Goal: Information Seeking & Learning: Learn about a topic

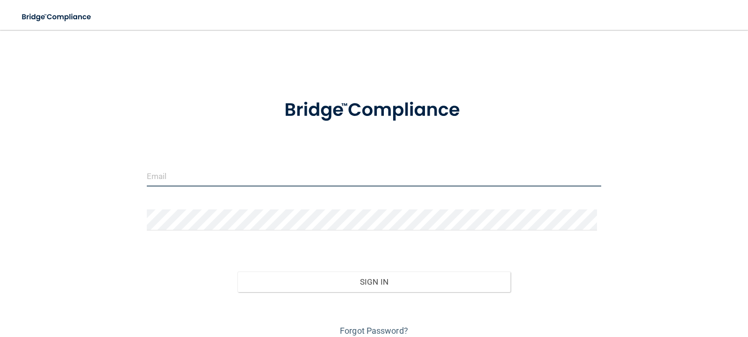
type input "[EMAIL_ADDRESS][DOMAIN_NAME]"
click at [235, 185] on input "noravusich@sbcglobal.net" at bounding box center [374, 175] width 455 height 21
drag, startPoint x: 238, startPoint y: 177, endPoint x: 189, endPoint y: 174, distance: 49.2
click at [189, 174] on input "noravusich@sbcglobal.net" at bounding box center [374, 175] width 455 height 21
drag, startPoint x: 293, startPoint y: 184, endPoint x: 282, endPoint y: 181, distance: 11.0
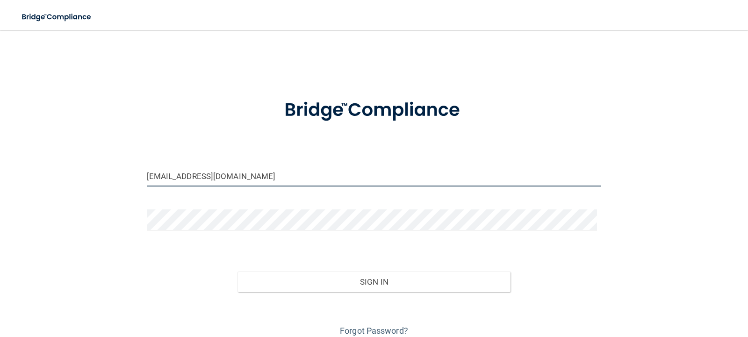
click at [291, 183] on input "noravusich@sbcglobal.net" at bounding box center [374, 175] width 455 height 21
drag, startPoint x: 216, startPoint y: 176, endPoint x: 70, endPoint y: 163, distance: 146.5
click at [72, 163] on div "noravusich@sbcglobal.net Invalid email/password. You don't have permission to a…" at bounding box center [374, 188] width 711 height 299
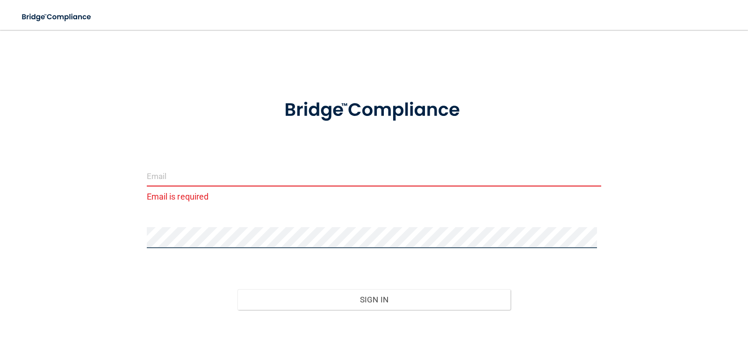
click at [53, 215] on div "Email is required Invalid email/password. You don't have permission to access t…" at bounding box center [374, 197] width 711 height 317
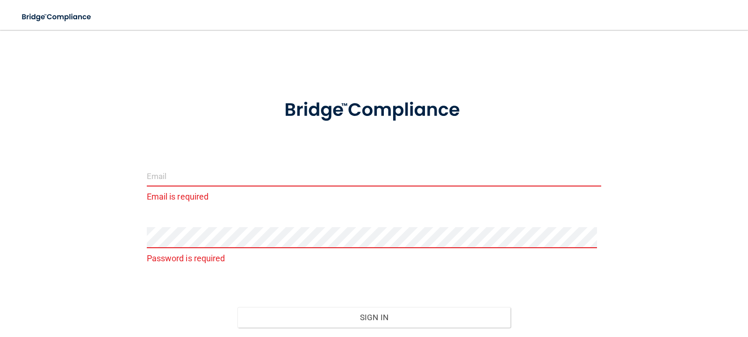
click at [109, 211] on div "Email is required Password is required Invalid email/password. You don't have p…" at bounding box center [374, 206] width 711 height 335
click at [176, 180] on input "email" at bounding box center [374, 175] width 455 height 21
type input "I"
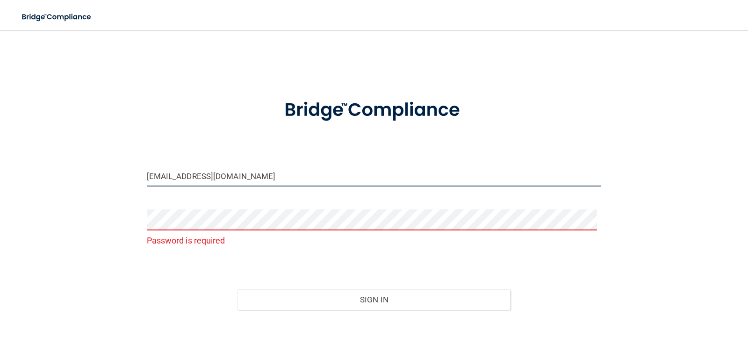
type input "[EMAIL_ADDRESS][DOMAIN_NAME]"
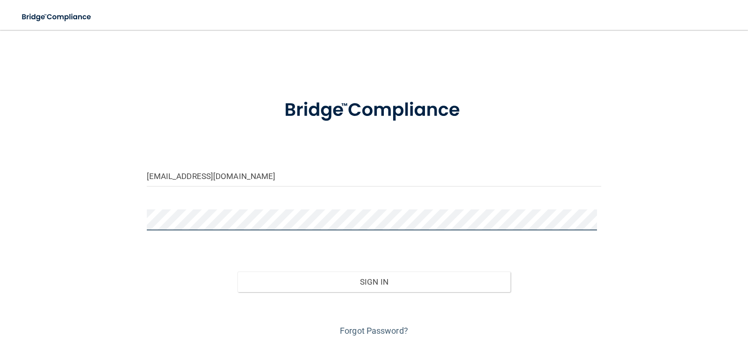
click at [237, 272] on button "Sign In" at bounding box center [373, 282] width 273 height 21
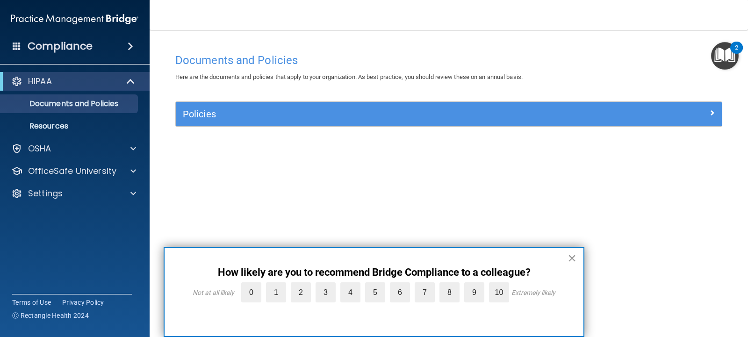
click at [569, 260] on button "×" at bounding box center [572, 258] width 9 height 15
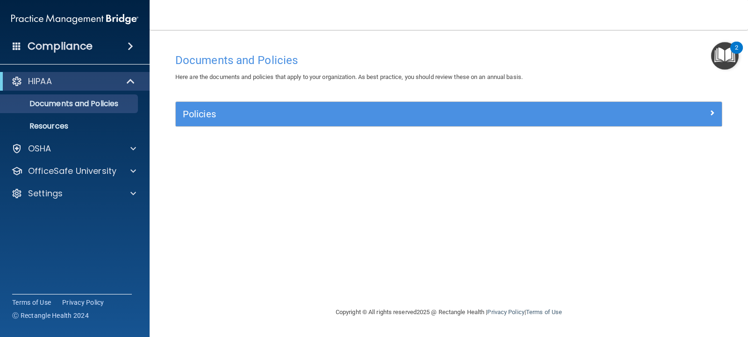
click at [727, 58] on img "Open Resource Center, 2 new notifications" at bounding box center [725, 56] width 28 height 28
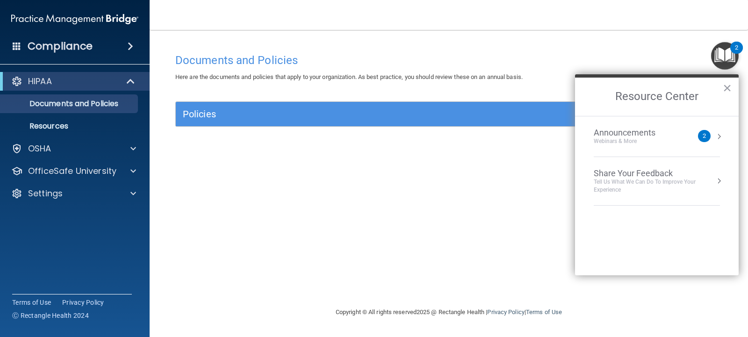
click at [710, 138] on div "2" at bounding box center [704, 136] width 13 height 12
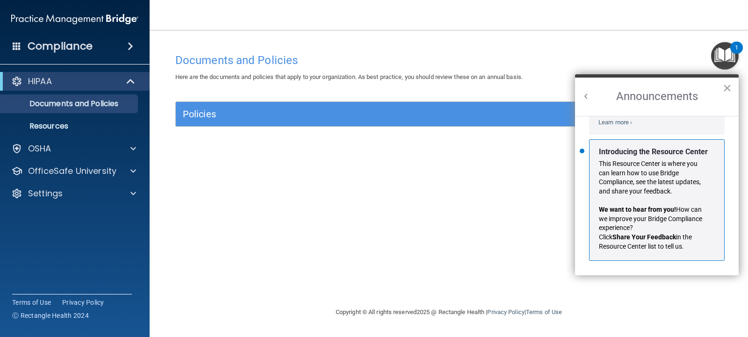
scroll to position [164, 0]
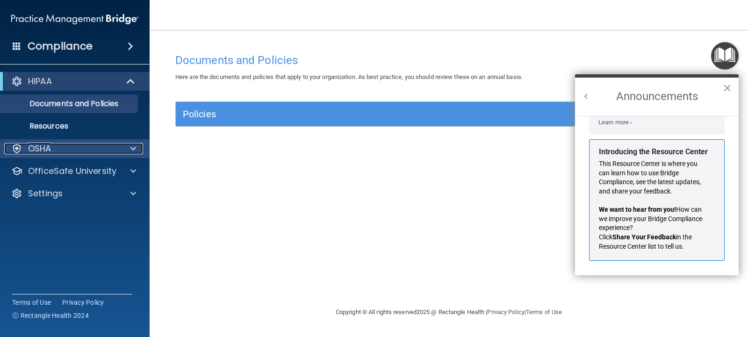
click at [124, 151] on div at bounding box center [131, 148] width 23 height 11
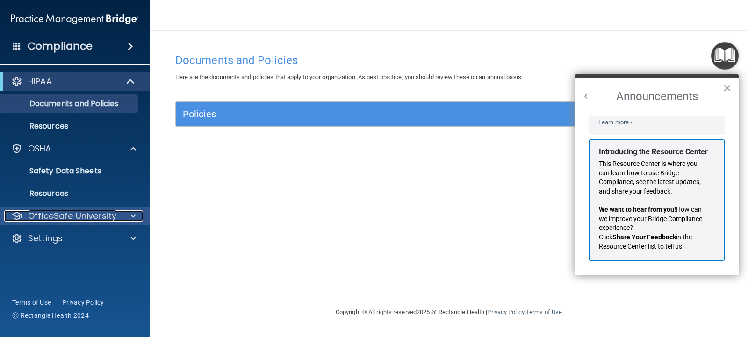
click at [108, 219] on p "OfficeSafe University" at bounding box center [72, 215] width 88 height 11
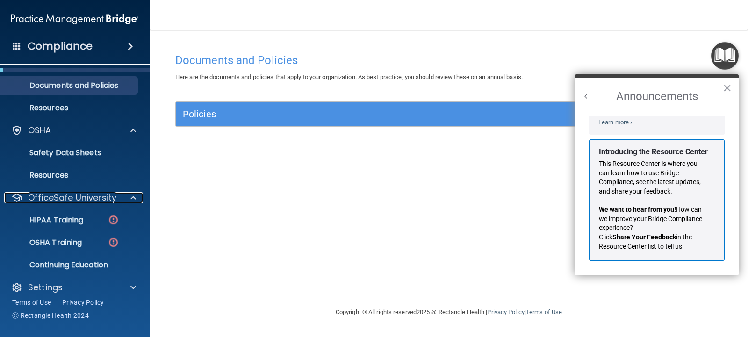
scroll to position [29, 0]
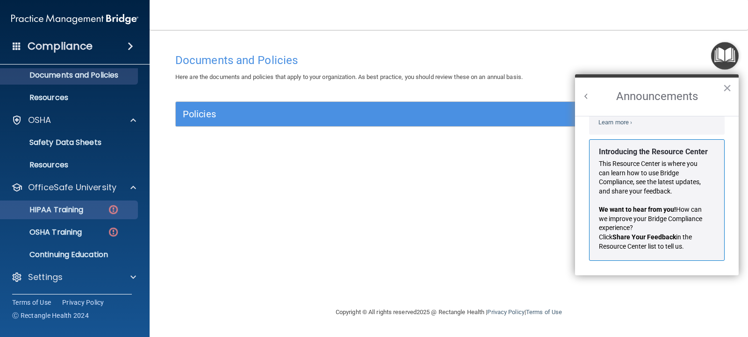
drag, startPoint x: 86, startPoint y: 199, endPoint x: 84, endPoint y: 209, distance: 10.5
click at [86, 201] on ul "HIPAA Training OSHA Training Continuing Education" at bounding box center [75, 230] width 169 height 67
click at [83, 208] on p "HIPAA Training" at bounding box center [44, 209] width 77 height 9
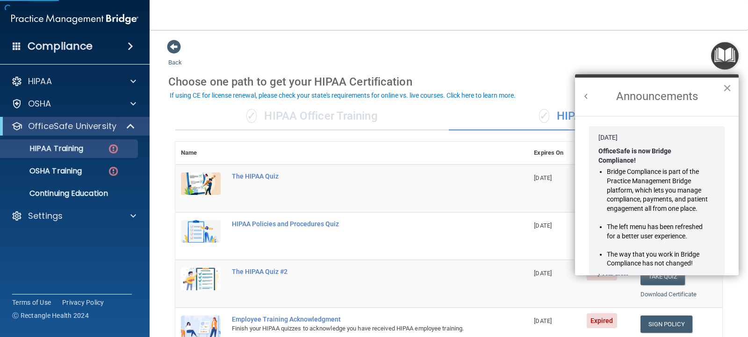
click at [729, 86] on button "×" at bounding box center [727, 87] width 9 height 15
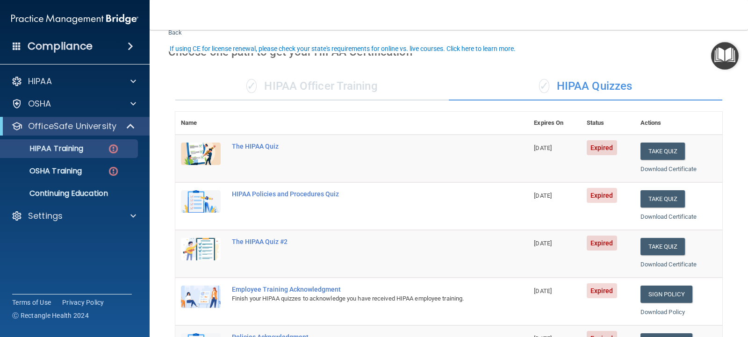
scroll to position [47, 0]
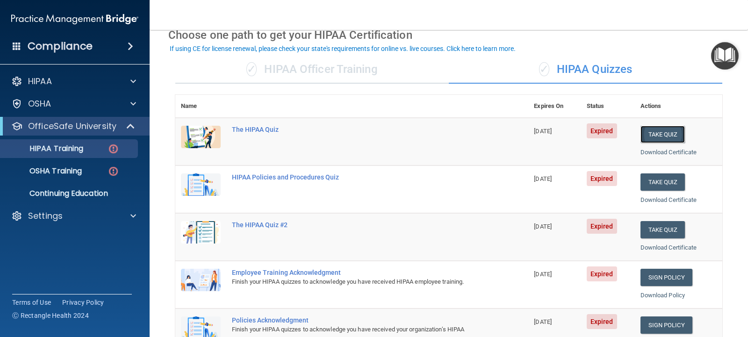
click at [669, 137] on button "Take Quiz" at bounding box center [662, 134] width 45 height 17
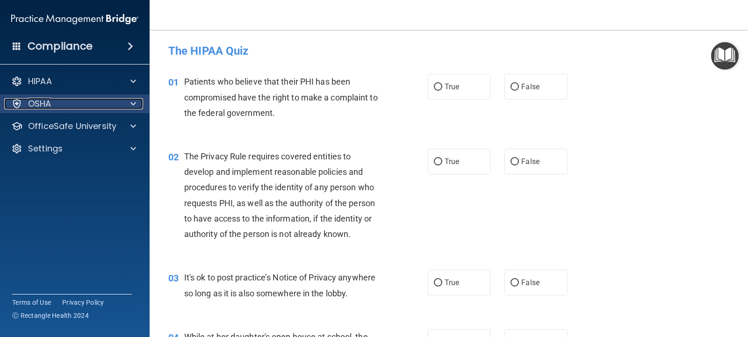
click at [128, 102] on div at bounding box center [131, 103] width 23 height 11
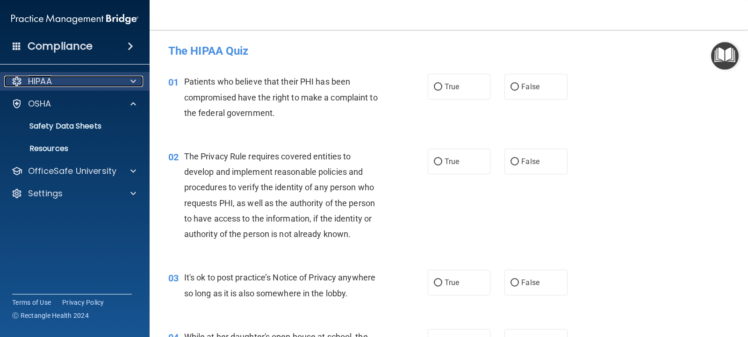
click at [136, 82] on span at bounding box center [133, 81] width 6 height 11
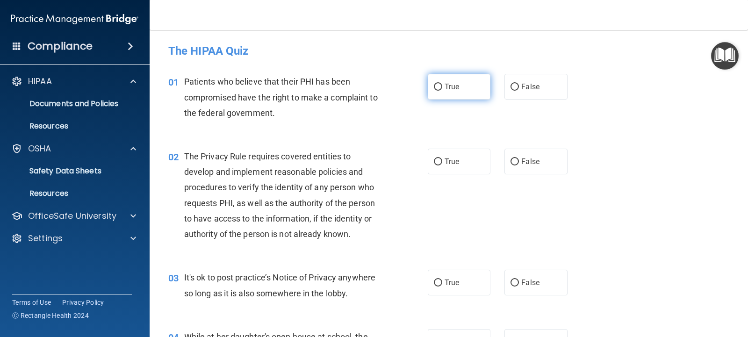
click at [436, 86] on input "True" at bounding box center [438, 87] width 8 height 7
radio input "true"
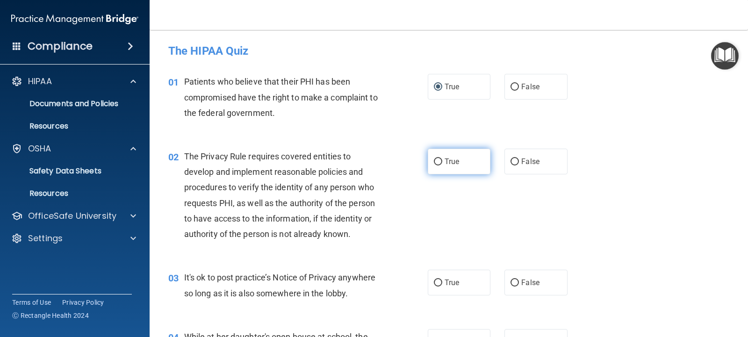
click at [438, 160] on input "True" at bounding box center [438, 161] width 8 height 7
radio input "true"
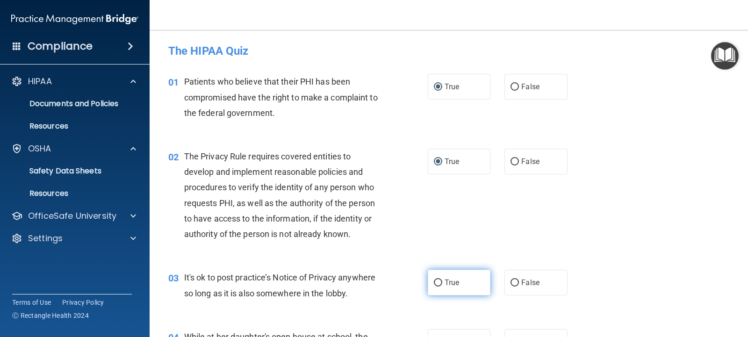
click at [435, 283] on input "True" at bounding box center [438, 283] width 8 height 7
radio input "true"
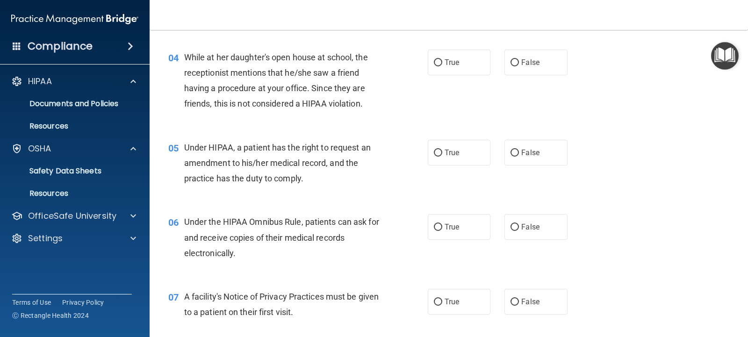
scroll to position [234, 0]
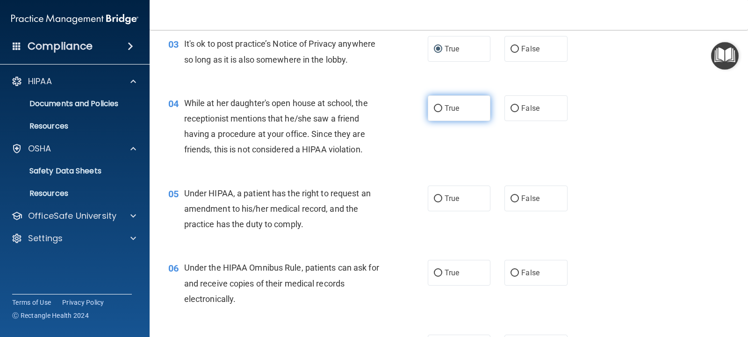
click at [434, 108] on input "True" at bounding box center [438, 108] width 8 height 7
radio input "true"
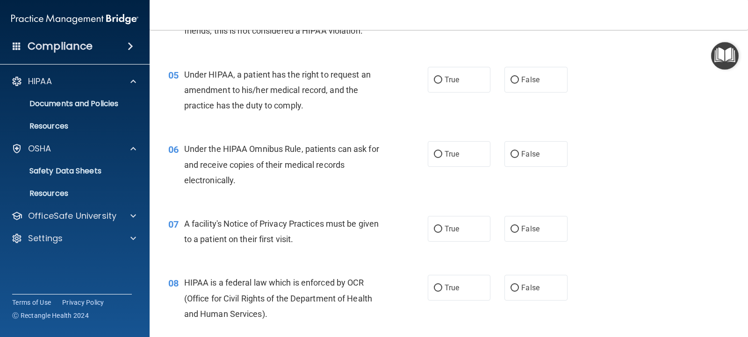
scroll to position [374, 0]
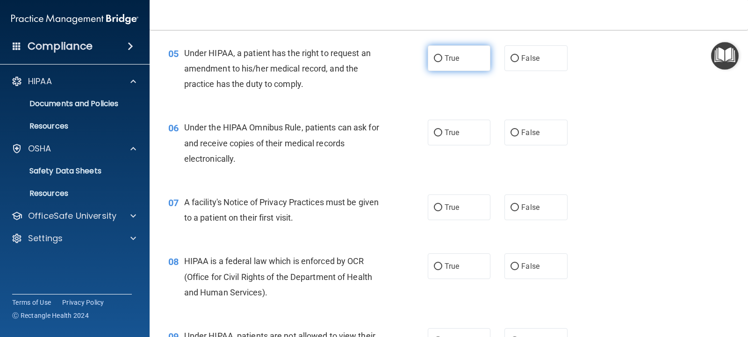
click at [434, 57] on input "True" at bounding box center [438, 58] width 8 height 7
radio input "true"
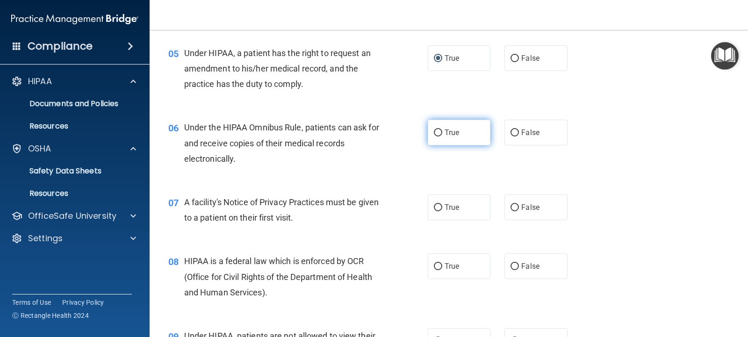
click at [434, 132] on input "True" at bounding box center [438, 132] width 8 height 7
radio input "true"
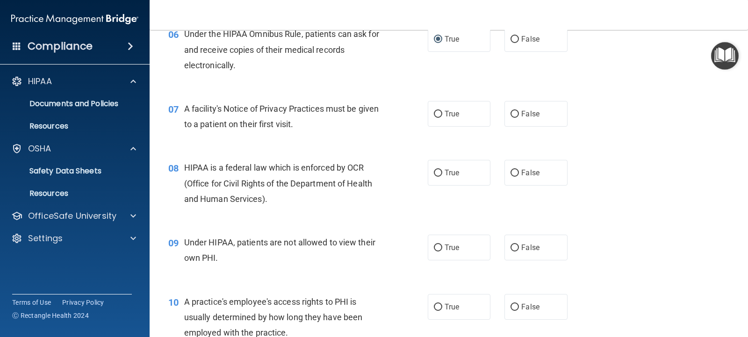
scroll to position [514, 0]
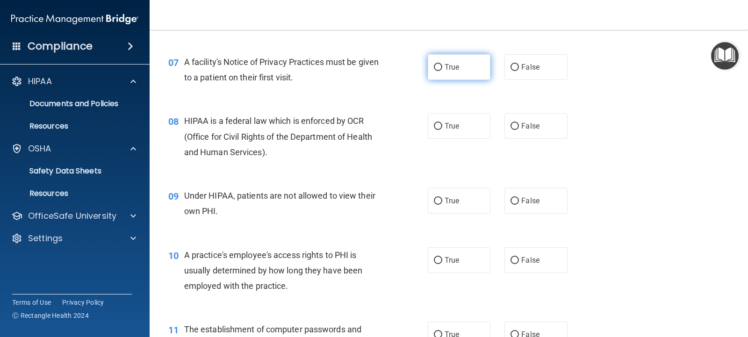
click at [434, 65] on input "True" at bounding box center [438, 67] width 8 height 7
radio input "true"
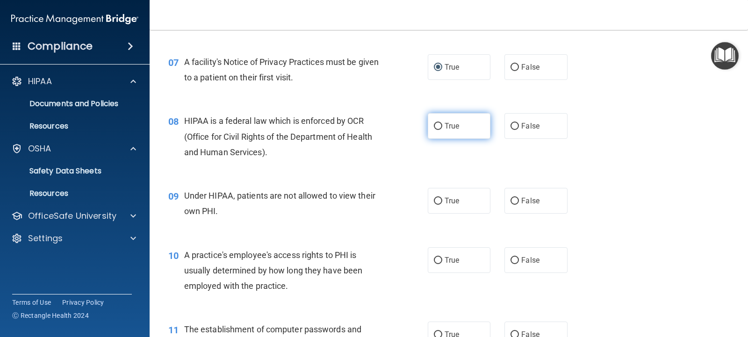
click at [436, 124] on input "True" at bounding box center [438, 126] width 8 height 7
radio input "true"
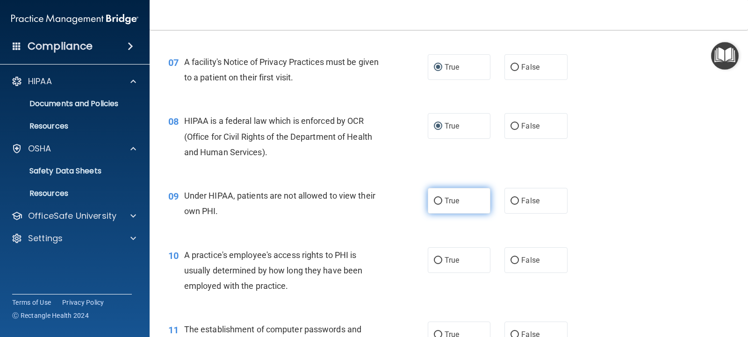
click at [435, 198] on input "True" at bounding box center [438, 201] width 8 height 7
radio input "true"
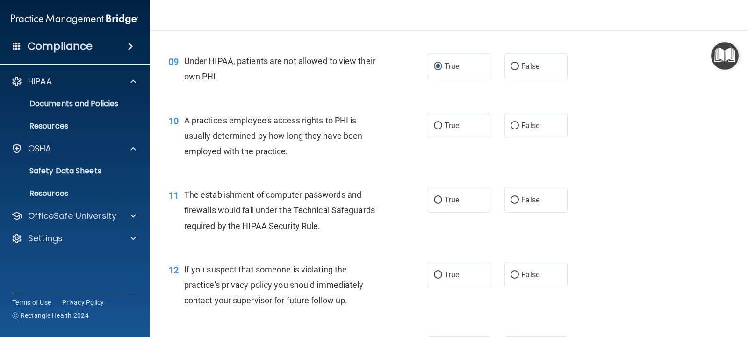
scroll to position [701, 0]
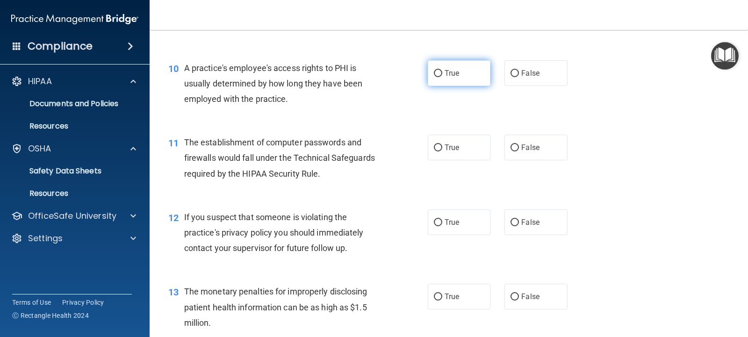
click at [436, 73] on input "True" at bounding box center [438, 73] width 8 height 7
radio input "true"
click at [511, 73] on input "False" at bounding box center [514, 73] width 8 height 7
radio input "true"
radio input "false"
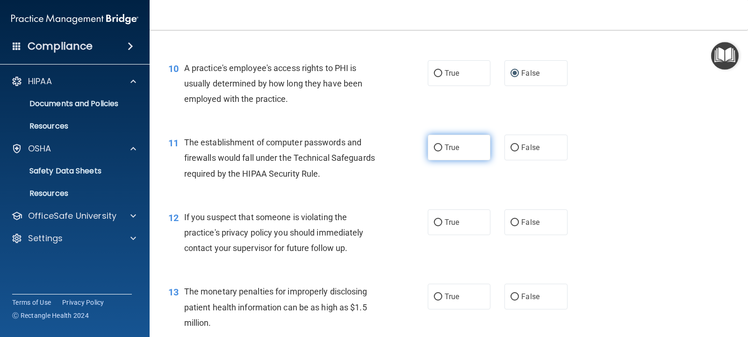
click at [434, 148] on input "True" at bounding box center [438, 147] width 8 height 7
radio input "true"
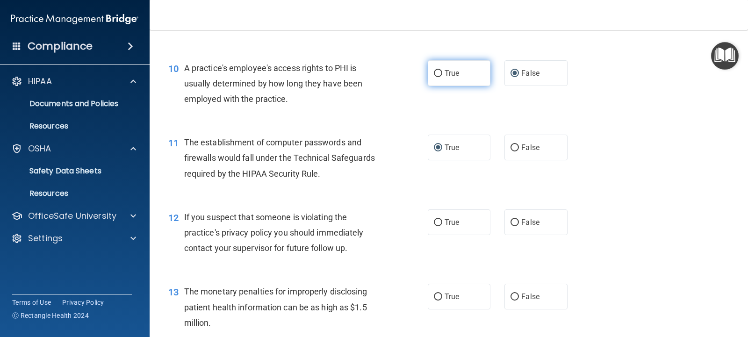
click at [438, 72] on input "True" at bounding box center [438, 73] width 8 height 7
radio input "true"
radio input "false"
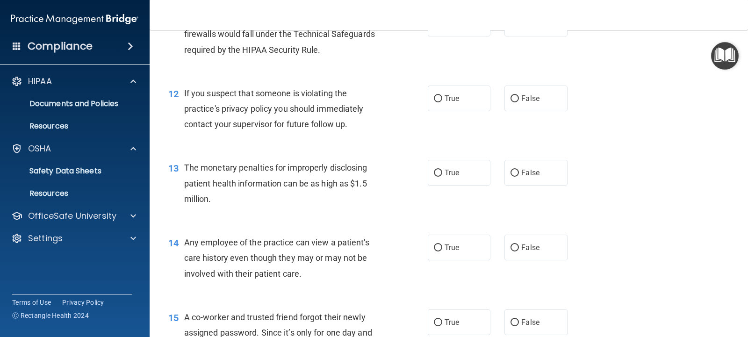
scroll to position [841, 0]
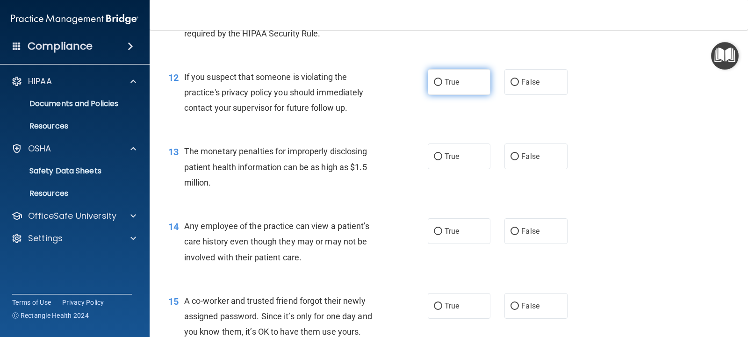
click at [431, 86] on label "True" at bounding box center [459, 82] width 63 height 26
click at [434, 86] on input "True" at bounding box center [438, 82] width 8 height 7
radio input "true"
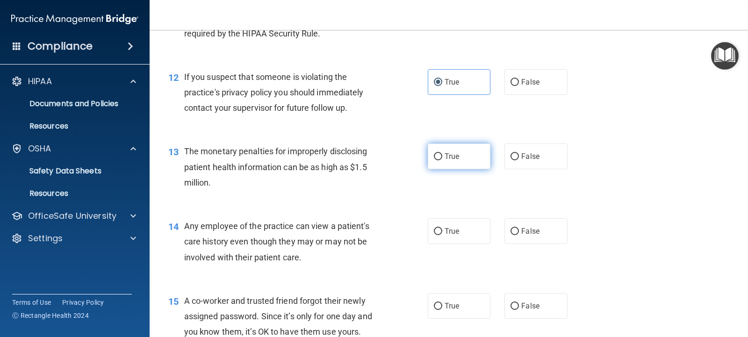
click at [434, 156] on input "True" at bounding box center [438, 156] width 8 height 7
radio input "true"
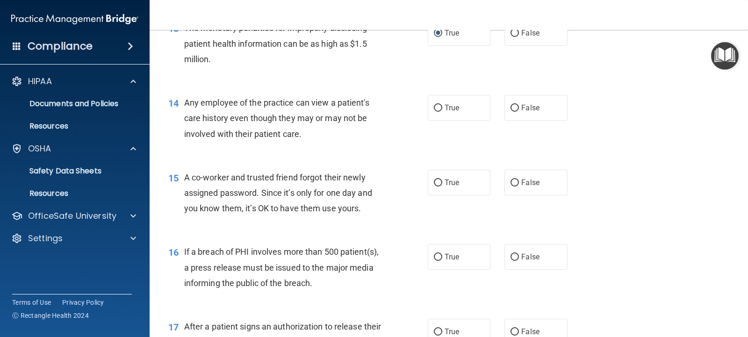
scroll to position [982, 0]
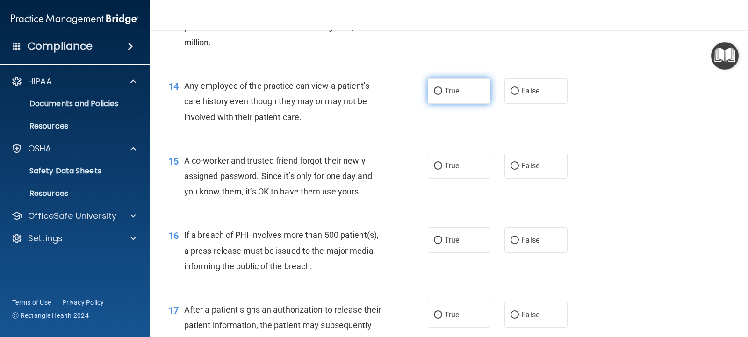
click at [437, 89] on input "True" at bounding box center [438, 91] width 8 height 7
radio input "true"
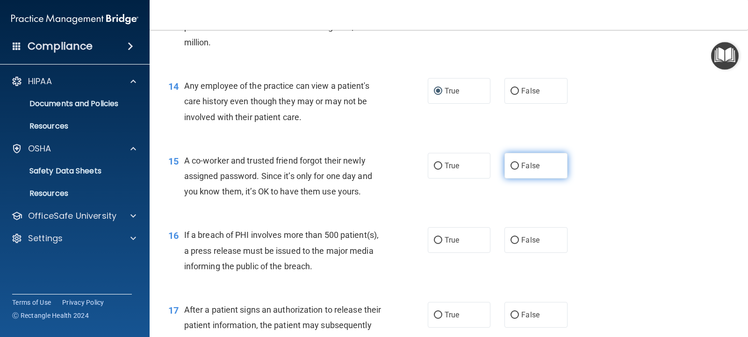
click at [510, 167] on input "False" at bounding box center [514, 166] width 8 height 7
radio input "true"
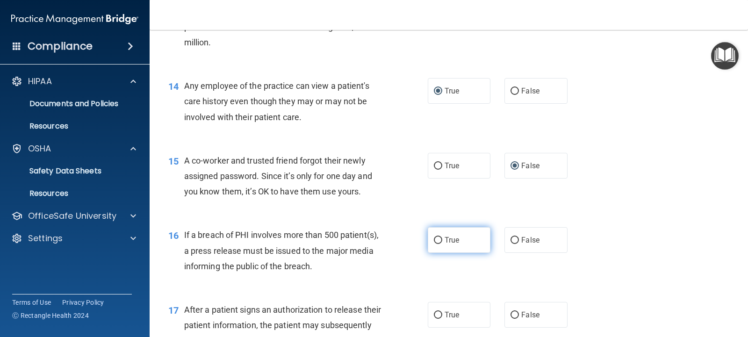
click at [436, 238] on input "True" at bounding box center [438, 240] width 8 height 7
radio input "true"
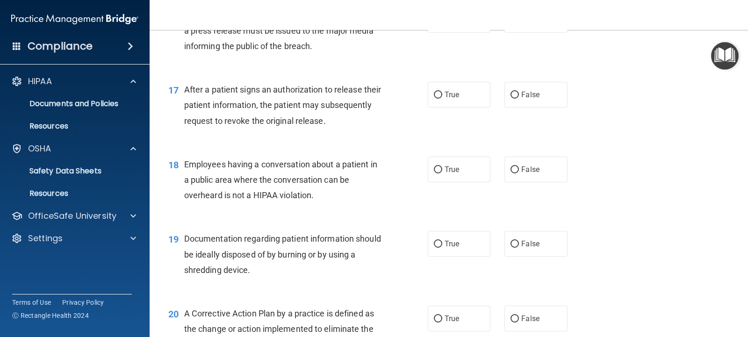
scroll to position [1215, 0]
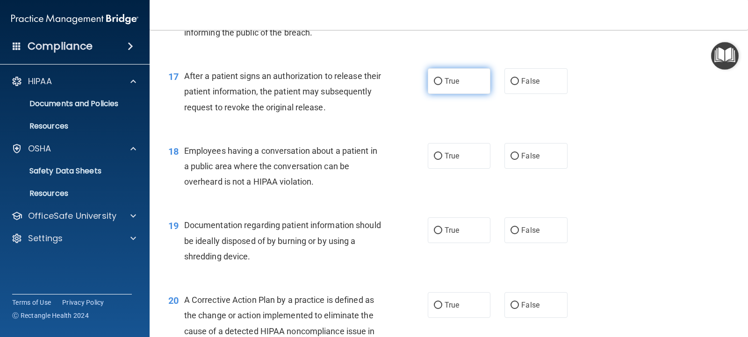
click at [434, 81] on input "True" at bounding box center [438, 81] width 8 height 7
radio input "true"
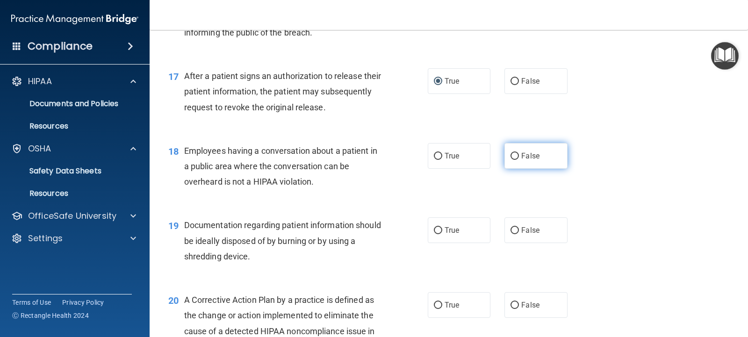
click at [510, 154] on input "False" at bounding box center [514, 156] width 8 height 7
radio input "true"
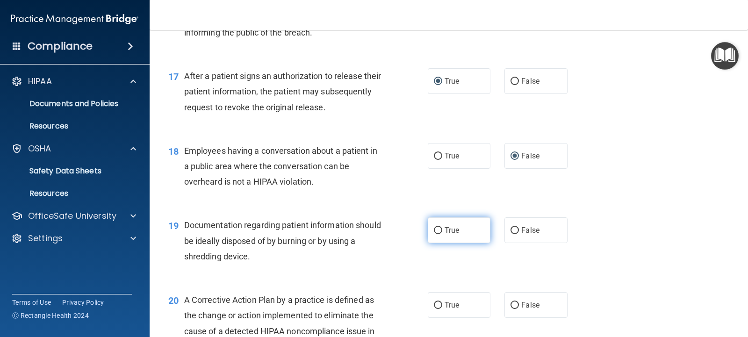
click at [434, 232] on input "True" at bounding box center [438, 230] width 8 height 7
radio input "true"
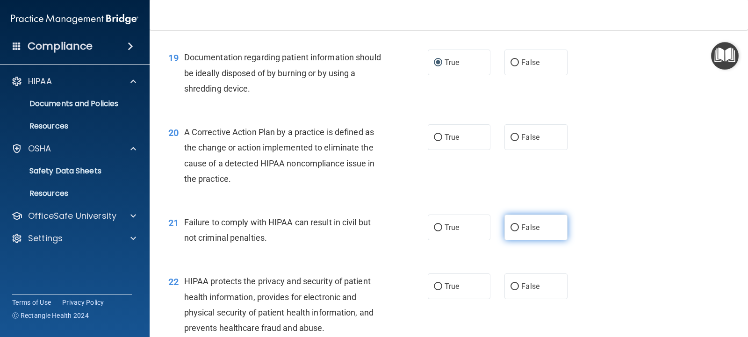
scroll to position [1402, 0]
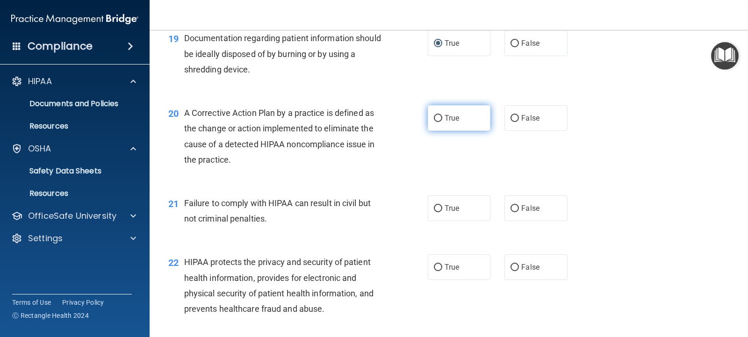
click at [434, 118] on input "True" at bounding box center [438, 118] width 8 height 7
radio input "true"
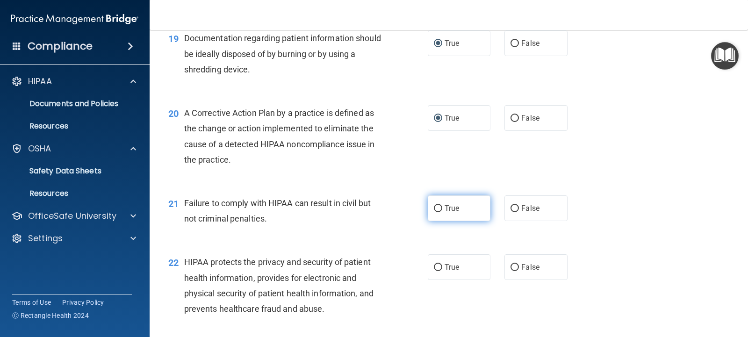
click at [434, 209] on input "True" at bounding box center [438, 208] width 8 height 7
radio input "true"
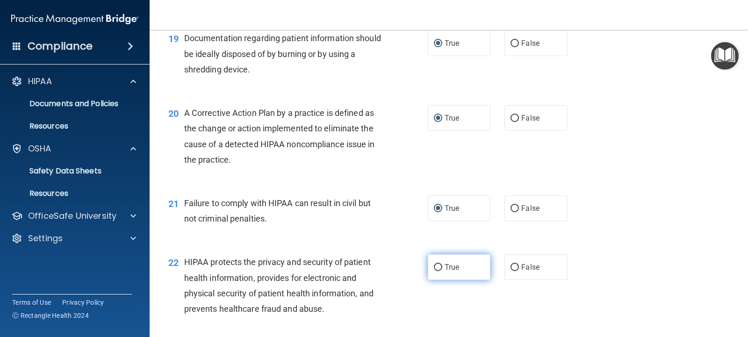
click at [435, 268] on input "True" at bounding box center [438, 267] width 8 height 7
radio input "true"
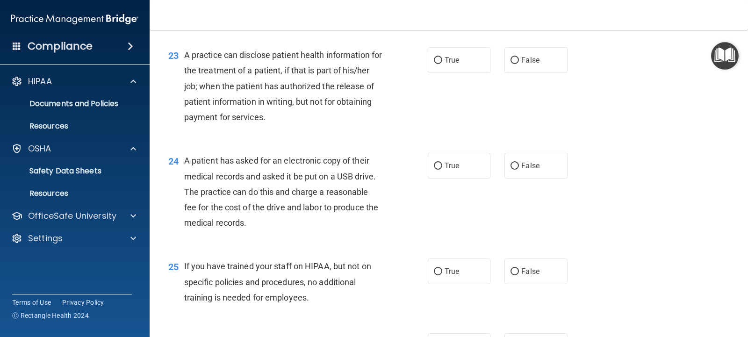
scroll to position [1683, 0]
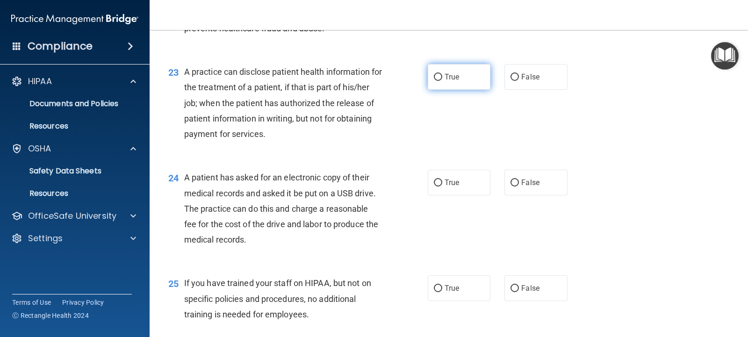
click at [434, 80] on input "True" at bounding box center [438, 77] width 8 height 7
radio input "true"
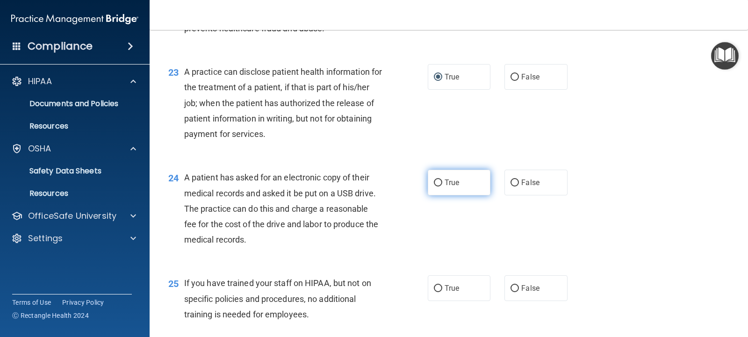
click at [429, 182] on label "True" at bounding box center [459, 183] width 63 height 26
click at [434, 182] on input "True" at bounding box center [438, 183] width 8 height 7
radio input "true"
click at [510, 289] on input "False" at bounding box center [514, 288] width 8 height 7
radio input "true"
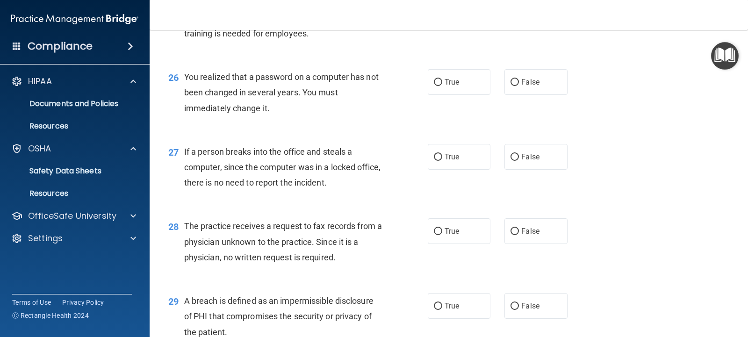
scroll to position [1963, 0]
click at [431, 78] on label "True" at bounding box center [459, 83] width 63 height 26
click at [434, 79] on input "True" at bounding box center [438, 82] width 8 height 7
radio input "true"
click at [511, 158] on input "False" at bounding box center [514, 157] width 8 height 7
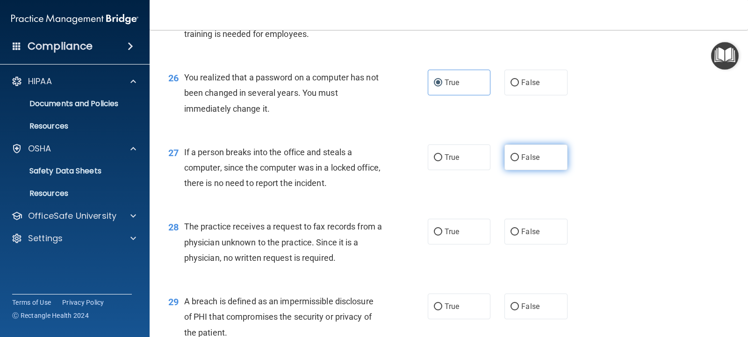
radio input "true"
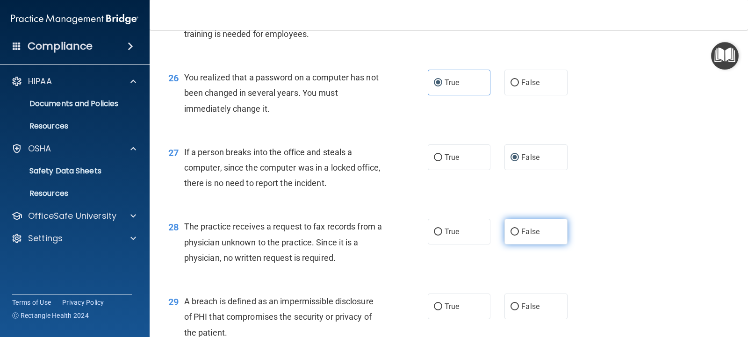
click at [510, 229] on input "False" at bounding box center [514, 232] width 8 height 7
radio input "true"
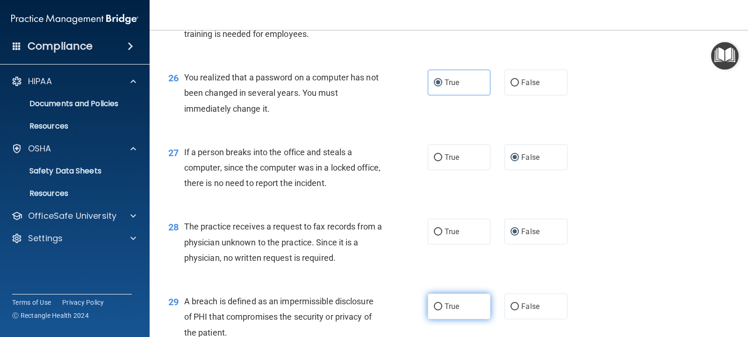
click at [434, 303] on input "True" at bounding box center [438, 306] width 8 height 7
radio input "true"
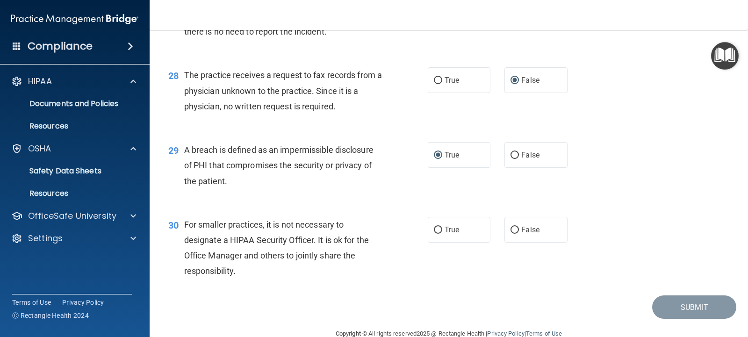
scroll to position [2134, 0]
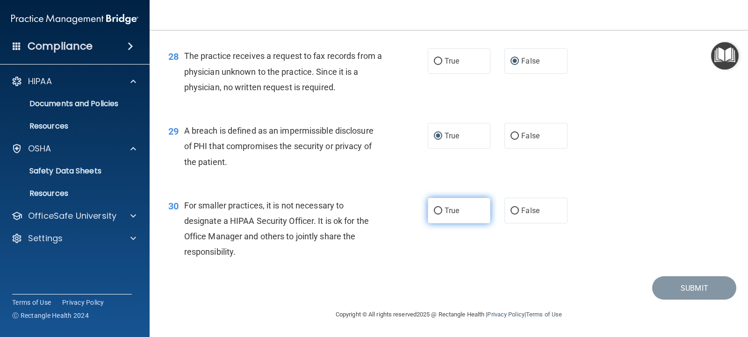
click at [434, 208] on input "True" at bounding box center [438, 211] width 8 height 7
radio input "true"
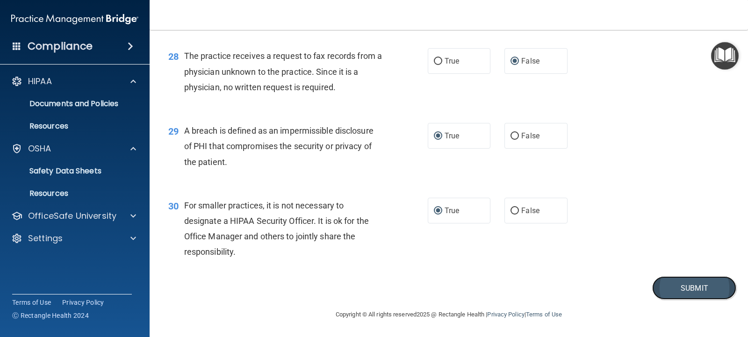
click at [682, 289] on button "Submit" at bounding box center [694, 288] width 84 height 24
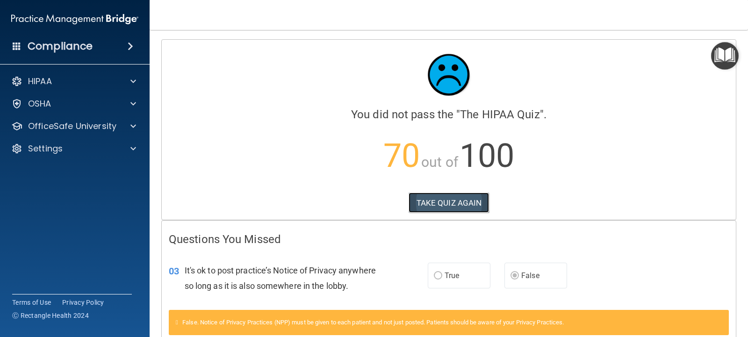
click at [452, 199] on button "TAKE QUIZ AGAIN" at bounding box center [449, 203] width 81 height 21
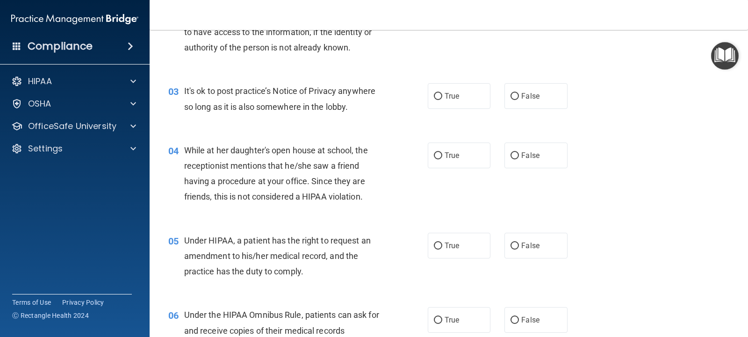
scroll to position [187, 0]
click at [510, 154] on input "False" at bounding box center [514, 155] width 8 height 7
radio input "true"
click at [510, 244] on input "False" at bounding box center [514, 245] width 8 height 7
radio input "true"
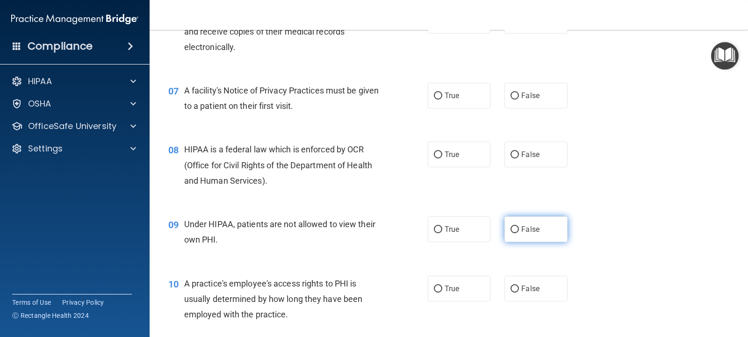
scroll to position [514, 0]
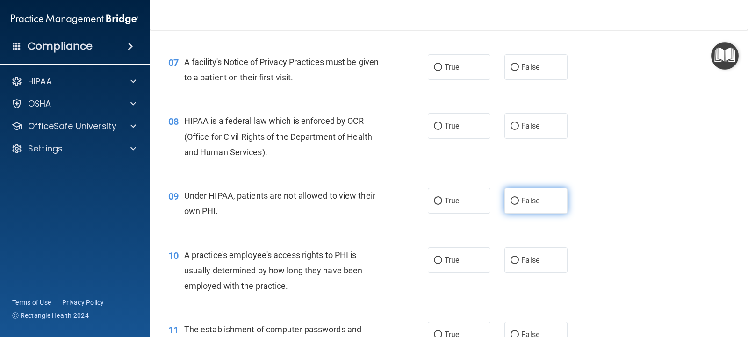
click at [511, 201] on input "False" at bounding box center [514, 201] width 8 height 7
radio input "true"
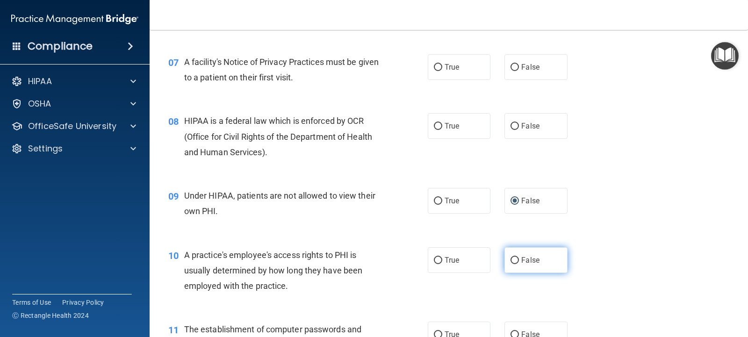
click at [510, 258] on input "False" at bounding box center [514, 260] width 8 height 7
radio input "true"
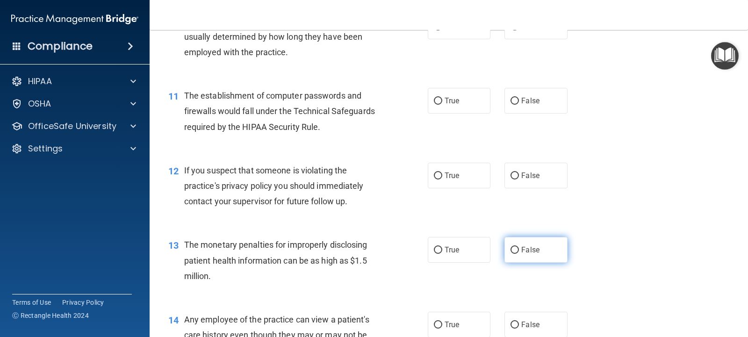
scroll to position [795, 0]
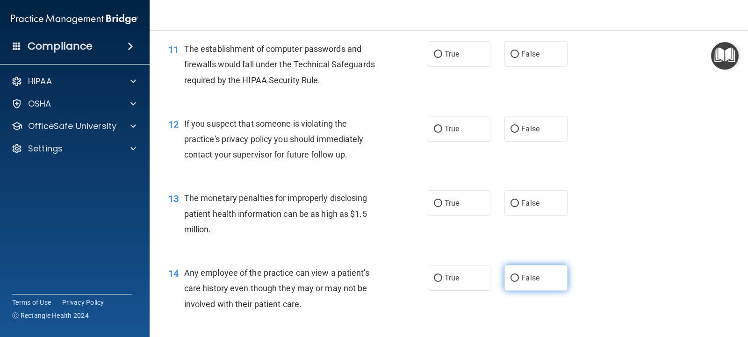
click at [510, 275] on input "False" at bounding box center [514, 278] width 8 height 7
radio input "true"
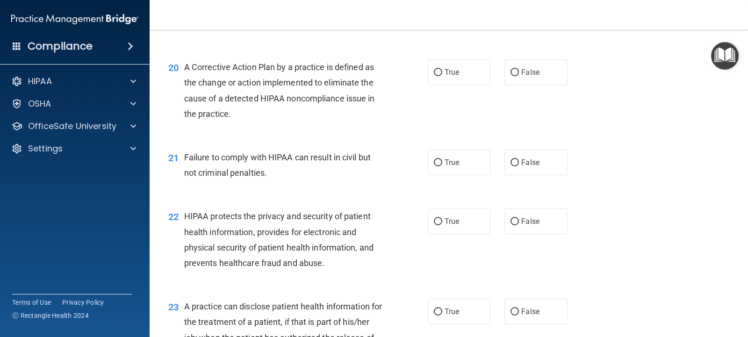
scroll to position [1449, 0]
click at [512, 165] on input "False" at bounding box center [514, 161] width 8 height 7
radio input "true"
click at [510, 310] on input "False" at bounding box center [514, 311] width 8 height 7
radio input "true"
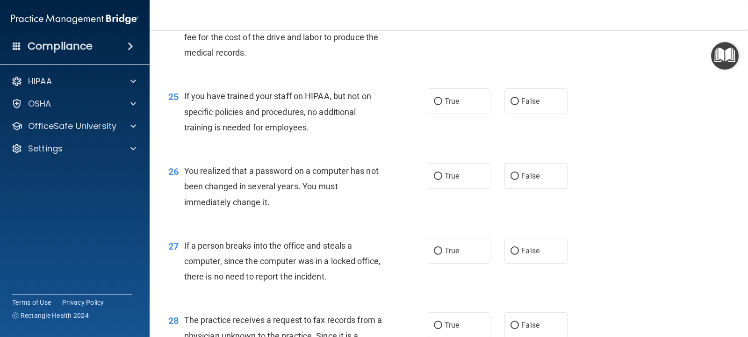
scroll to position [2104, 0]
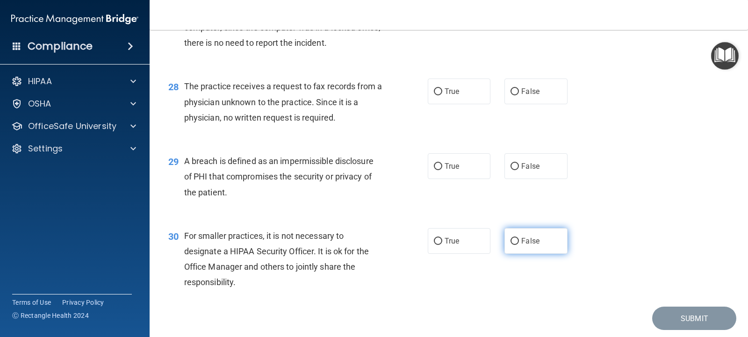
click at [510, 240] on input "False" at bounding box center [514, 241] width 8 height 7
radio input "true"
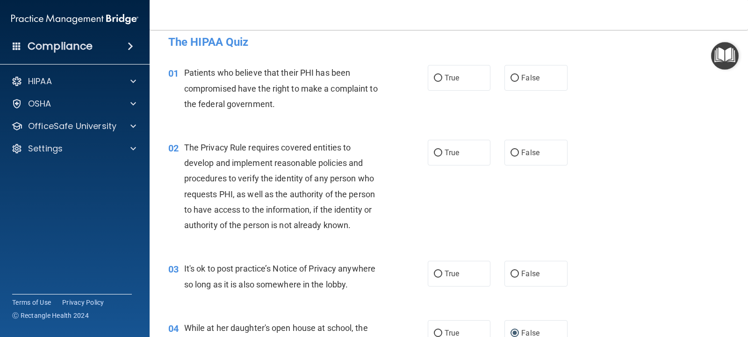
scroll to position [1, 0]
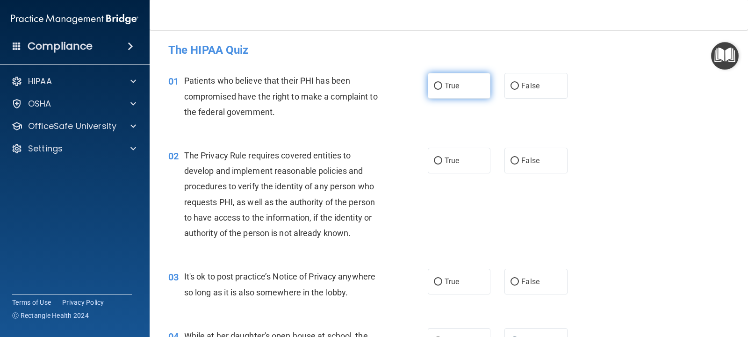
click at [438, 86] on input "True" at bounding box center [438, 86] width 8 height 7
radio input "true"
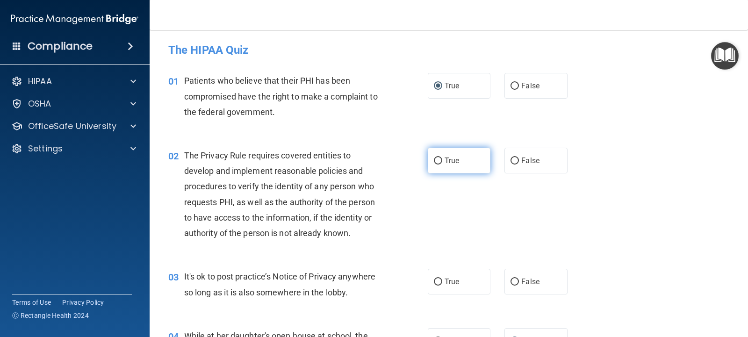
click at [434, 158] on input "True" at bounding box center [438, 161] width 8 height 7
radio input "true"
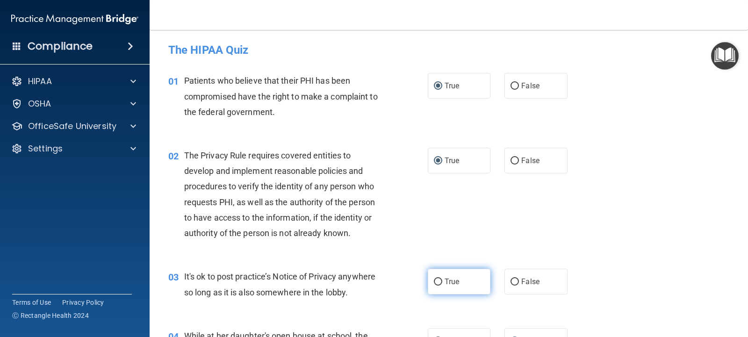
click at [436, 276] on label "True" at bounding box center [459, 282] width 63 height 26
click at [436, 279] on input "True" at bounding box center [438, 282] width 8 height 7
radio input "true"
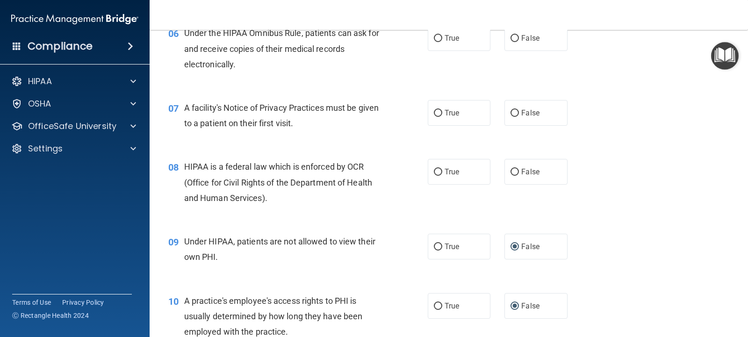
scroll to position [422, 0]
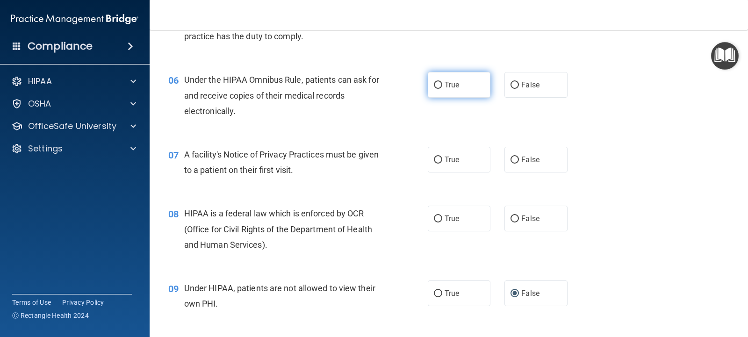
click at [434, 86] on input "True" at bounding box center [438, 85] width 8 height 7
radio input "true"
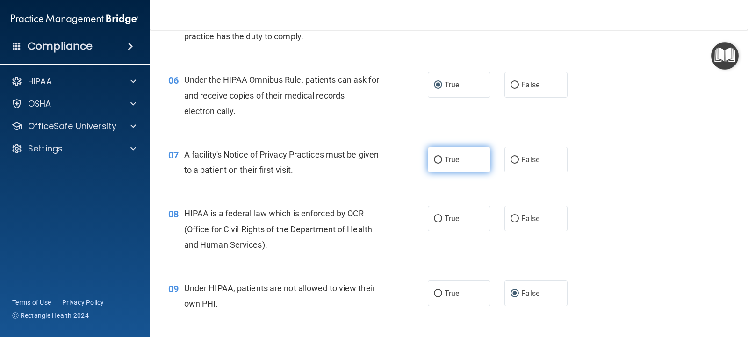
click at [434, 160] on input "True" at bounding box center [438, 160] width 8 height 7
radio input "true"
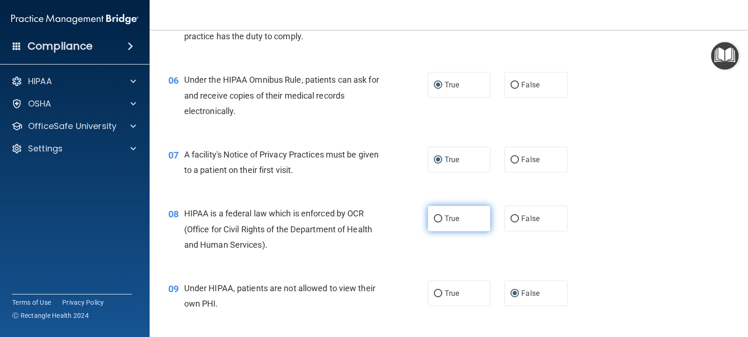
click at [436, 219] on input "True" at bounding box center [438, 219] width 8 height 7
radio input "true"
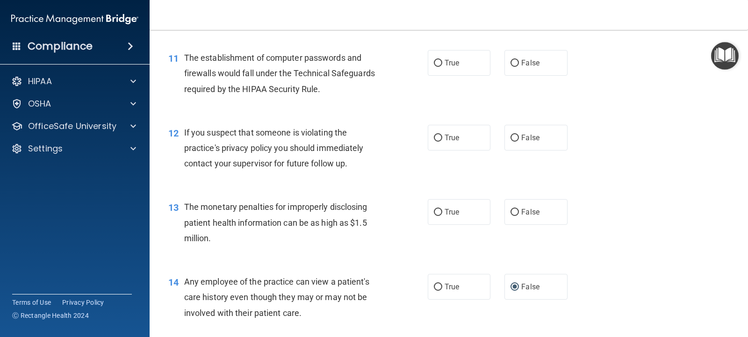
scroll to position [796, 0]
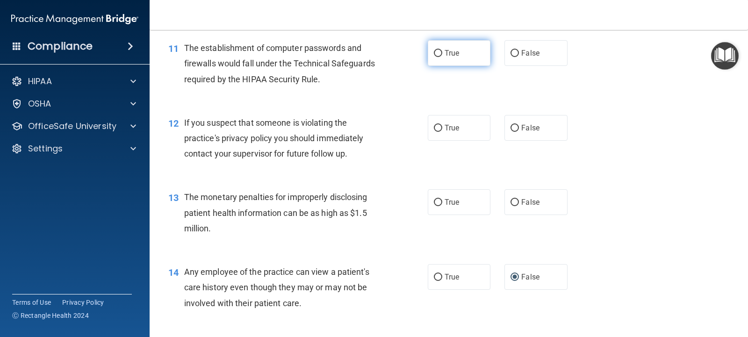
click at [434, 52] on input "True" at bounding box center [438, 53] width 8 height 7
radio input "true"
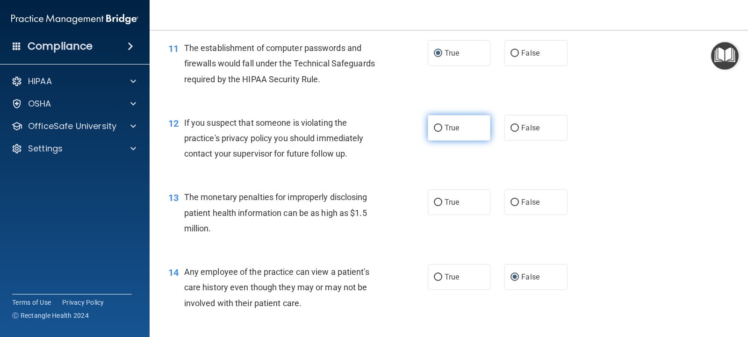
click at [434, 129] on input "True" at bounding box center [438, 128] width 8 height 7
radio input "true"
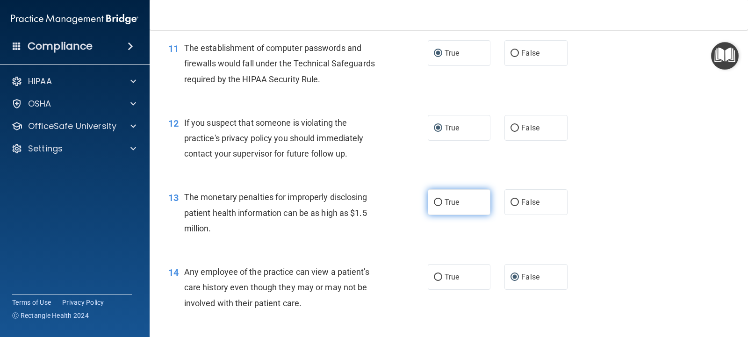
click at [437, 202] on input "True" at bounding box center [438, 202] width 8 height 7
radio input "true"
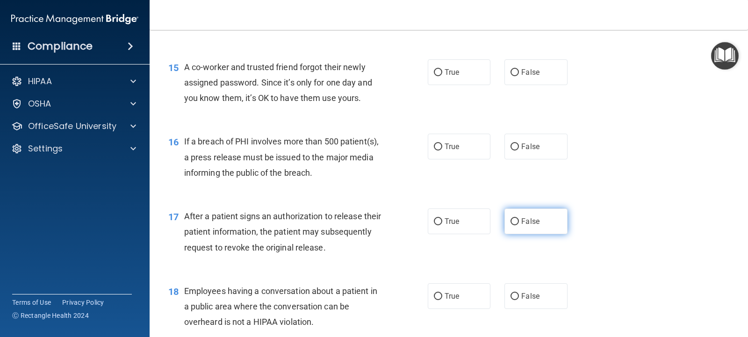
scroll to position [1076, 0]
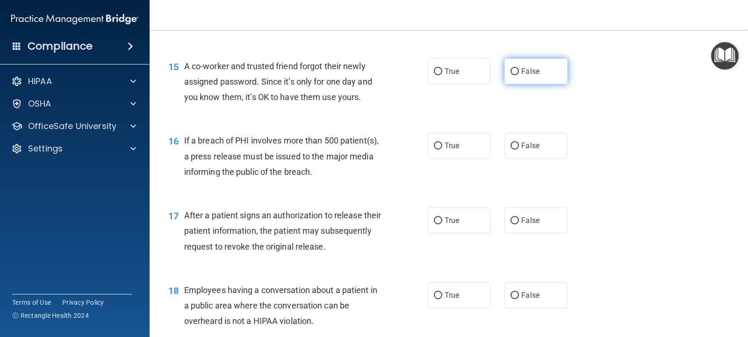
click at [510, 72] on input "False" at bounding box center [514, 71] width 8 height 7
radio input "true"
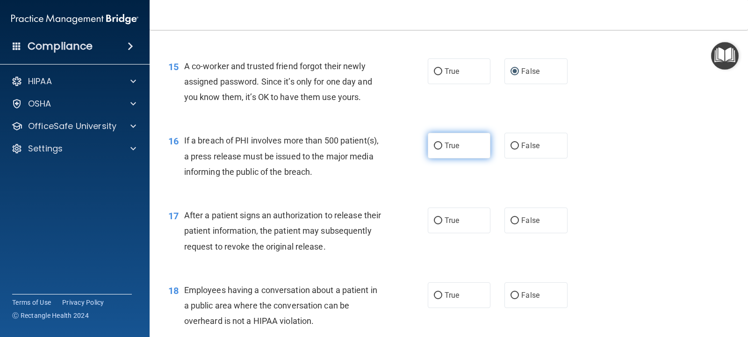
click at [436, 144] on input "True" at bounding box center [438, 146] width 8 height 7
radio input "true"
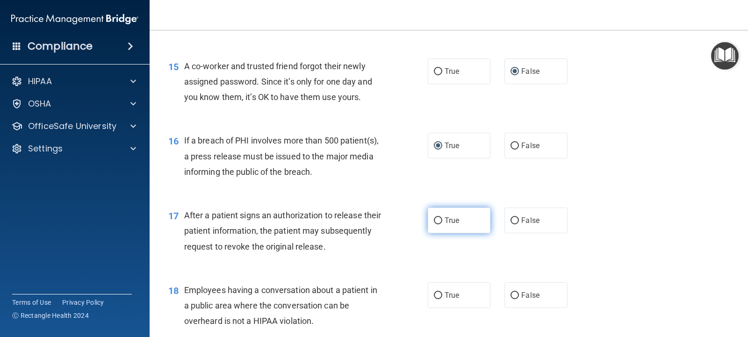
click at [434, 220] on input "True" at bounding box center [438, 220] width 8 height 7
radio input "true"
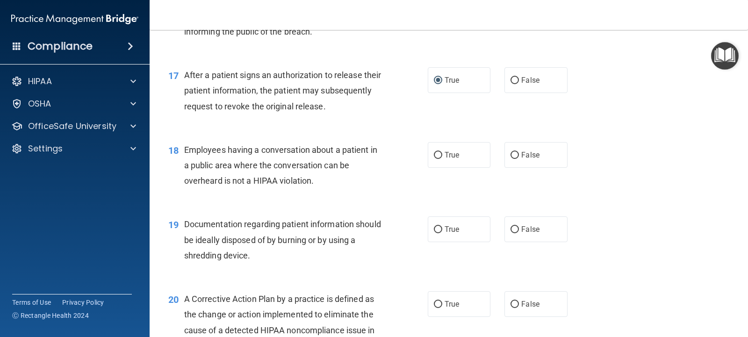
scroll to position [1263, 0]
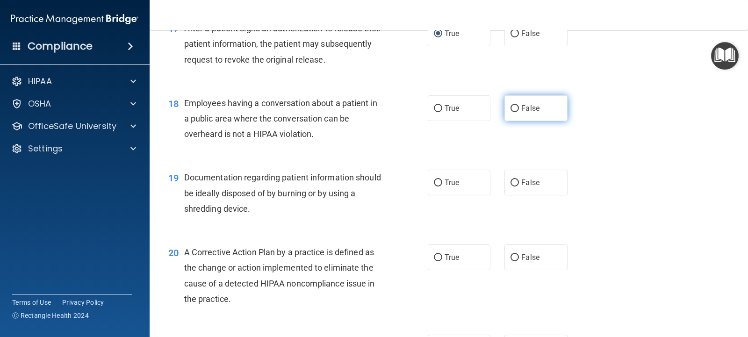
click at [510, 106] on input "False" at bounding box center [514, 108] width 8 height 7
radio input "true"
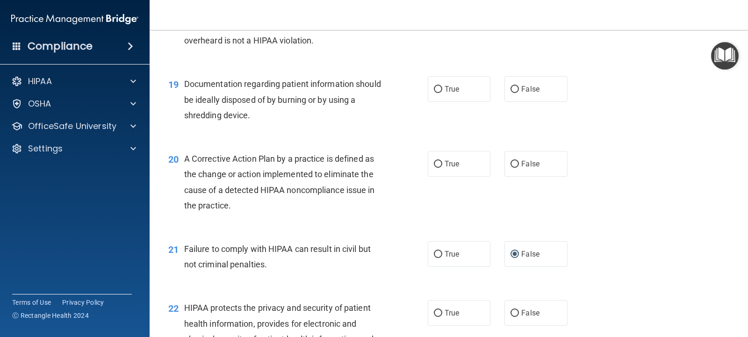
scroll to position [1403, 0]
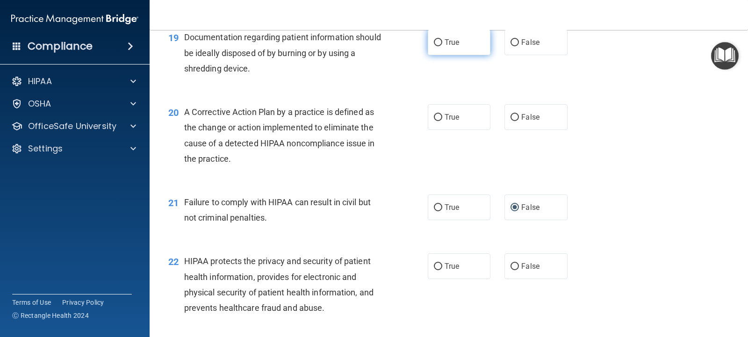
click at [434, 42] on input "True" at bounding box center [438, 42] width 8 height 7
radio input "true"
click at [434, 115] on input "True" at bounding box center [438, 117] width 8 height 7
radio input "true"
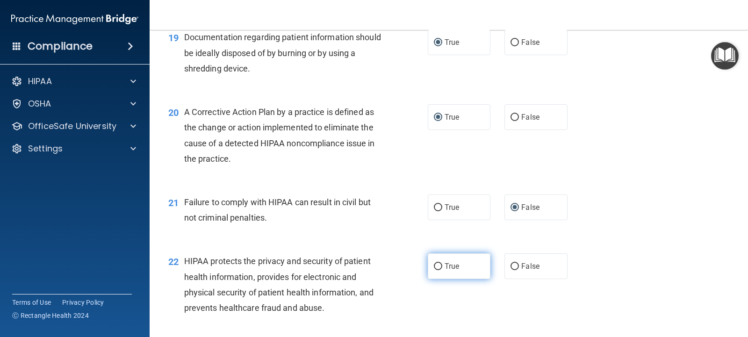
click at [435, 266] on input "True" at bounding box center [438, 266] width 8 height 7
radio input "true"
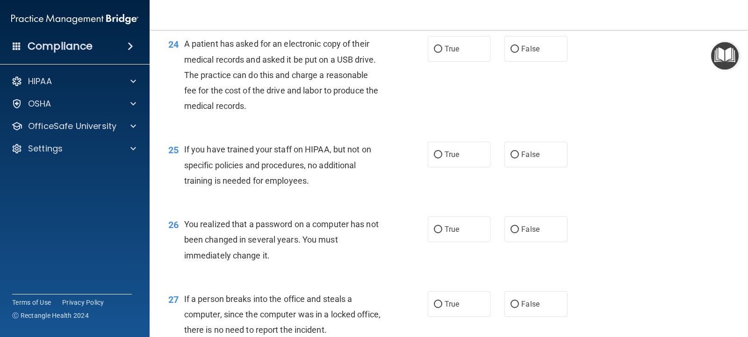
scroll to position [1824, 0]
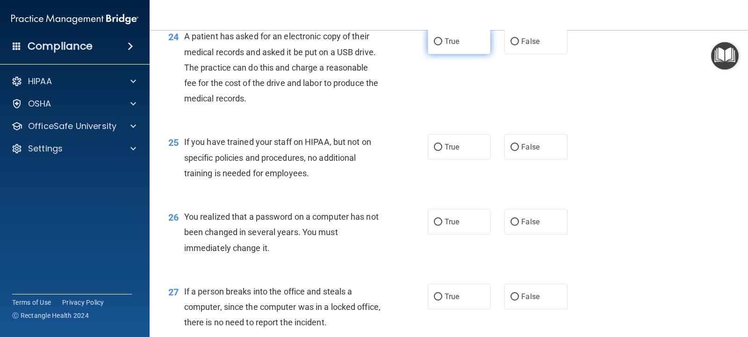
click at [434, 43] on input "True" at bounding box center [438, 41] width 8 height 7
radio input "true"
click at [510, 147] on input "False" at bounding box center [514, 147] width 8 height 7
radio input "true"
click at [434, 221] on input "True" at bounding box center [438, 222] width 8 height 7
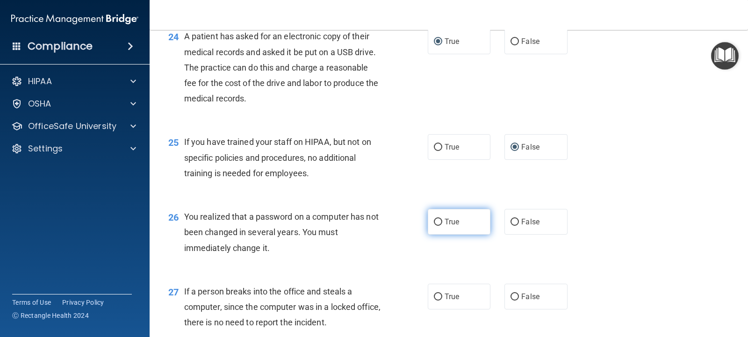
radio input "true"
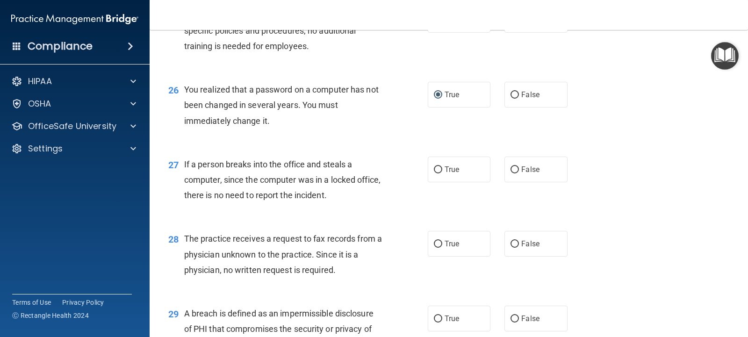
scroll to position [1964, 0]
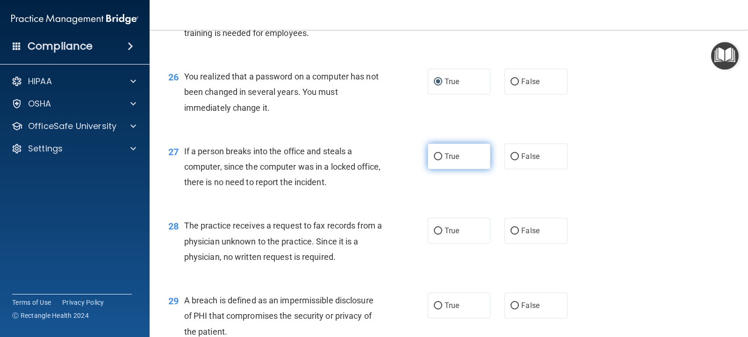
click at [433, 160] on label "True" at bounding box center [459, 157] width 63 height 26
click at [434, 160] on input "True" at bounding box center [438, 156] width 8 height 7
radio input "true"
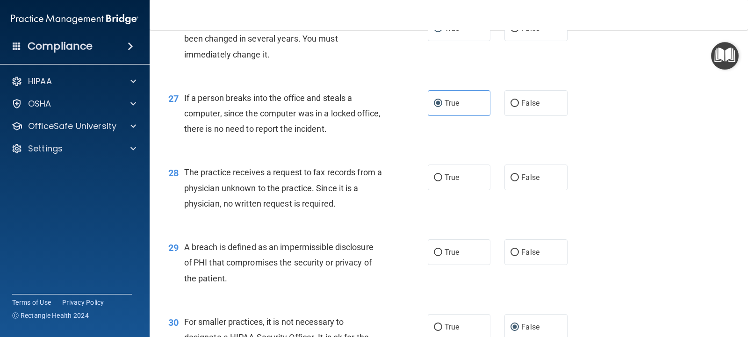
scroll to position [2105, 0]
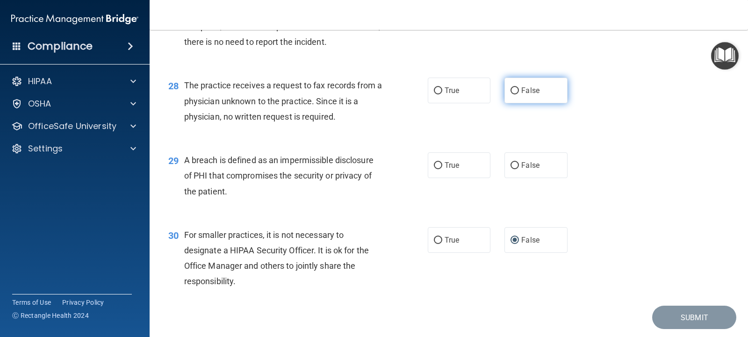
click at [511, 92] on input "False" at bounding box center [514, 90] width 8 height 7
radio input "true"
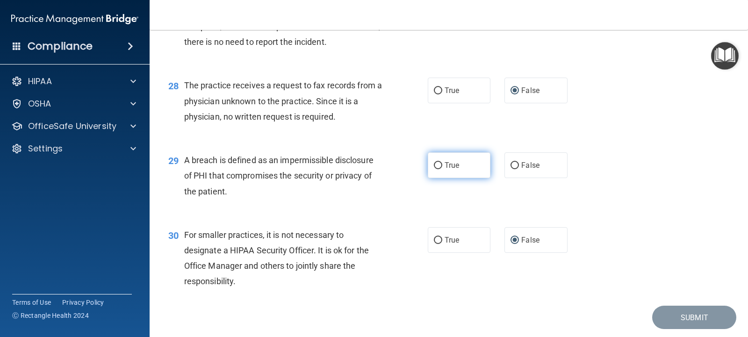
click at [434, 166] on input "True" at bounding box center [438, 165] width 8 height 7
radio input "true"
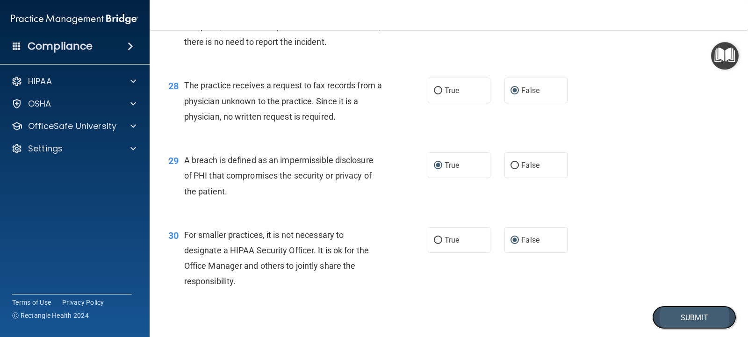
click at [672, 320] on button "Submit" at bounding box center [694, 318] width 84 height 24
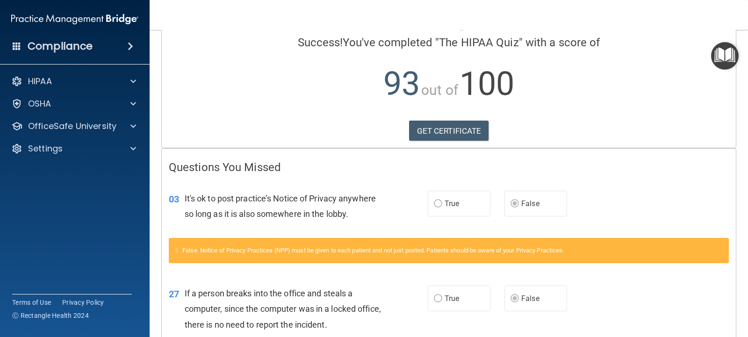
scroll to position [71, 0]
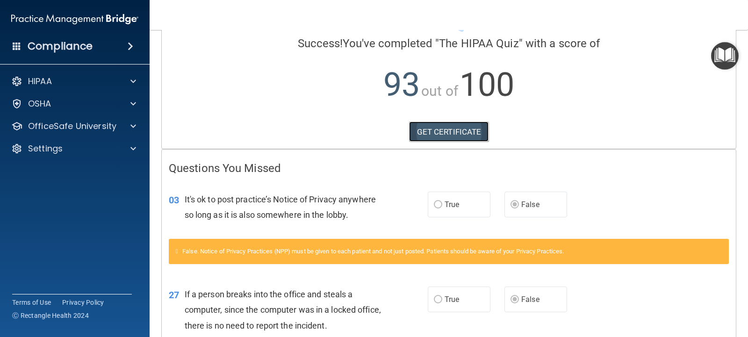
click at [458, 134] on link "GET CERTIFICATE" at bounding box center [449, 132] width 80 height 21
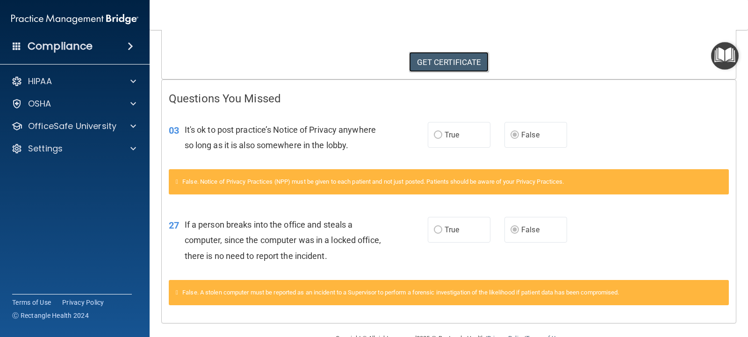
scroll to position [165, 0]
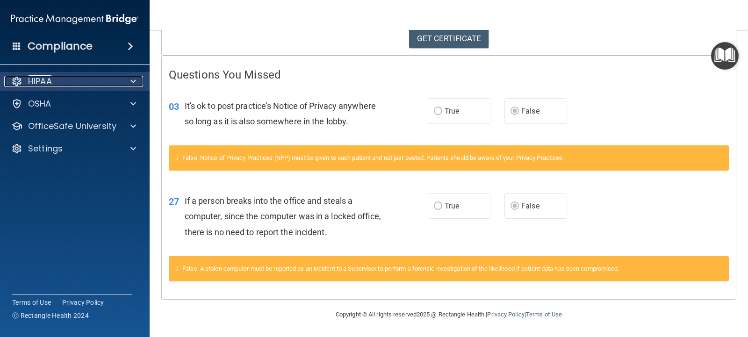
click at [122, 79] on div at bounding box center [131, 81] width 23 height 11
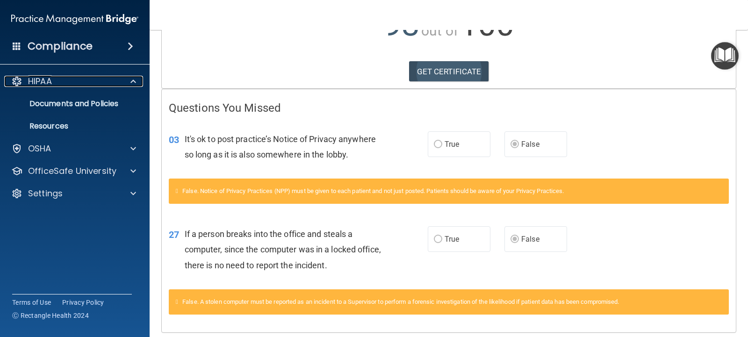
scroll to position [140, 0]
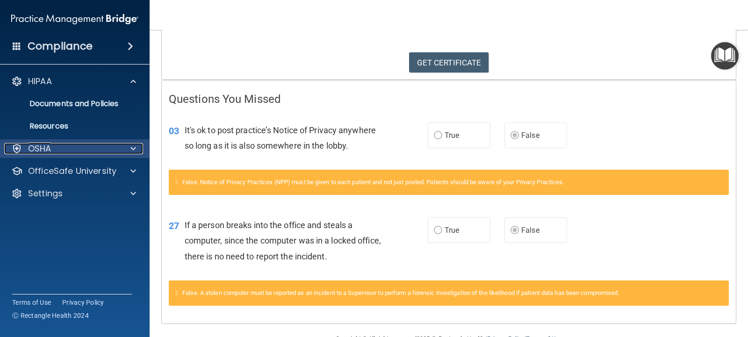
click at [127, 151] on div at bounding box center [131, 148] width 23 height 11
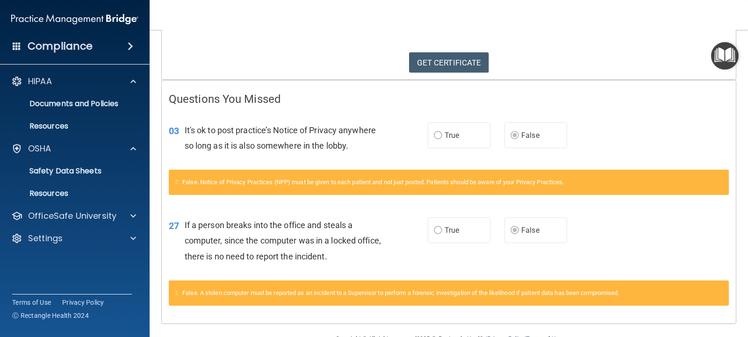
click at [128, 48] on span at bounding box center [131, 46] width 6 height 11
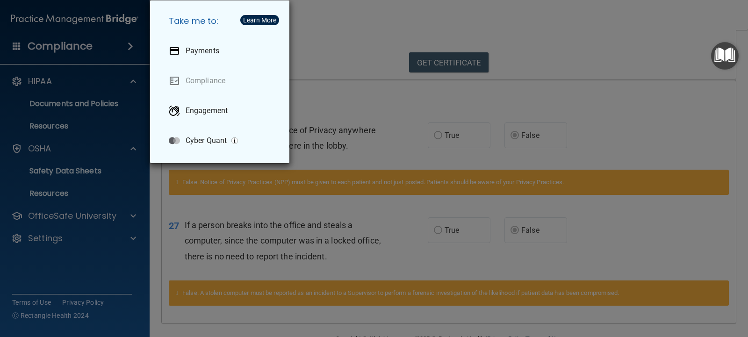
click at [111, 74] on div "Take me to: Payments Compliance Engagement Cyber Quant" at bounding box center [374, 168] width 748 height 337
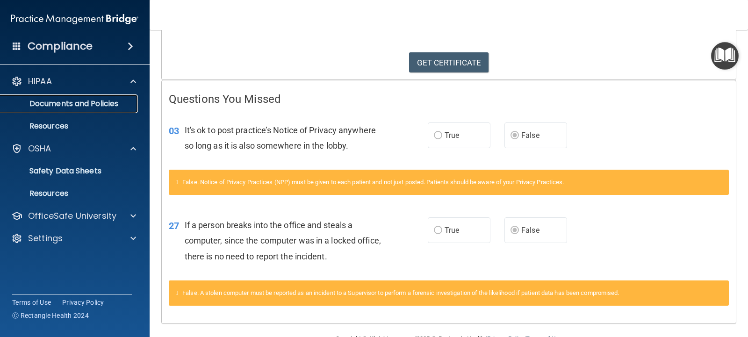
click at [108, 99] on p "Documents and Policies" at bounding box center [70, 103] width 128 height 9
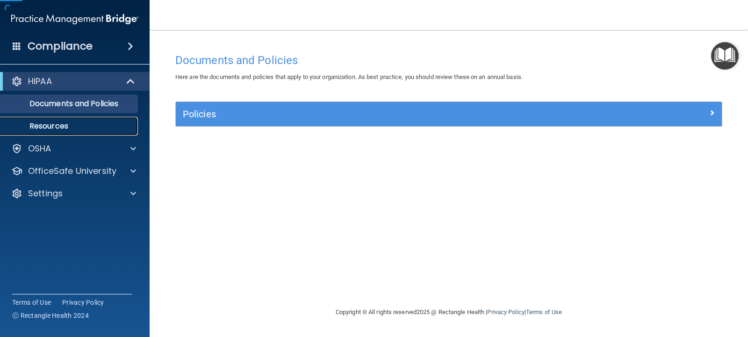
click at [65, 122] on p "Resources" at bounding box center [70, 126] width 128 height 9
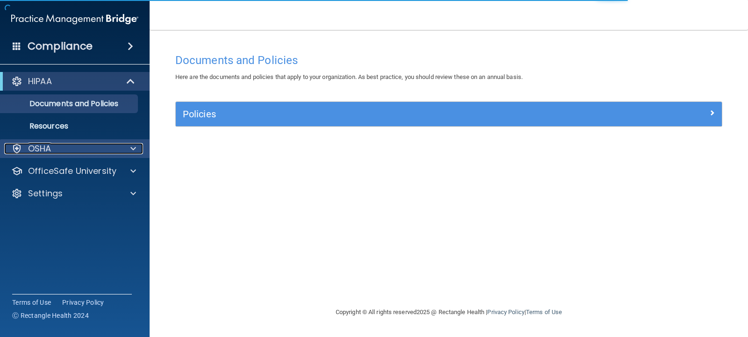
click at [124, 153] on div at bounding box center [131, 148] width 23 height 11
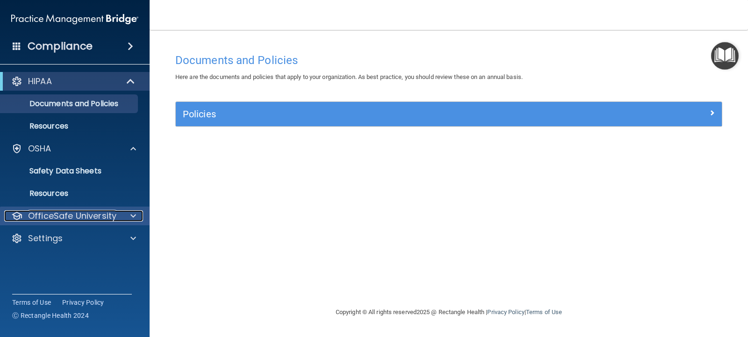
click at [121, 220] on div at bounding box center [131, 215] width 23 height 11
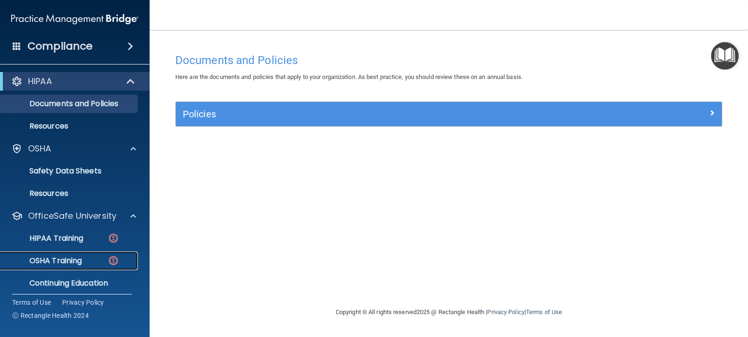
click at [78, 259] on p "OSHA Training" at bounding box center [44, 260] width 76 height 9
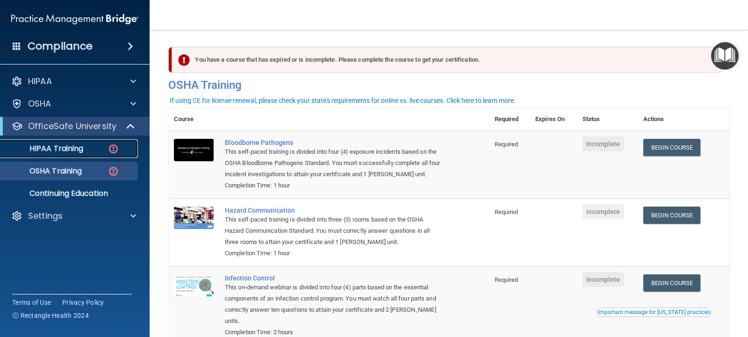
click at [115, 145] on img at bounding box center [114, 149] width 12 height 12
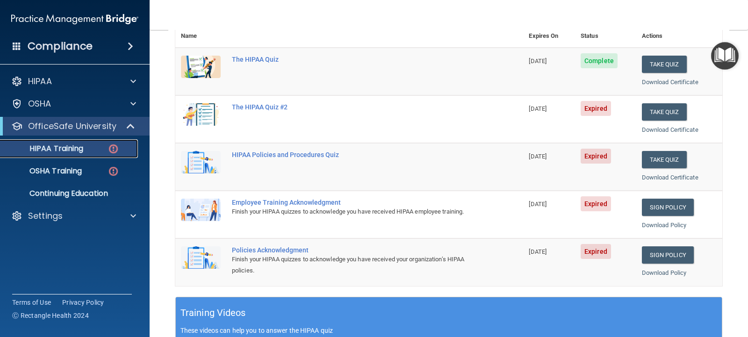
scroll to position [93, 0]
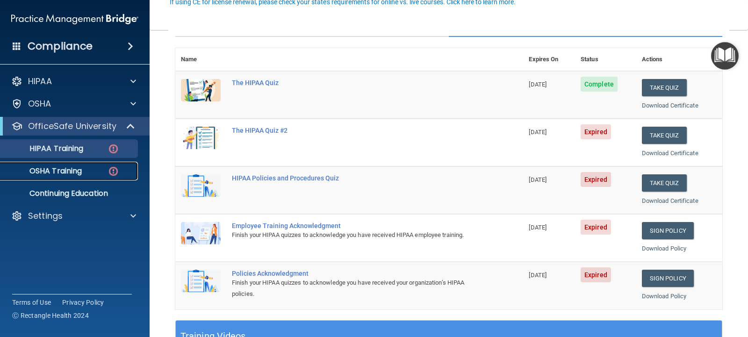
click at [59, 174] on p "OSHA Training" at bounding box center [44, 170] width 76 height 9
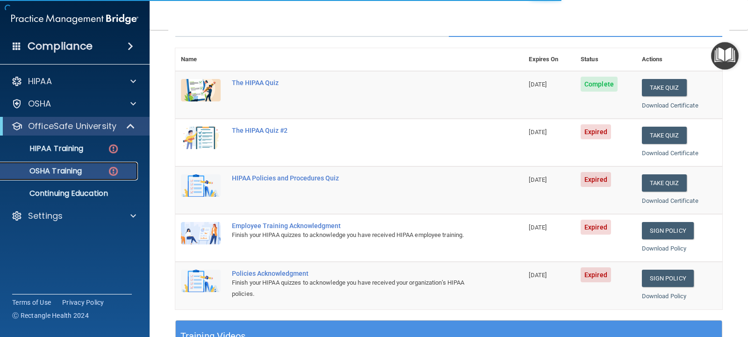
click at [111, 173] on img at bounding box center [114, 171] width 12 height 12
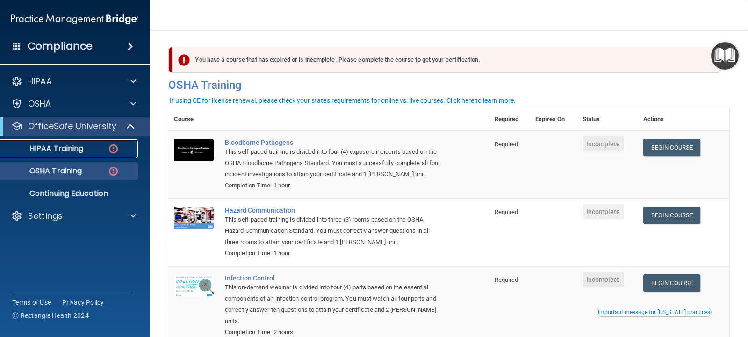
click at [81, 144] on p "HIPAA Training" at bounding box center [44, 148] width 77 height 9
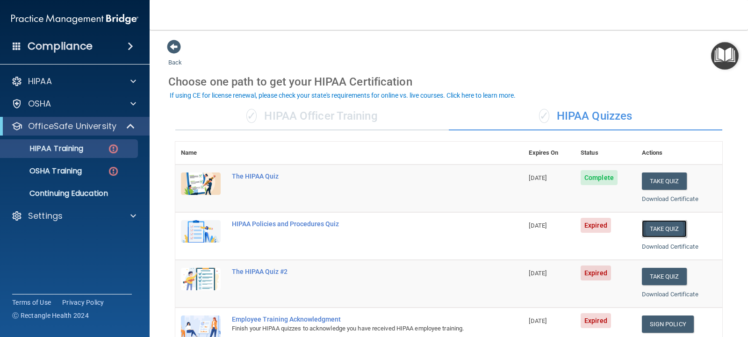
click at [656, 230] on button "Take Quiz" at bounding box center [664, 228] width 45 height 17
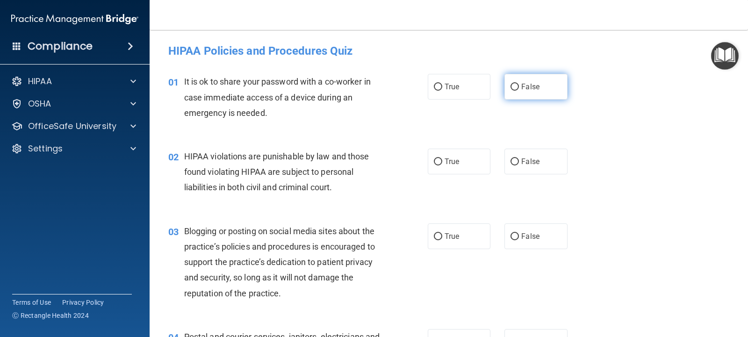
click at [510, 90] on input "False" at bounding box center [514, 87] width 8 height 7
radio input "true"
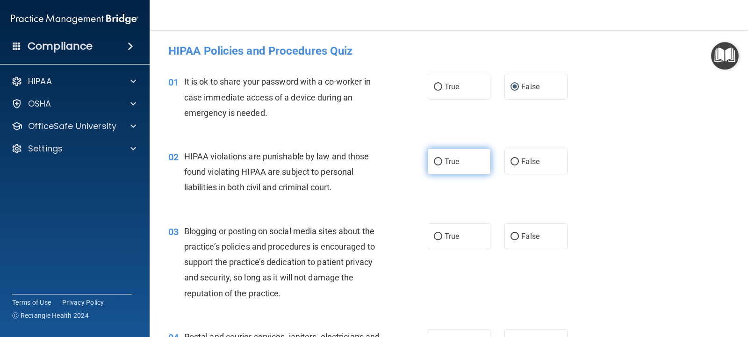
click at [436, 164] on input "True" at bounding box center [438, 161] width 8 height 7
radio input "true"
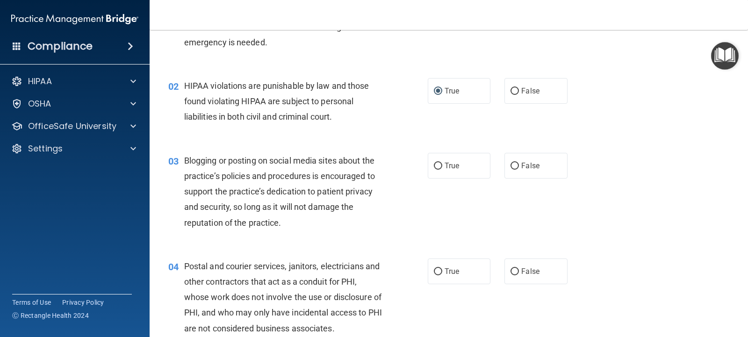
scroll to position [93, 0]
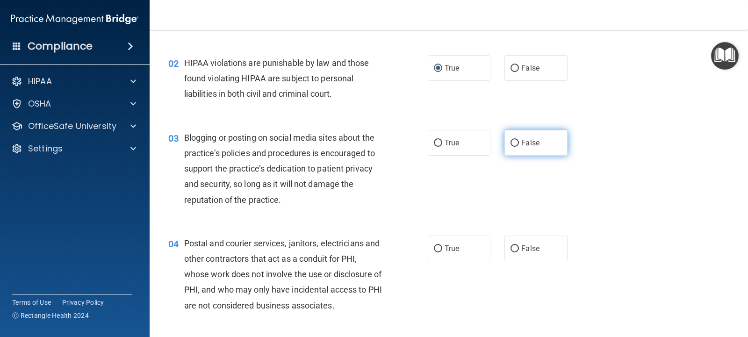
click at [510, 141] on input "False" at bounding box center [514, 143] width 8 height 7
radio input "true"
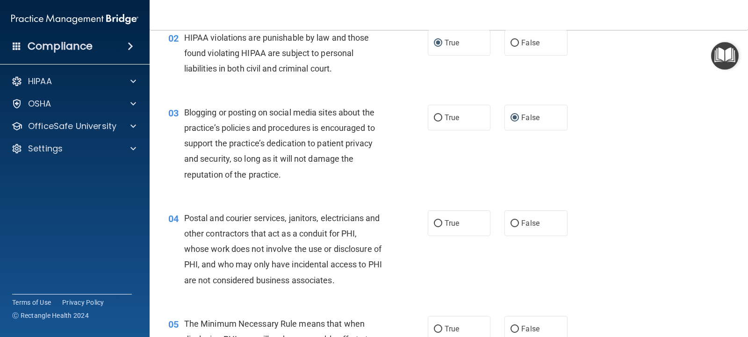
scroll to position [187, 0]
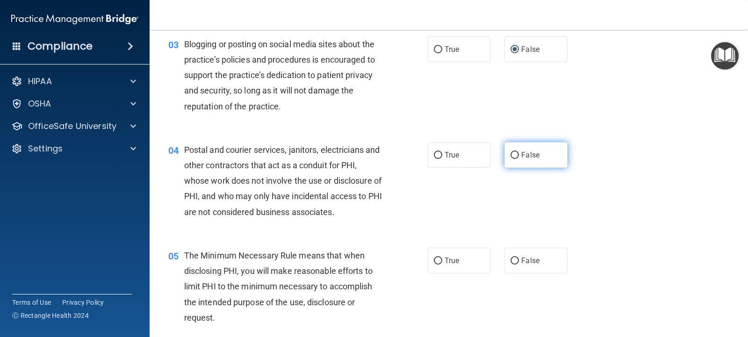
click at [510, 154] on input "False" at bounding box center [514, 155] width 8 height 7
radio input "true"
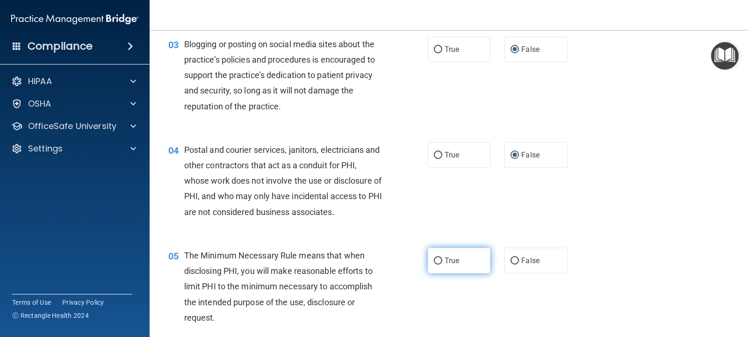
click at [434, 261] on input "True" at bounding box center [438, 261] width 8 height 7
radio input "true"
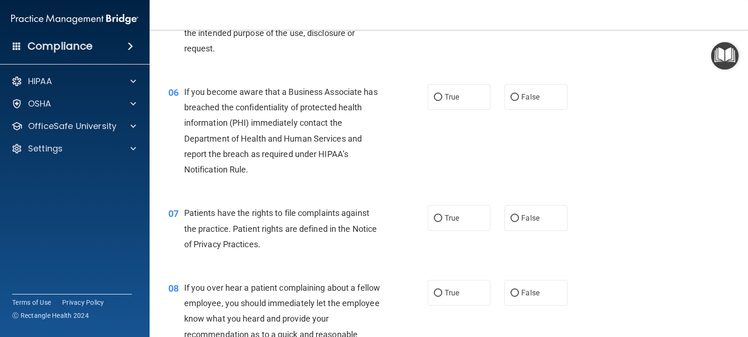
scroll to position [467, 0]
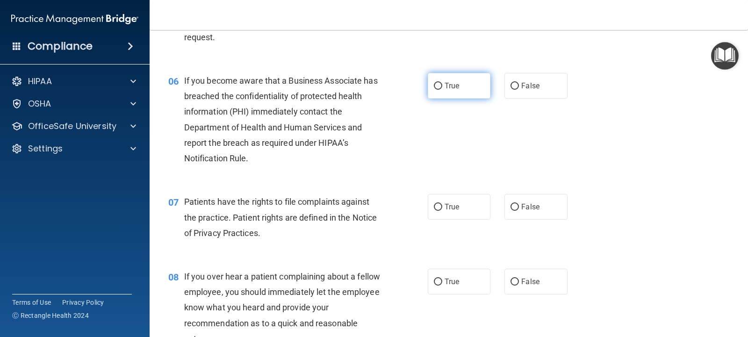
click at [434, 89] on input "True" at bounding box center [438, 86] width 8 height 7
radio input "true"
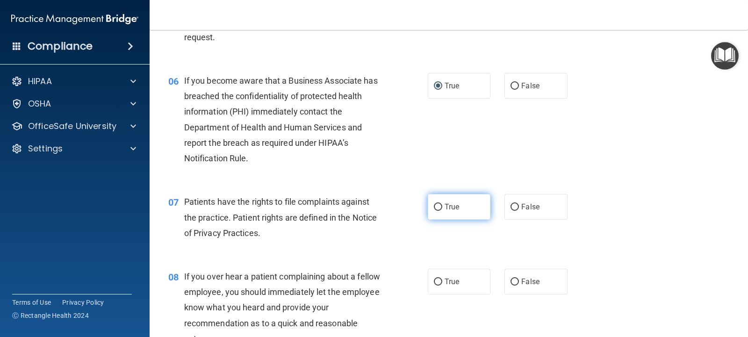
click at [437, 204] on input "True" at bounding box center [438, 207] width 8 height 7
radio input "true"
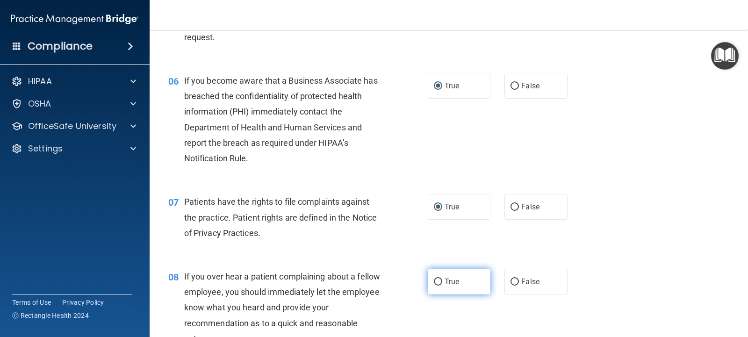
click at [436, 280] on input "True" at bounding box center [438, 282] width 8 height 7
radio input "true"
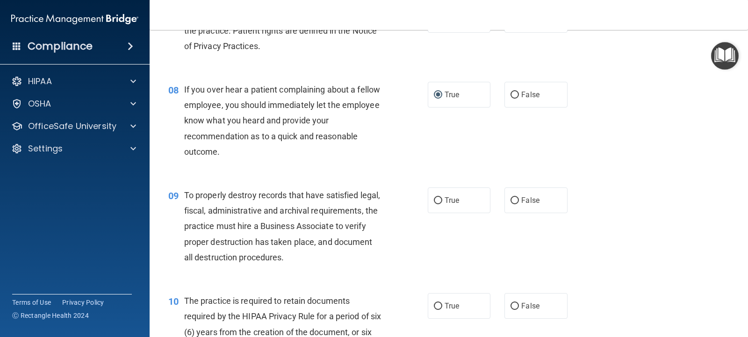
scroll to position [701, 0]
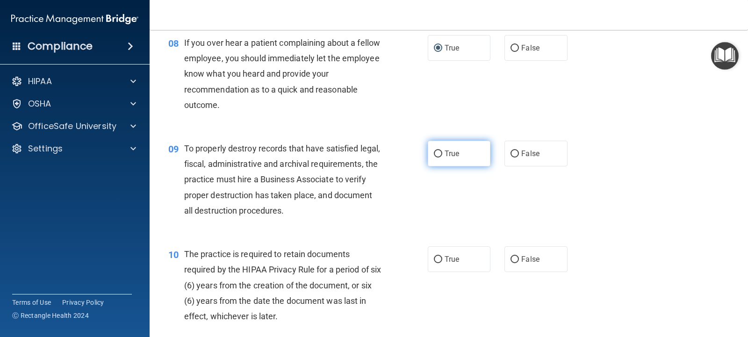
click at [434, 154] on input "True" at bounding box center [438, 154] width 8 height 7
radio input "true"
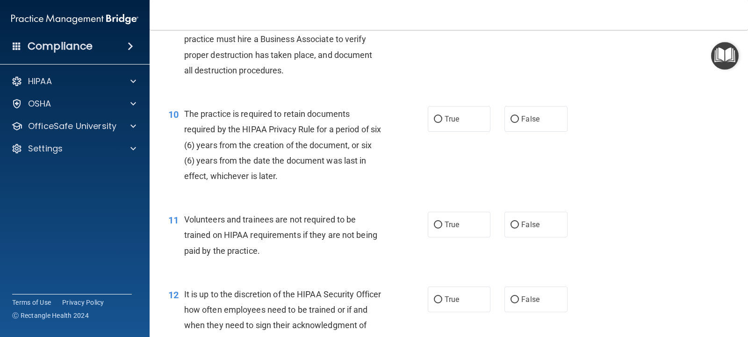
scroll to position [888, 0]
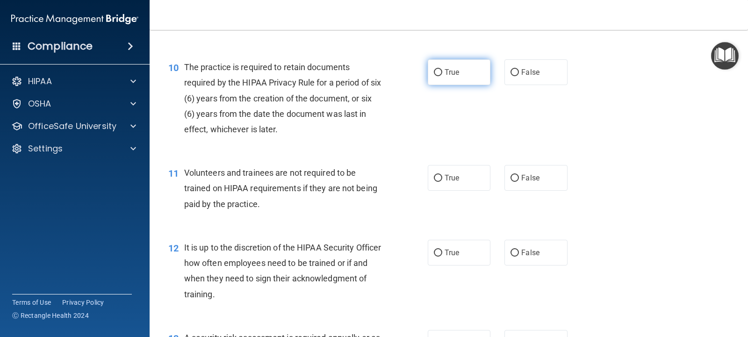
click at [435, 71] on input "True" at bounding box center [438, 72] width 8 height 7
radio input "true"
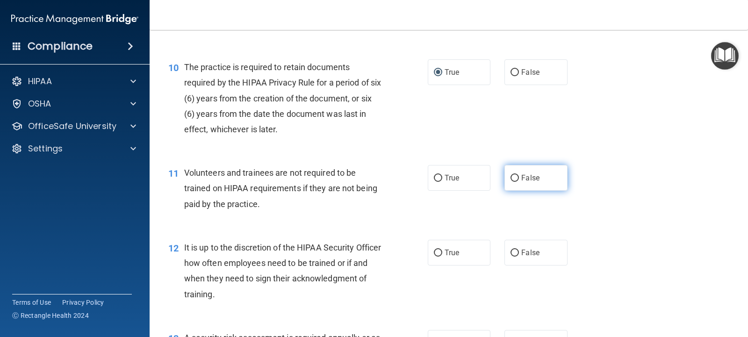
click at [510, 179] on input "False" at bounding box center [514, 178] width 8 height 7
radio input "true"
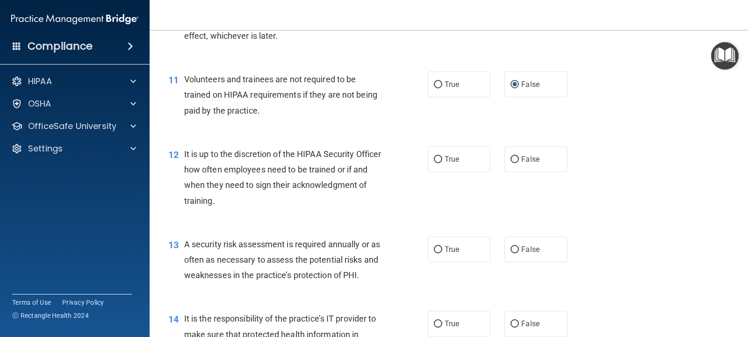
scroll to position [1028, 0]
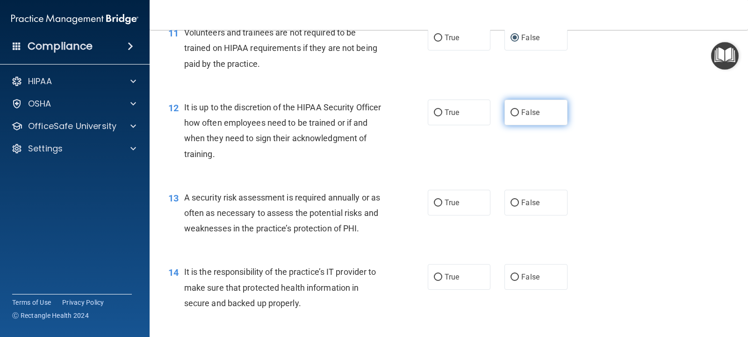
click at [506, 113] on label "False" at bounding box center [535, 113] width 63 height 26
click at [510, 113] on input "False" at bounding box center [514, 112] width 8 height 7
radio input "true"
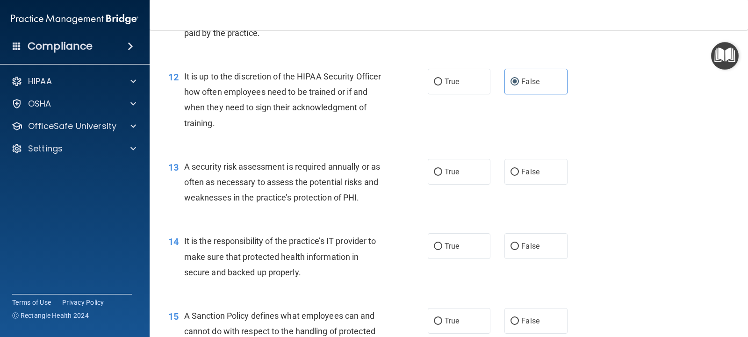
scroll to position [1169, 0]
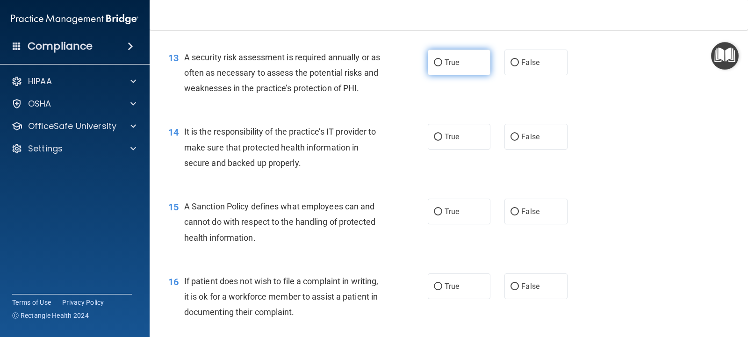
click at [434, 62] on input "True" at bounding box center [438, 62] width 8 height 7
radio input "true"
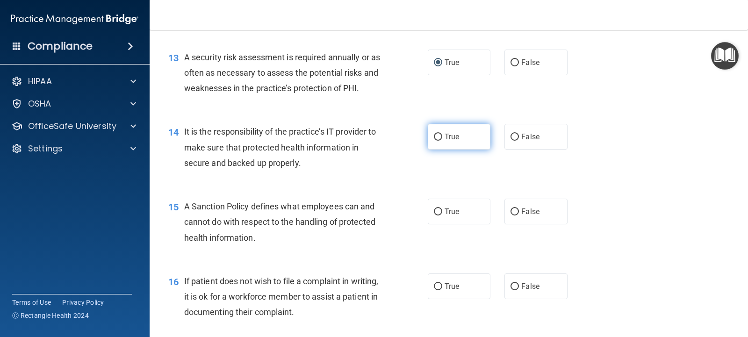
click at [435, 138] on input "True" at bounding box center [438, 137] width 8 height 7
radio input "true"
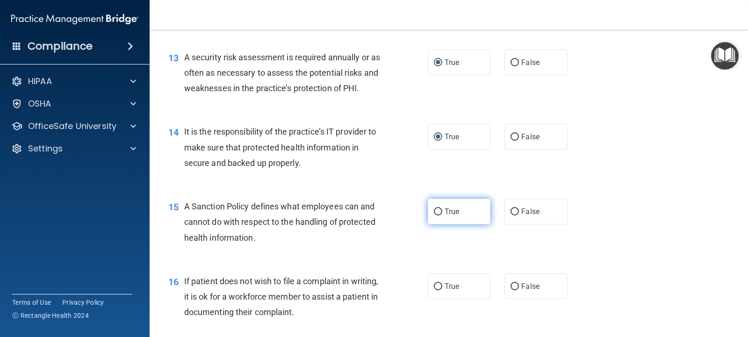
click at [434, 211] on input "True" at bounding box center [438, 211] width 8 height 7
radio input "true"
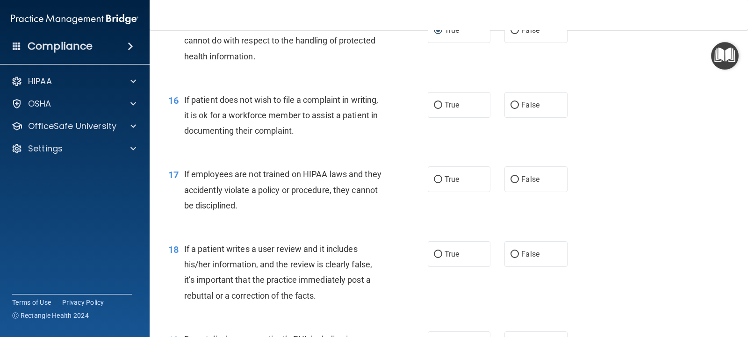
scroll to position [1356, 0]
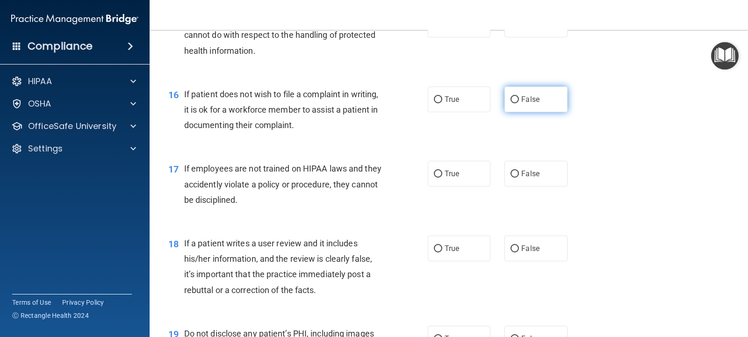
click at [510, 101] on input "False" at bounding box center [514, 99] width 8 height 7
radio input "true"
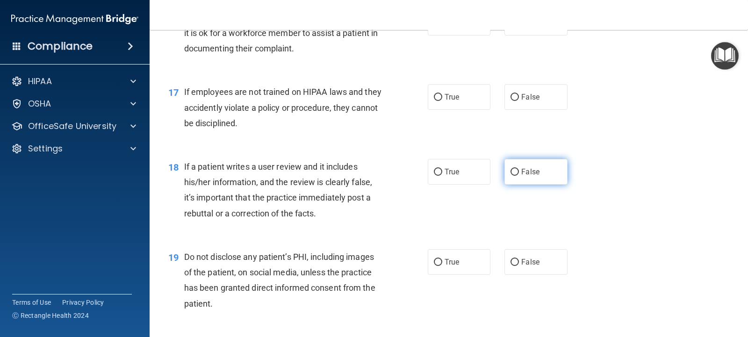
scroll to position [1449, 0]
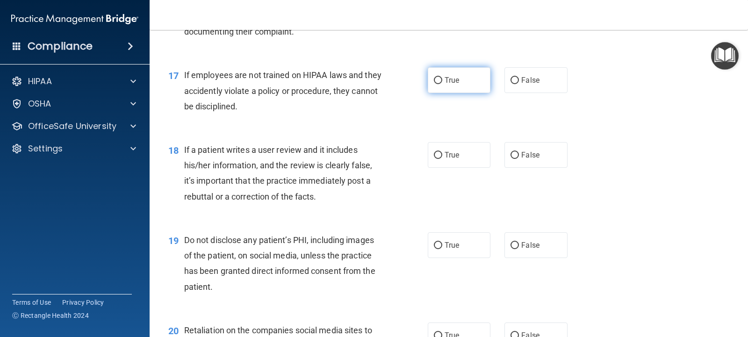
click at [437, 81] on input "True" at bounding box center [438, 80] width 8 height 7
radio input "true"
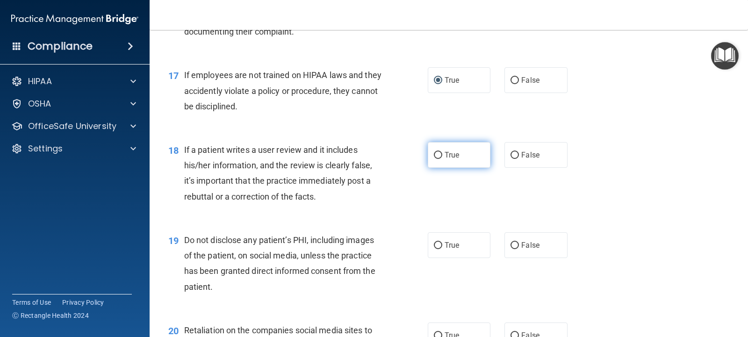
click at [434, 155] on input "True" at bounding box center [438, 155] width 8 height 7
radio input "true"
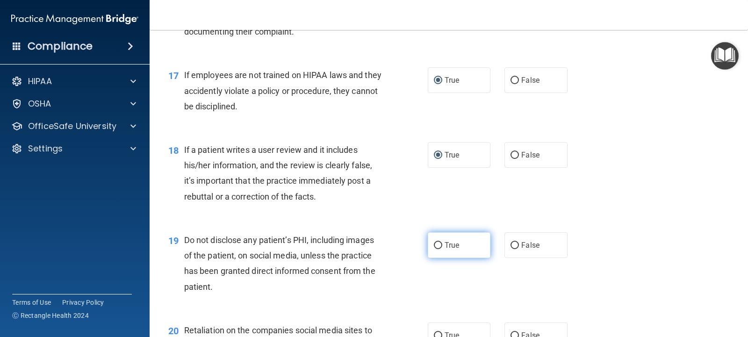
click at [435, 246] on input "True" at bounding box center [438, 245] width 8 height 7
radio input "true"
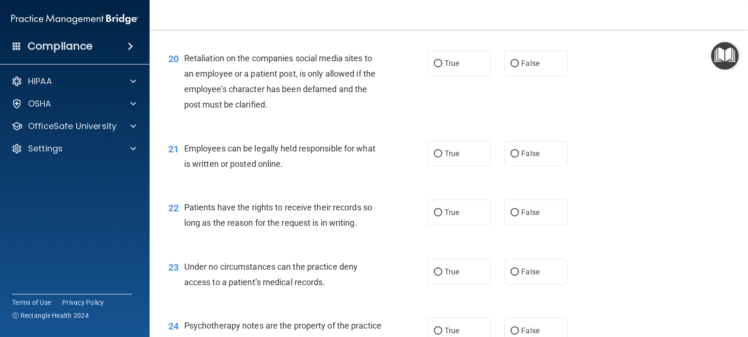
scroll to position [1730, 0]
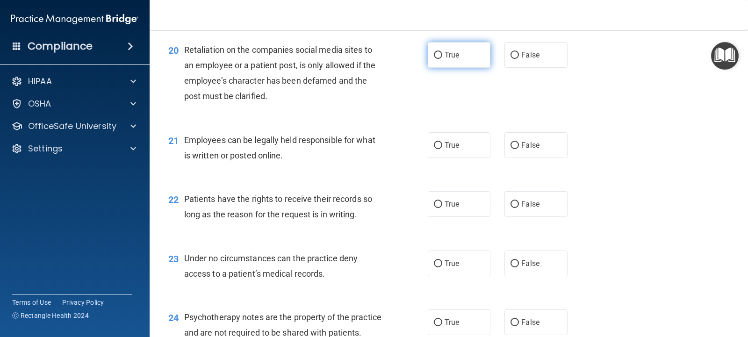
click at [434, 55] on input "True" at bounding box center [438, 55] width 8 height 7
radio input "true"
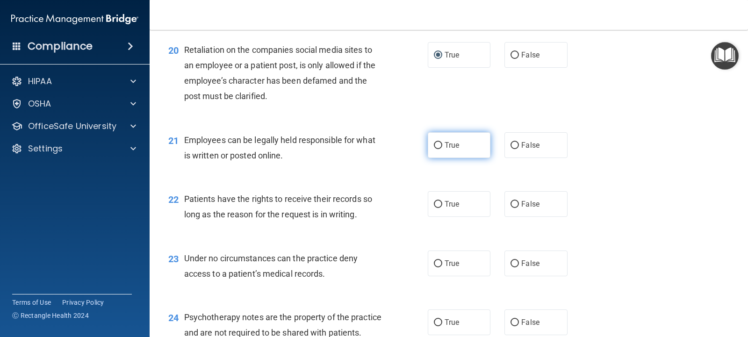
click at [436, 148] on input "True" at bounding box center [438, 145] width 8 height 7
radio input "true"
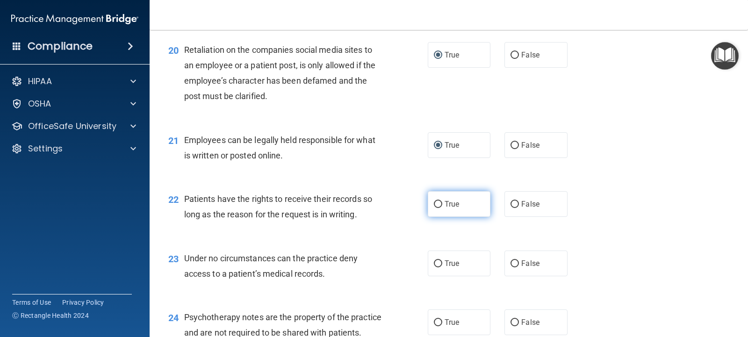
click at [438, 202] on input "True" at bounding box center [438, 204] width 8 height 7
radio input "true"
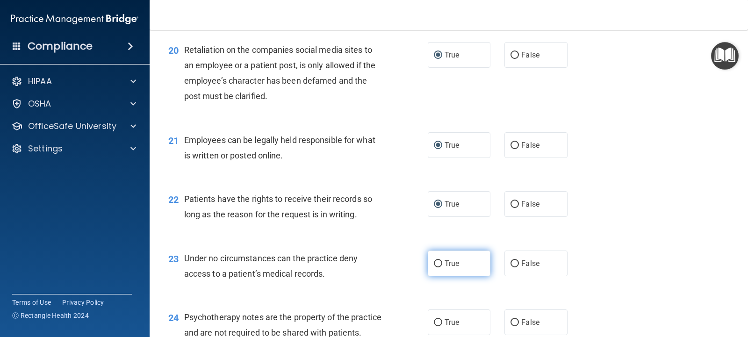
click at [438, 266] on input "True" at bounding box center [438, 263] width 8 height 7
radio input "true"
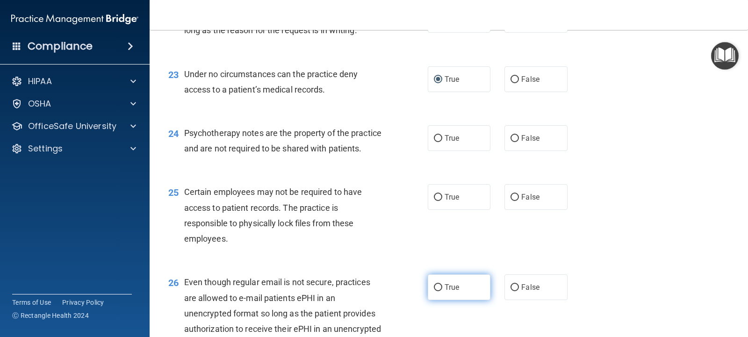
scroll to position [1963, 0]
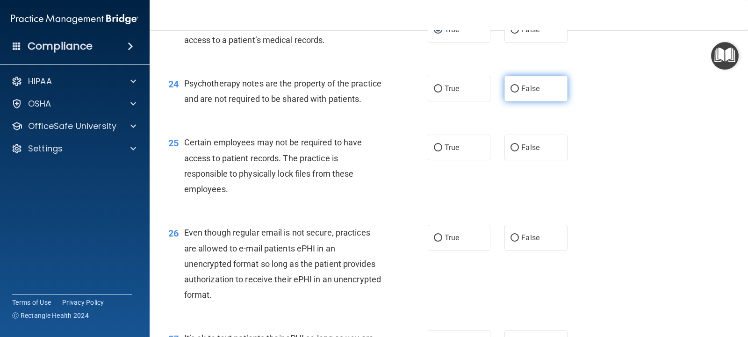
click at [510, 91] on input "False" at bounding box center [514, 89] width 8 height 7
radio input "true"
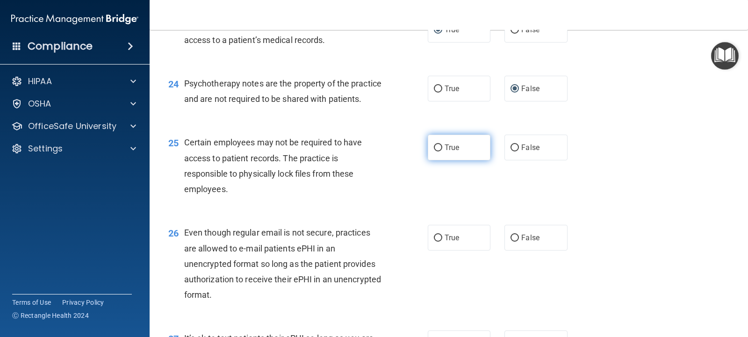
click at [436, 151] on input "True" at bounding box center [438, 147] width 8 height 7
radio input "true"
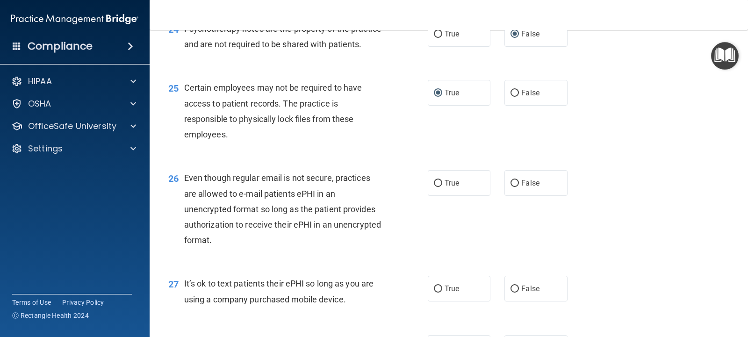
scroll to position [2104, 0]
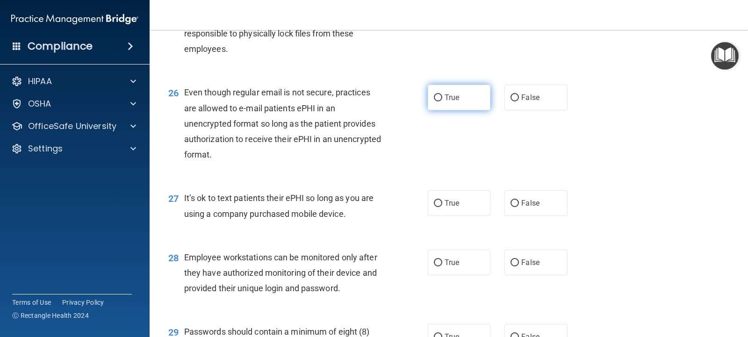
click at [434, 101] on input "True" at bounding box center [438, 97] width 8 height 7
radio input "true"
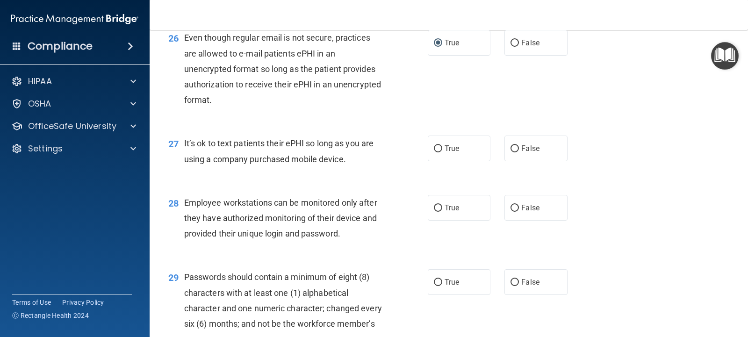
scroll to position [2244, 0]
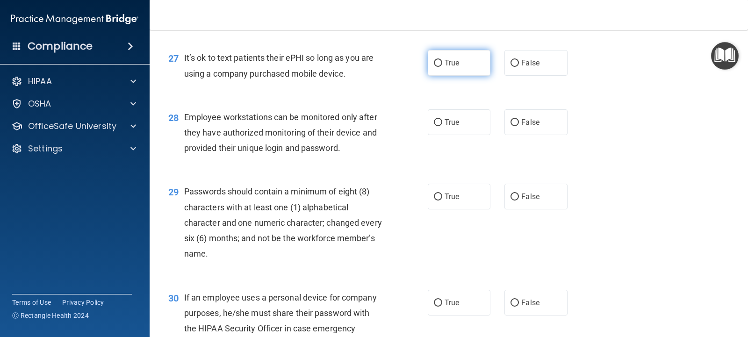
click at [434, 67] on input "True" at bounding box center [438, 63] width 8 height 7
radio input "true"
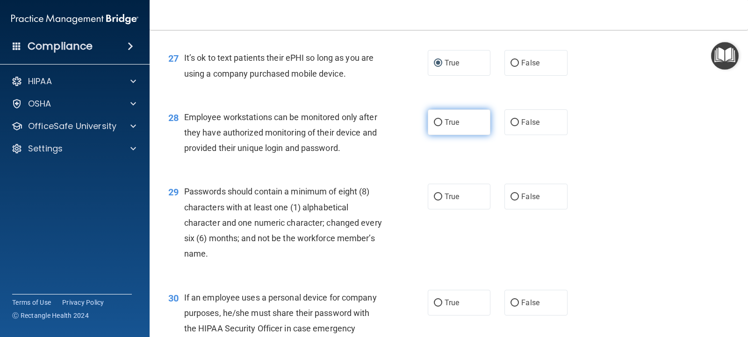
click at [438, 126] on input "True" at bounding box center [438, 122] width 8 height 7
radio input "true"
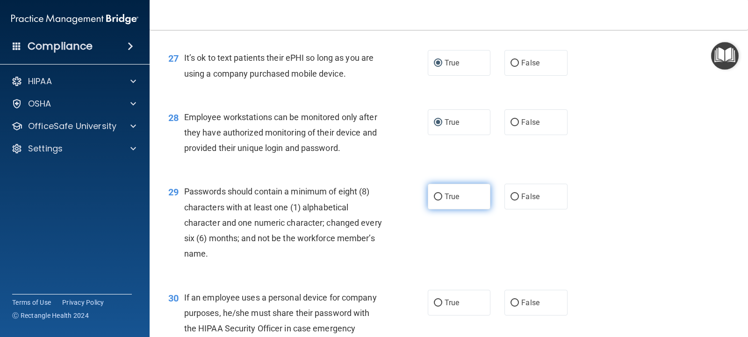
click at [437, 201] on input "True" at bounding box center [438, 197] width 8 height 7
radio input "true"
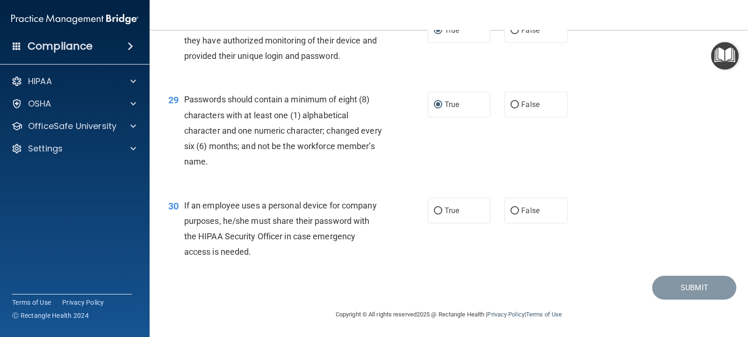
scroll to position [2351, 0]
drag, startPoint x: 436, startPoint y: 210, endPoint x: 448, endPoint y: 214, distance: 13.3
click at [436, 210] on input "True" at bounding box center [438, 211] width 8 height 7
radio input "true"
click at [666, 285] on button "Submit" at bounding box center [694, 288] width 84 height 24
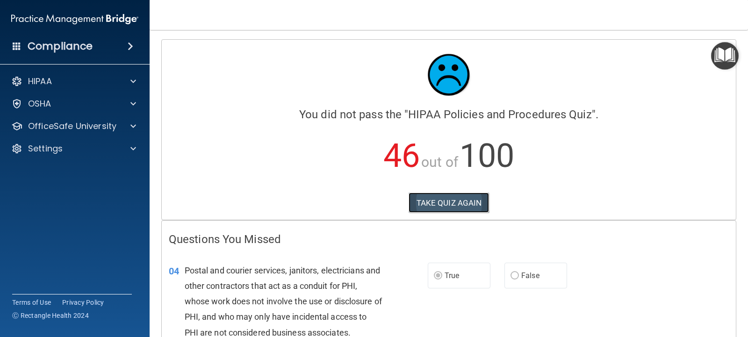
click at [433, 201] on button "TAKE QUIZ AGAIN" at bounding box center [449, 203] width 81 height 21
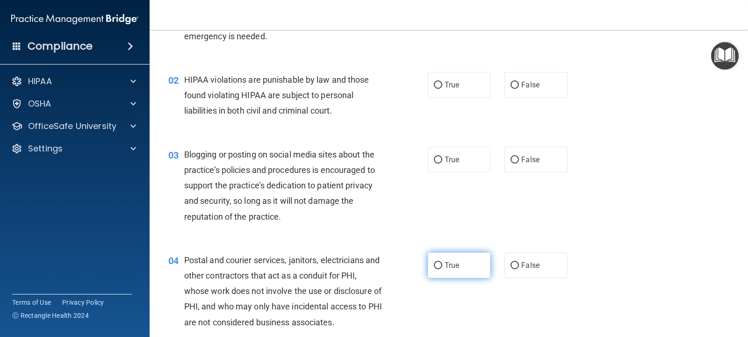
scroll to position [93, 0]
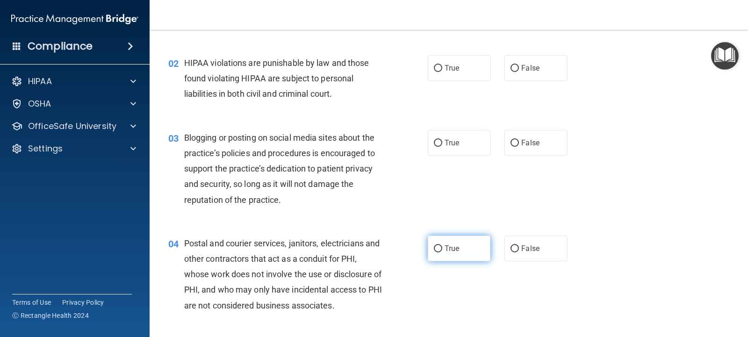
click at [434, 251] on input "True" at bounding box center [438, 248] width 8 height 7
radio input "true"
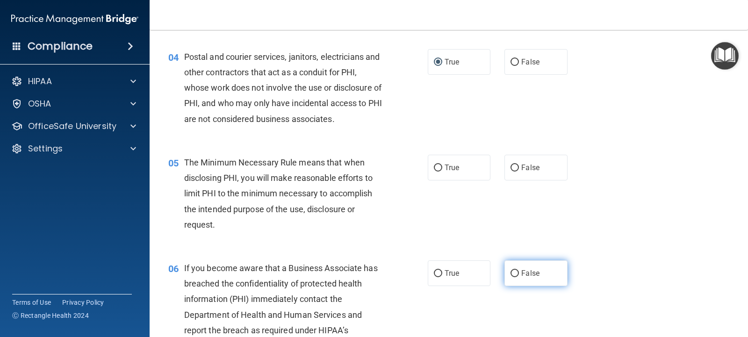
scroll to position [280, 0]
click at [510, 271] on input "False" at bounding box center [514, 273] width 8 height 7
radio input "true"
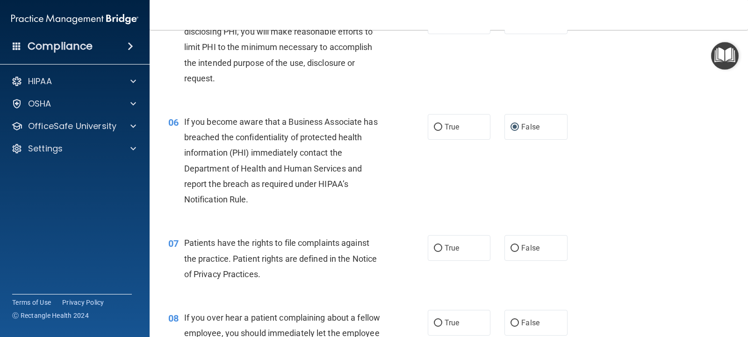
scroll to position [467, 0]
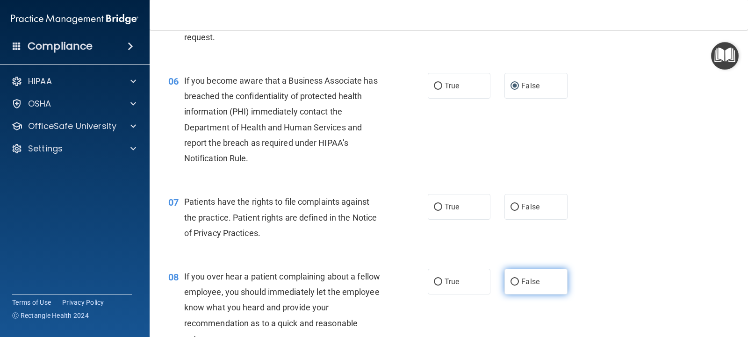
click at [510, 279] on input "False" at bounding box center [514, 282] width 8 height 7
radio input "true"
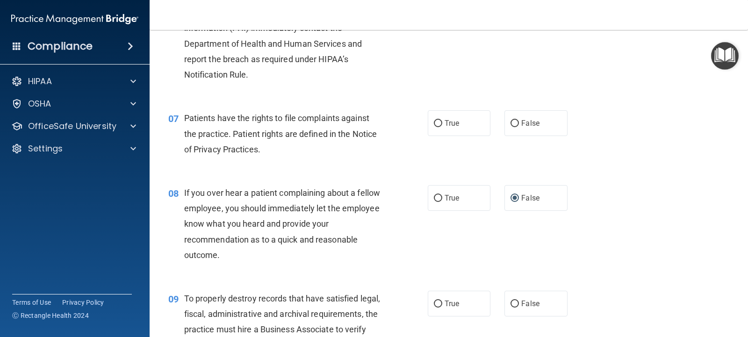
scroll to position [561, 0]
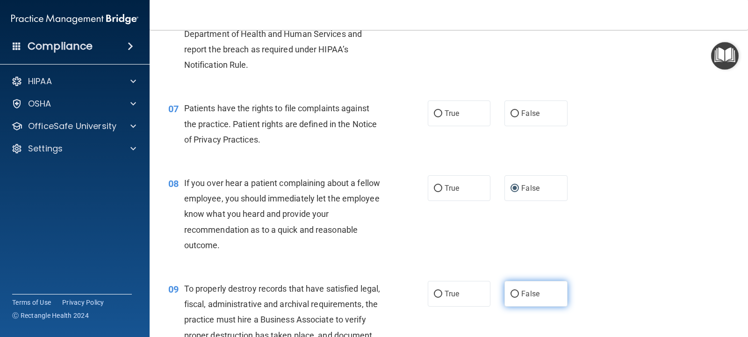
click at [510, 294] on input "False" at bounding box center [514, 294] width 8 height 7
radio input "true"
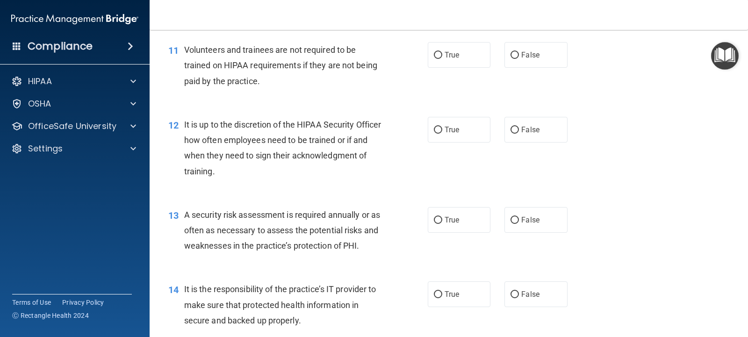
scroll to position [1075, 0]
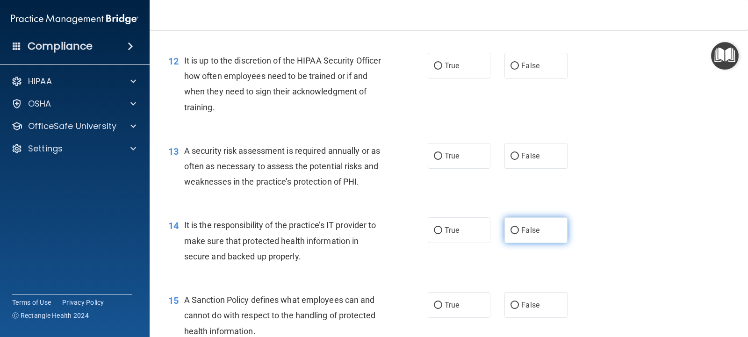
click at [510, 231] on input "False" at bounding box center [514, 230] width 8 height 7
radio input "true"
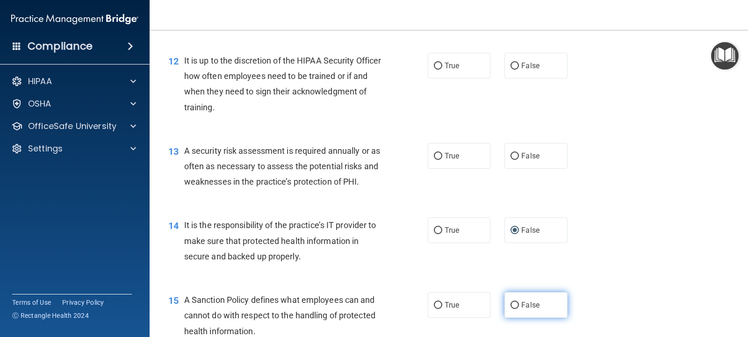
click at [512, 305] on input "False" at bounding box center [514, 305] width 8 height 7
radio input "true"
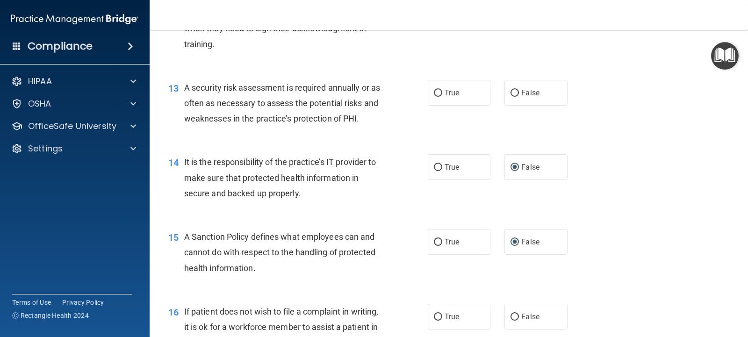
scroll to position [1262, 0]
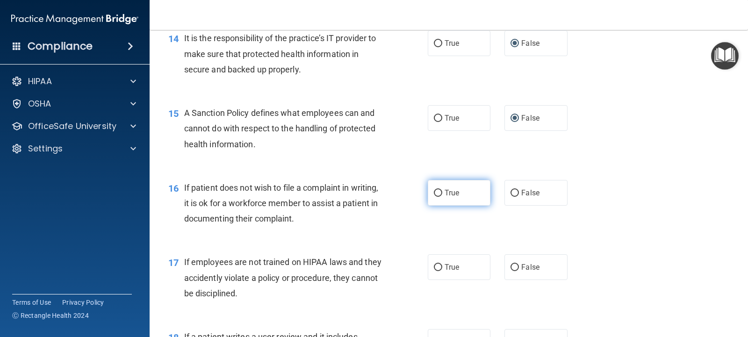
click at [435, 191] on input "True" at bounding box center [438, 193] width 8 height 7
radio input "true"
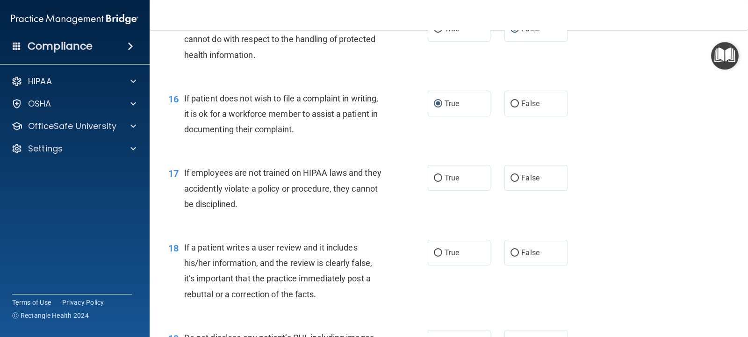
scroll to position [1402, 0]
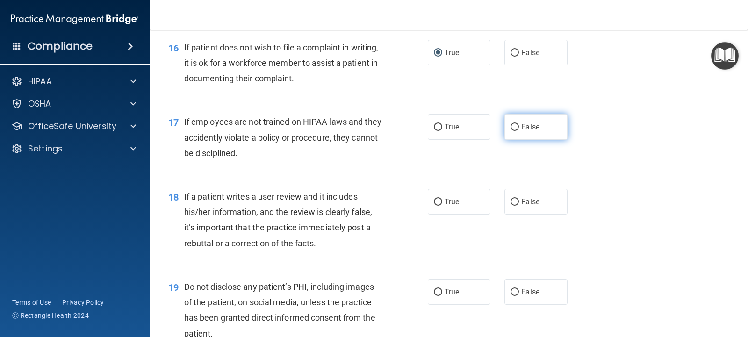
click at [505, 126] on label "False" at bounding box center [535, 127] width 63 height 26
click at [510, 126] on input "False" at bounding box center [514, 127] width 8 height 7
radio input "true"
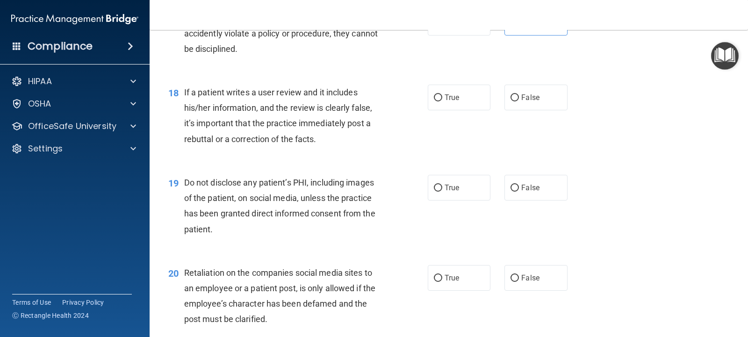
scroll to position [1496, 0]
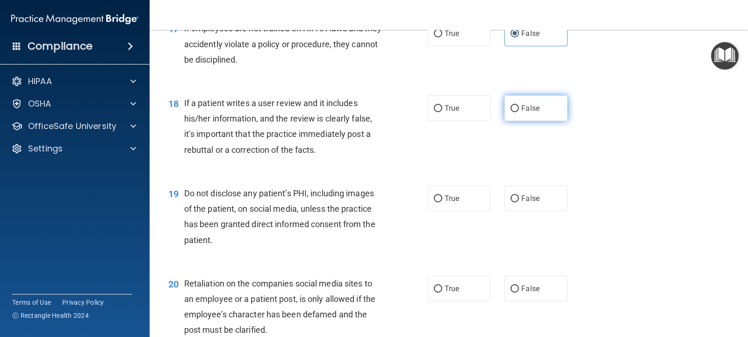
click at [510, 106] on input "False" at bounding box center [514, 108] width 8 height 7
radio input "true"
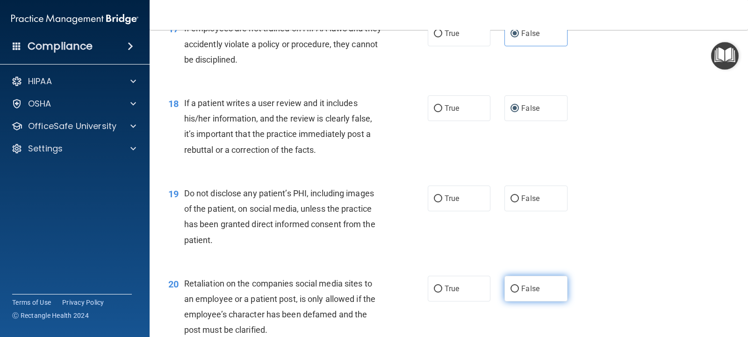
click at [510, 289] on input "False" at bounding box center [514, 289] width 8 height 7
radio input "true"
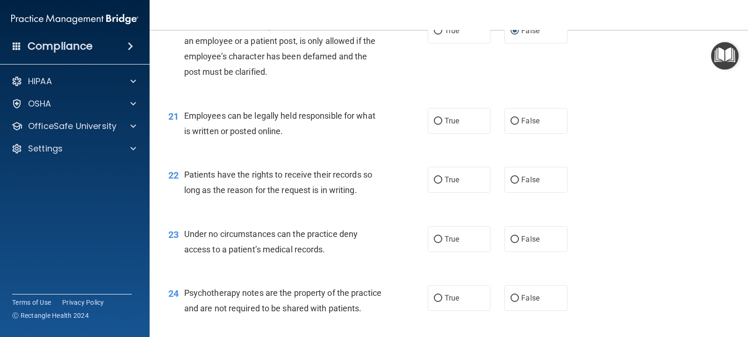
scroll to position [1776, 0]
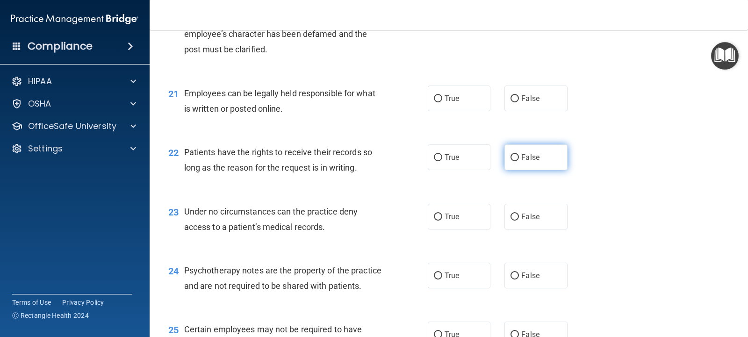
click at [505, 159] on label "False" at bounding box center [535, 157] width 63 height 26
click at [510, 159] on input "False" at bounding box center [514, 157] width 8 height 7
radio input "true"
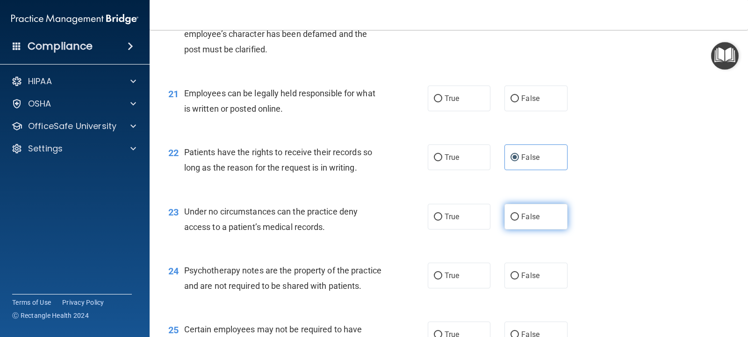
click at [511, 215] on input "False" at bounding box center [514, 217] width 8 height 7
radio input "true"
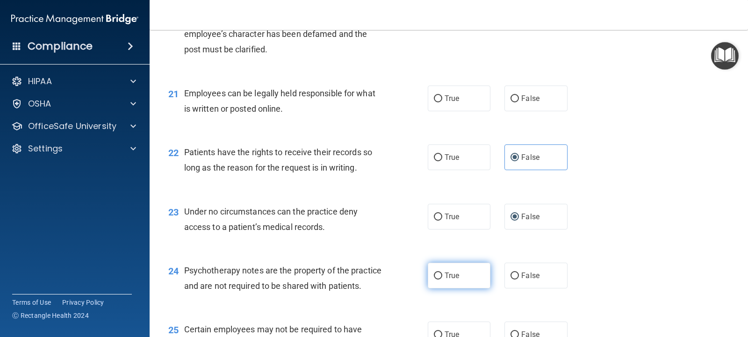
click at [435, 273] on input "True" at bounding box center [438, 276] width 8 height 7
radio input "true"
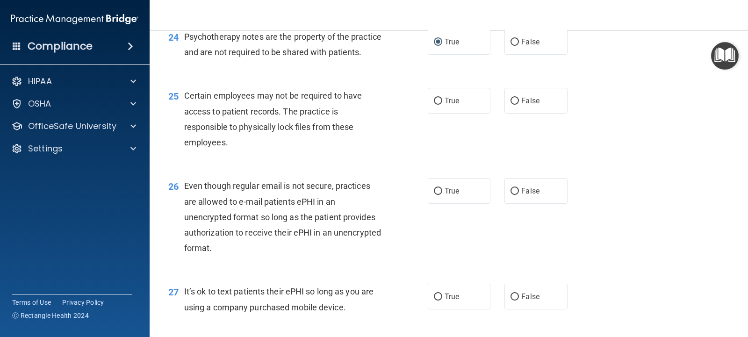
scroll to position [2057, 0]
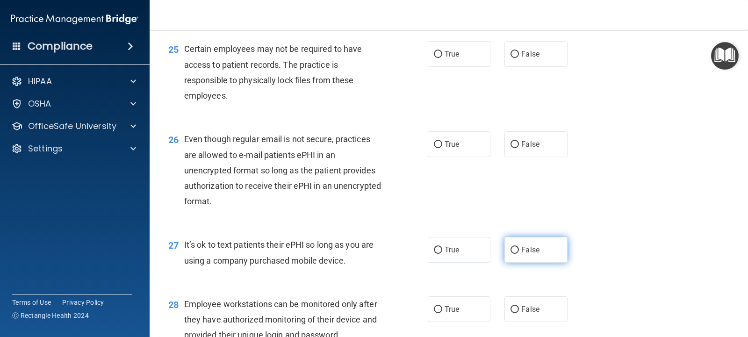
click at [511, 254] on input "False" at bounding box center [514, 250] width 8 height 7
radio input "true"
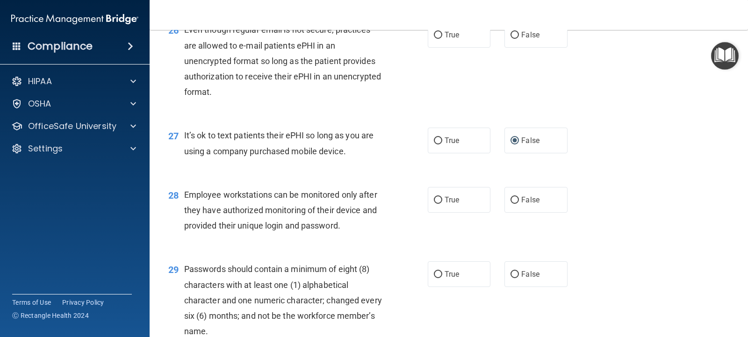
scroll to position [2197, 0]
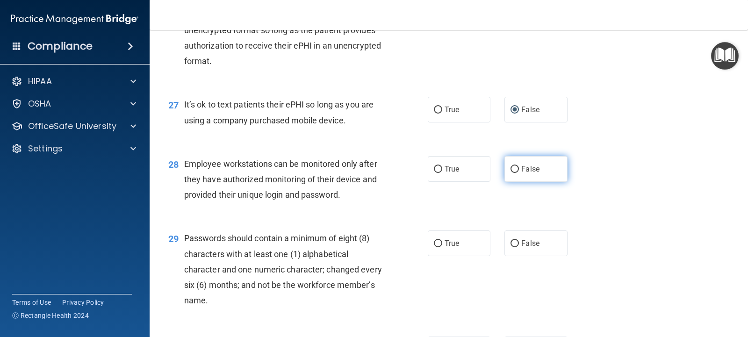
click at [510, 173] on input "False" at bounding box center [514, 169] width 8 height 7
radio input "true"
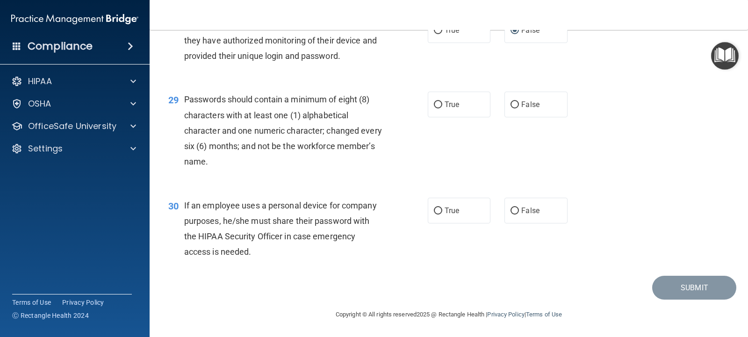
scroll to position [2337, 0]
click at [512, 215] on input "False" at bounding box center [514, 211] width 8 height 7
radio input "true"
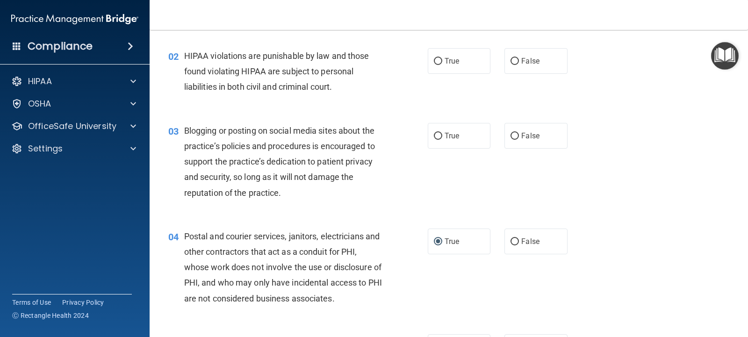
scroll to position [0, 0]
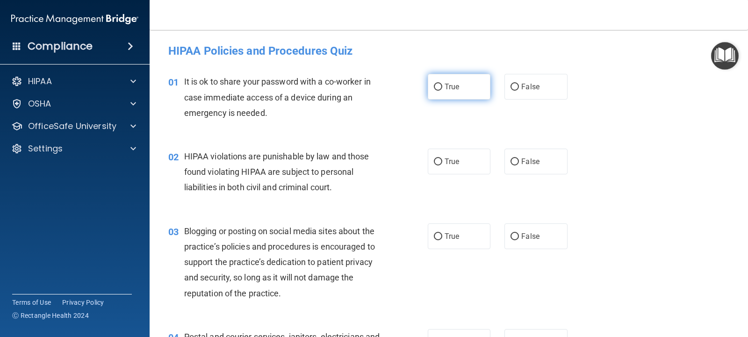
click at [434, 88] on input "True" at bounding box center [438, 87] width 8 height 7
radio input "true"
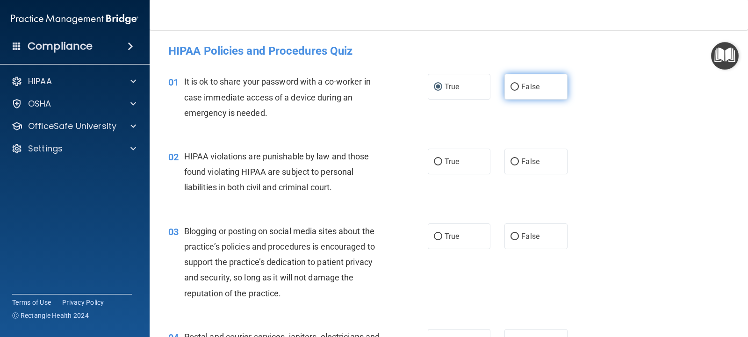
click at [510, 89] on input "False" at bounding box center [514, 87] width 8 height 7
radio input "true"
radio input "false"
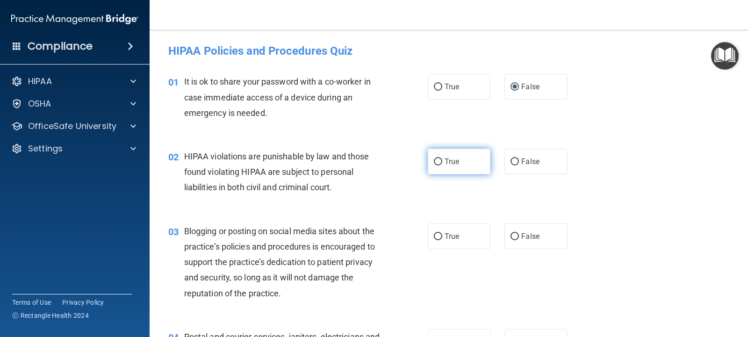
click at [435, 161] on input "True" at bounding box center [438, 161] width 8 height 7
radio input "true"
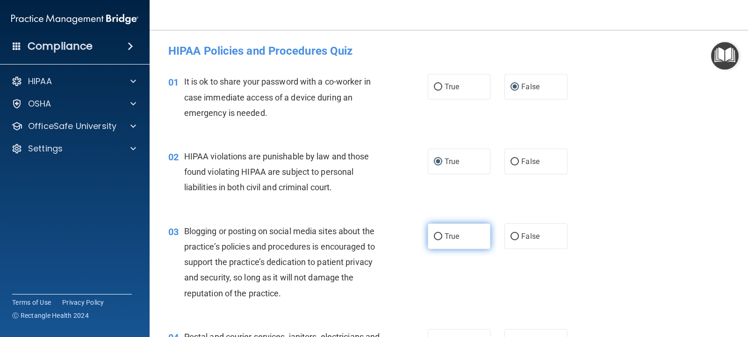
click at [438, 235] on input "True" at bounding box center [438, 236] width 8 height 7
radio input "true"
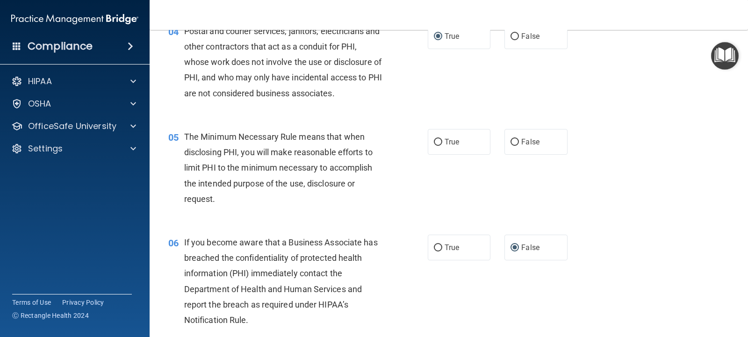
scroll to position [327, 0]
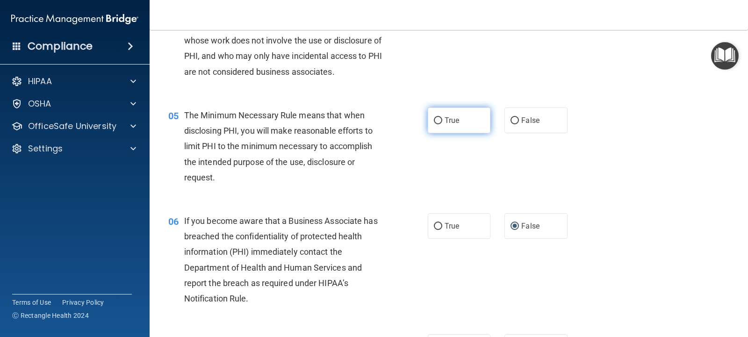
click at [434, 120] on input "True" at bounding box center [438, 120] width 8 height 7
radio input "true"
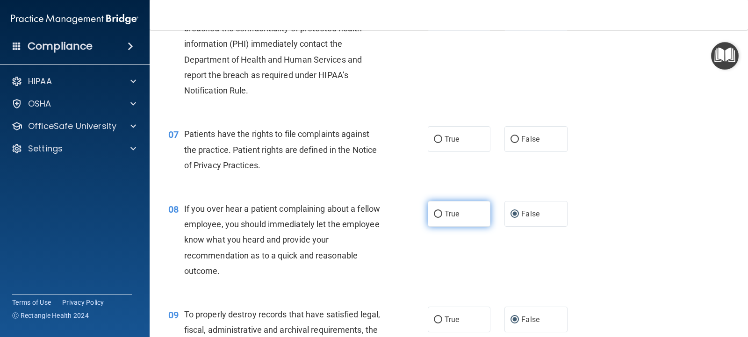
scroll to position [514, 0]
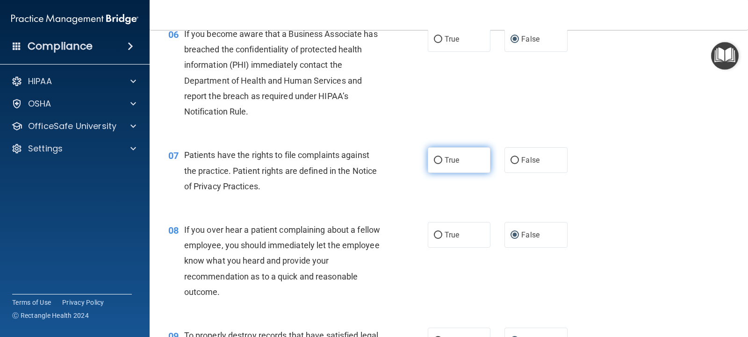
click at [435, 157] on input "True" at bounding box center [438, 160] width 8 height 7
radio input "true"
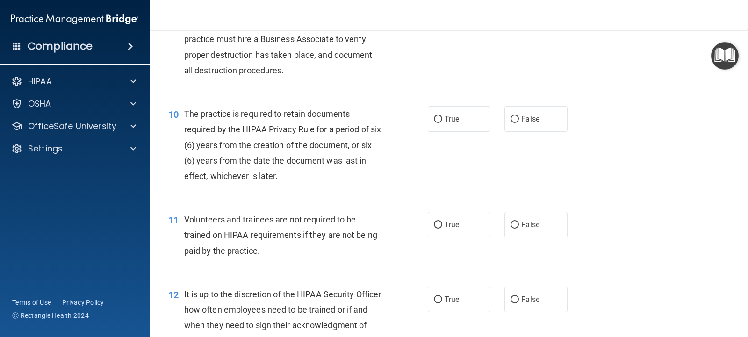
scroll to position [888, 0]
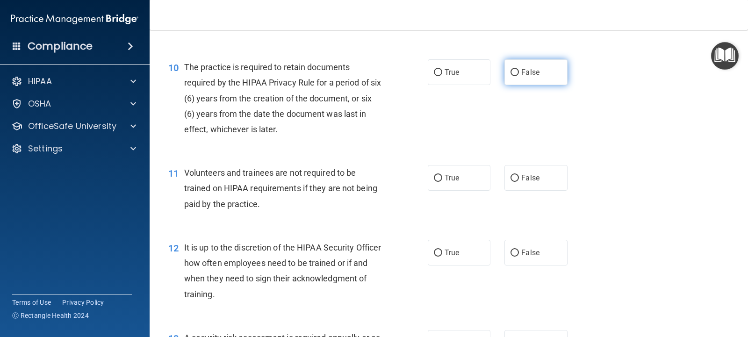
click at [510, 75] on input "False" at bounding box center [514, 72] width 8 height 7
radio input "true"
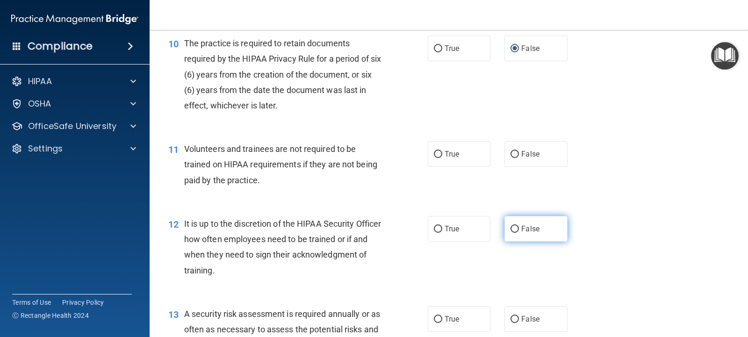
scroll to position [935, 0]
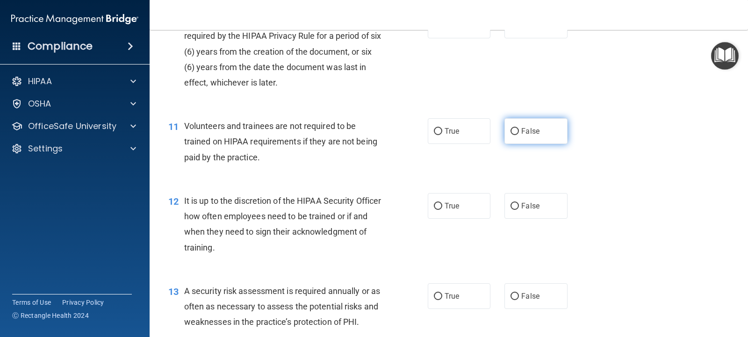
click at [510, 130] on input "False" at bounding box center [514, 131] width 8 height 7
radio input "true"
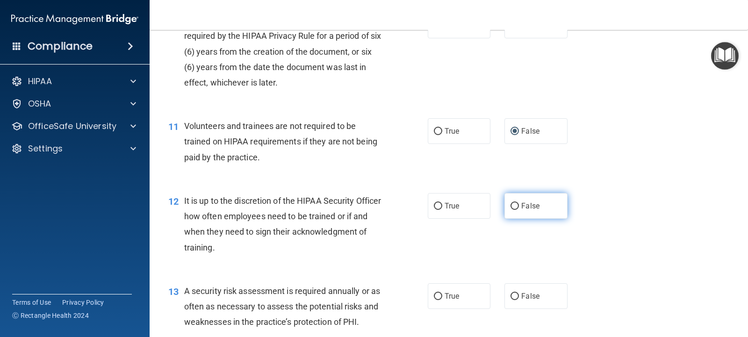
click at [510, 208] on input "False" at bounding box center [514, 206] width 8 height 7
radio input "true"
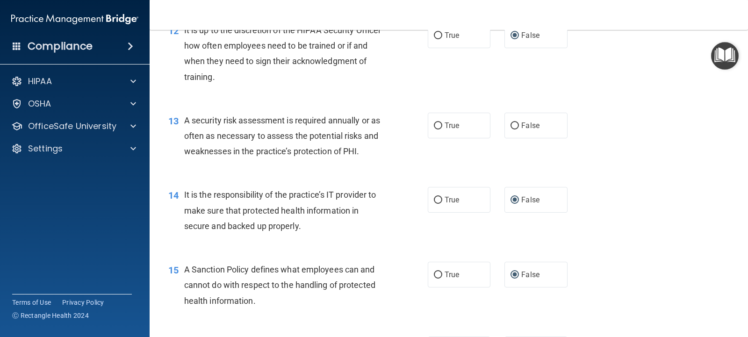
scroll to position [1122, 0]
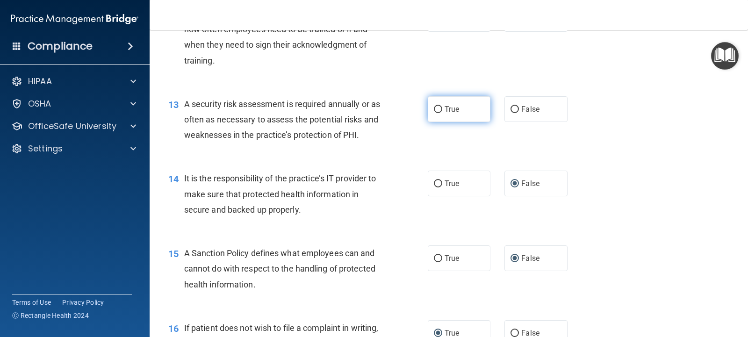
click at [434, 108] on input "True" at bounding box center [438, 109] width 8 height 7
radio input "true"
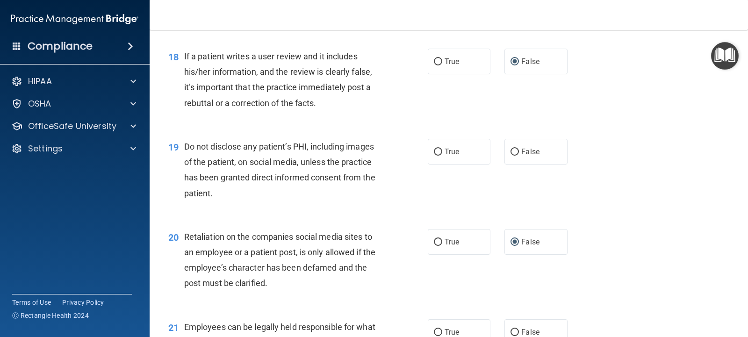
scroll to position [1589, 0]
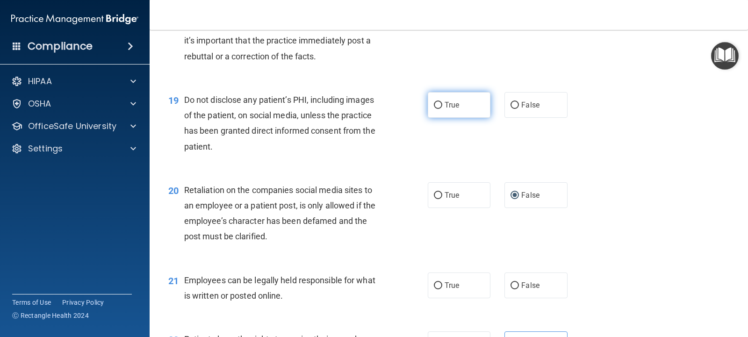
click at [434, 104] on input "True" at bounding box center [438, 105] width 8 height 7
radio input "true"
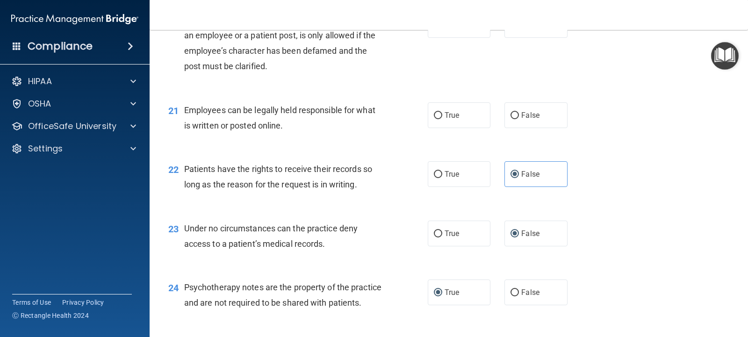
scroll to position [1776, 0]
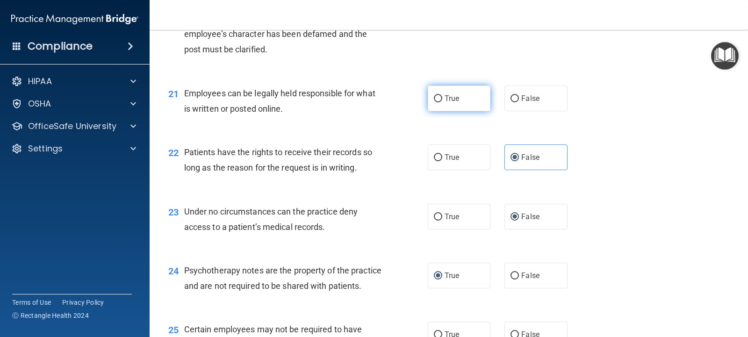
click at [435, 99] on input "True" at bounding box center [438, 98] width 8 height 7
radio input "true"
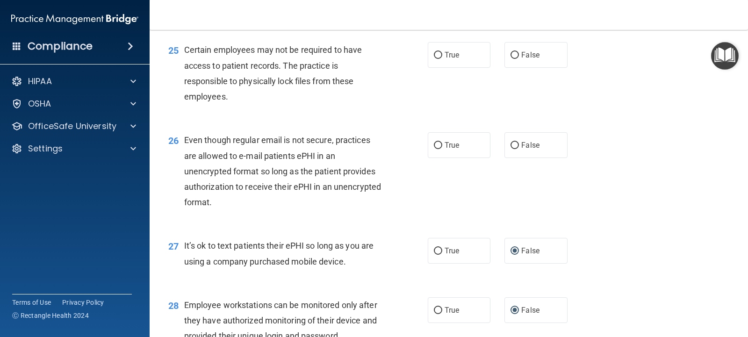
scroll to position [2057, 0]
click at [434, 58] on input "True" at bounding box center [438, 54] width 8 height 7
radio input "true"
click at [434, 148] on input "True" at bounding box center [438, 144] width 8 height 7
radio input "true"
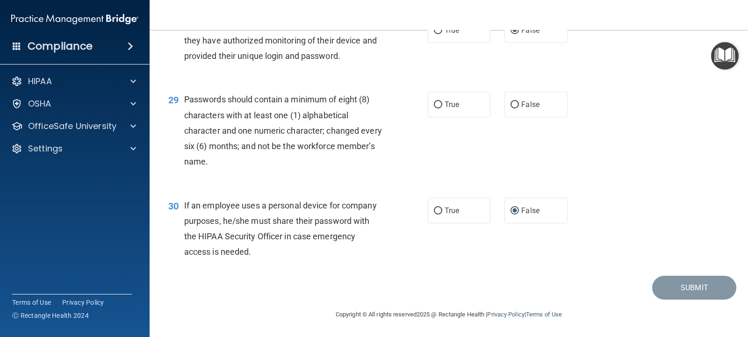
scroll to position [2351, 0]
click at [436, 104] on input "True" at bounding box center [438, 104] width 8 height 7
radio input "true"
click at [690, 288] on button "Submit" at bounding box center [694, 288] width 84 height 24
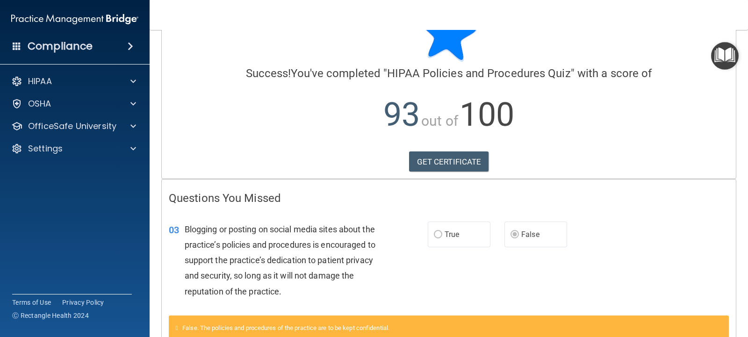
scroll to position [20, 0]
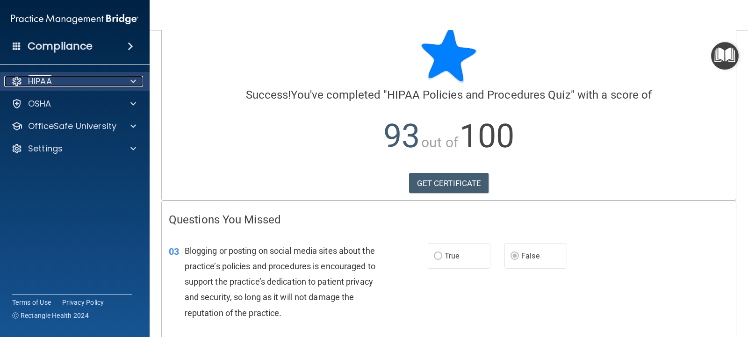
click at [123, 80] on div at bounding box center [131, 81] width 23 height 11
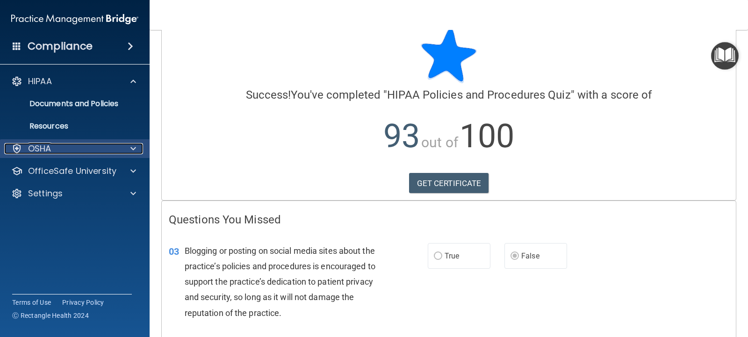
click at [117, 149] on div "OSHA" at bounding box center [62, 148] width 116 height 11
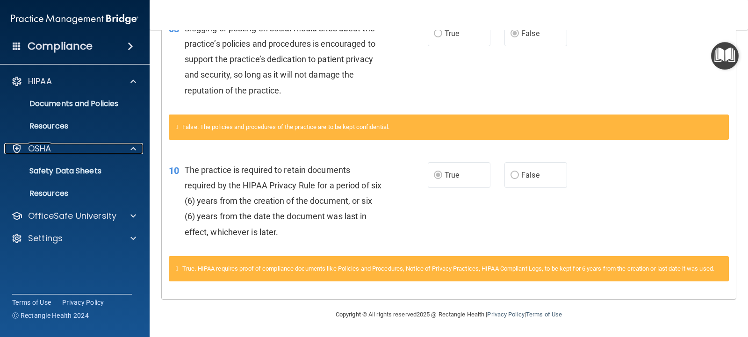
scroll to position [253, 0]
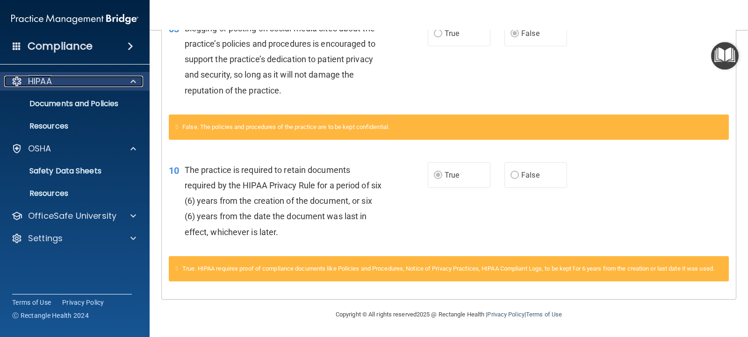
click at [127, 80] on div at bounding box center [131, 81] width 23 height 11
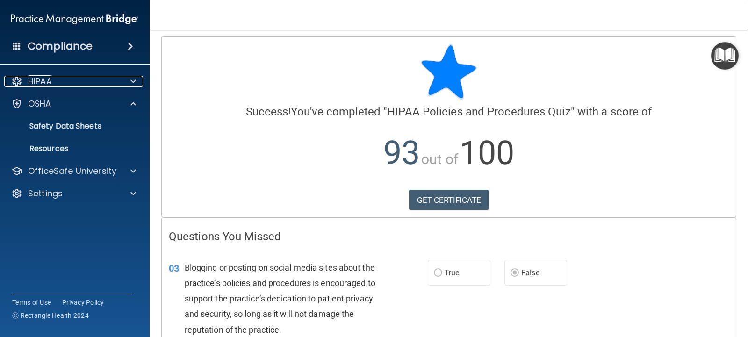
scroll to position [0, 0]
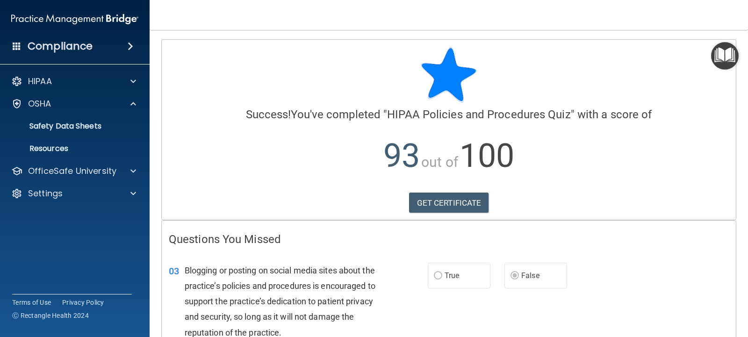
click at [86, 48] on h4 "Compliance" at bounding box center [60, 46] width 65 height 13
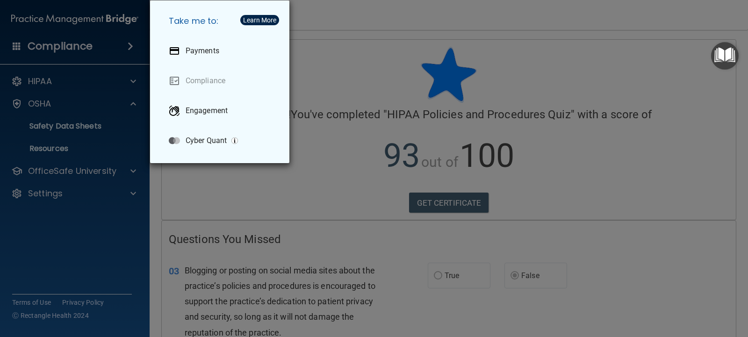
click at [80, 80] on div "Take me to: Payments Compliance Engagement Cyber Quant" at bounding box center [374, 168] width 748 height 337
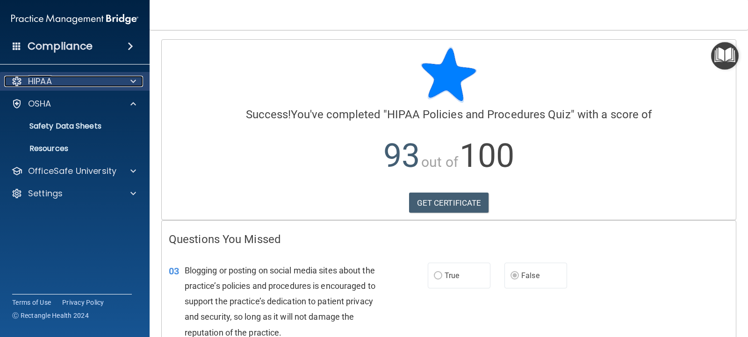
click at [125, 79] on div at bounding box center [131, 81] width 23 height 11
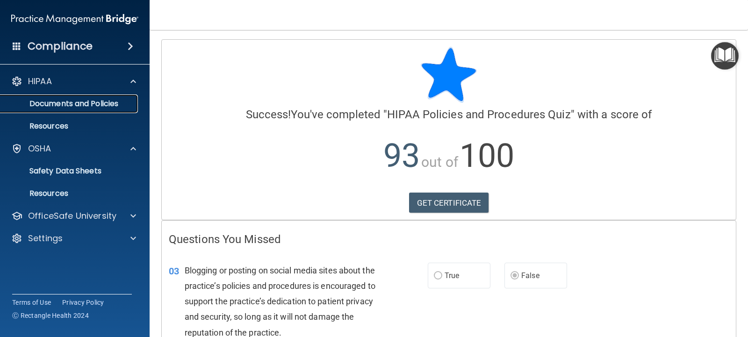
click at [72, 104] on p "Documents and Policies" at bounding box center [70, 103] width 128 height 9
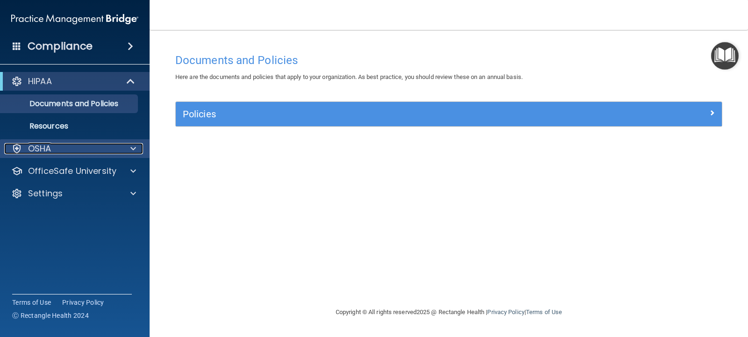
click at [130, 145] on div at bounding box center [131, 148] width 23 height 11
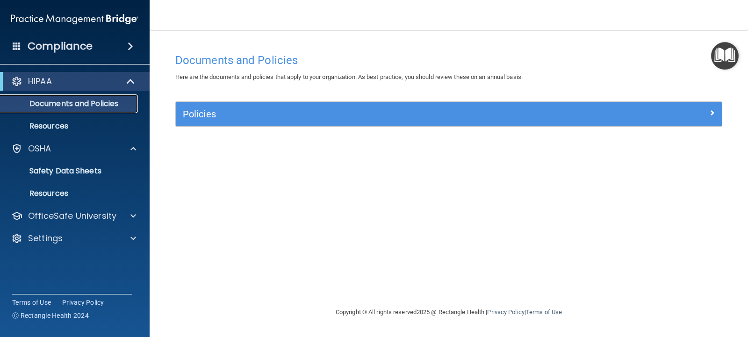
click at [46, 101] on p "Documents and Policies" at bounding box center [70, 103] width 128 height 9
click at [46, 122] on p "Resources" at bounding box center [70, 126] width 128 height 9
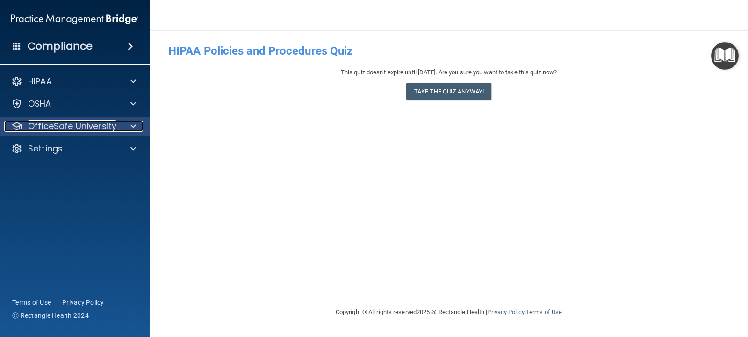
click at [105, 124] on p "OfficeSafe University" at bounding box center [72, 126] width 88 height 11
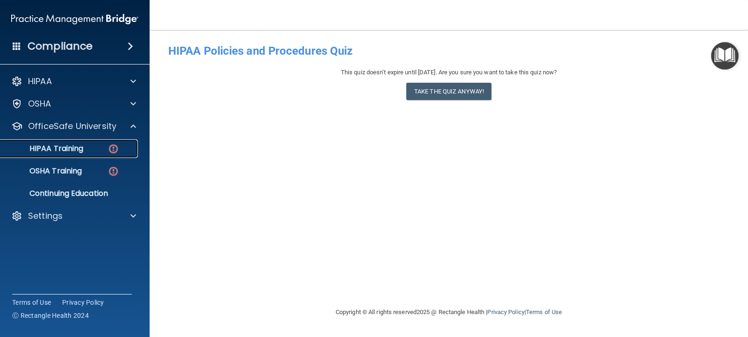
click at [108, 151] on img at bounding box center [114, 149] width 12 height 12
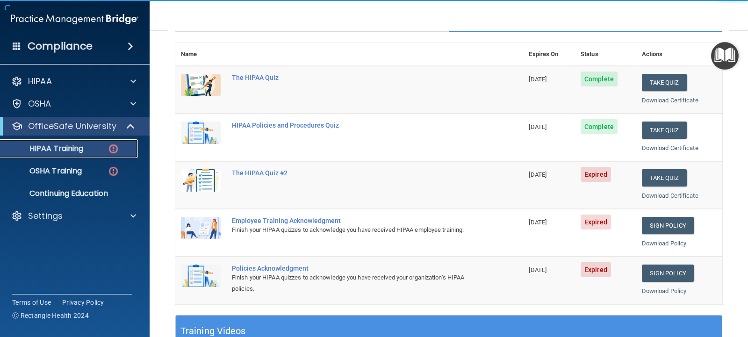
scroll to position [93, 0]
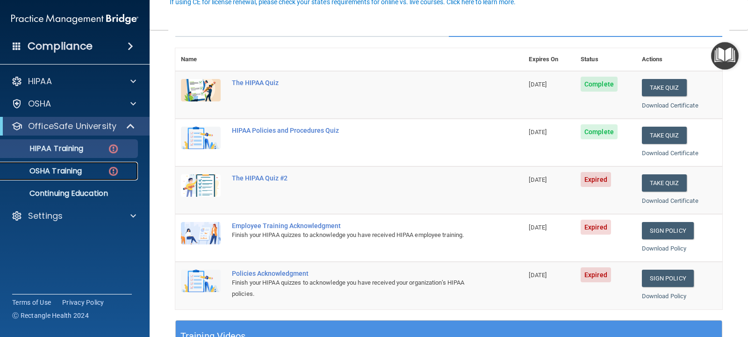
click at [101, 168] on div "OSHA Training" at bounding box center [70, 170] width 128 height 9
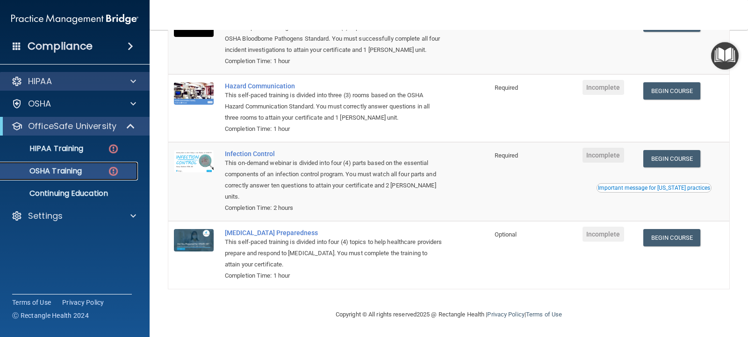
scroll to position [127, 0]
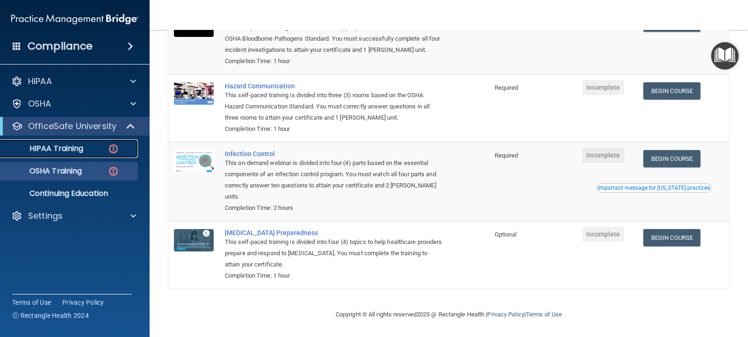
click at [109, 149] on img at bounding box center [114, 149] width 12 height 12
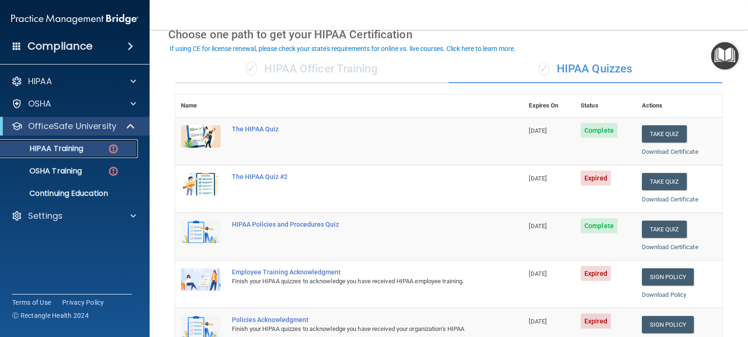
scroll to position [47, 0]
click at [653, 184] on button "Take Quiz" at bounding box center [664, 181] width 45 height 17
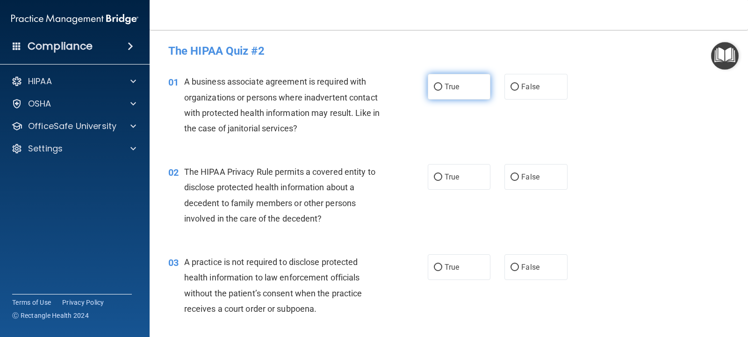
click at [434, 86] on input "True" at bounding box center [438, 87] width 8 height 7
radio input "true"
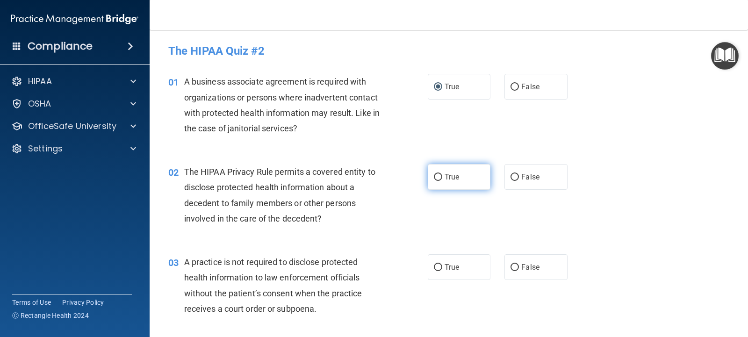
click at [437, 175] on input "True" at bounding box center [438, 177] width 8 height 7
radio input "true"
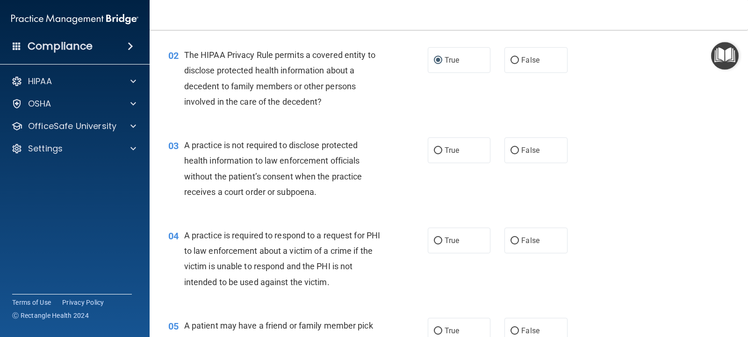
scroll to position [140, 0]
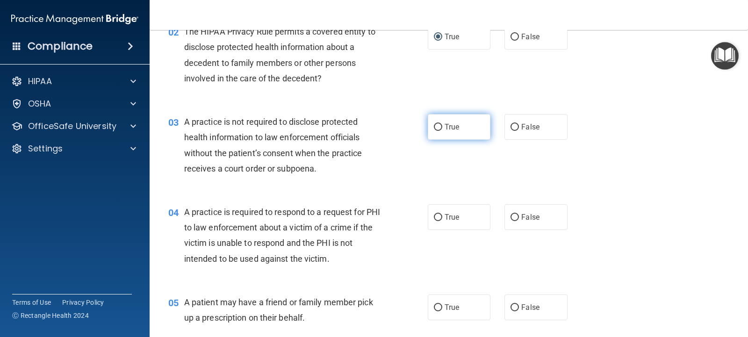
click at [434, 126] on input "True" at bounding box center [438, 127] width 8 height 7
radio input "true"
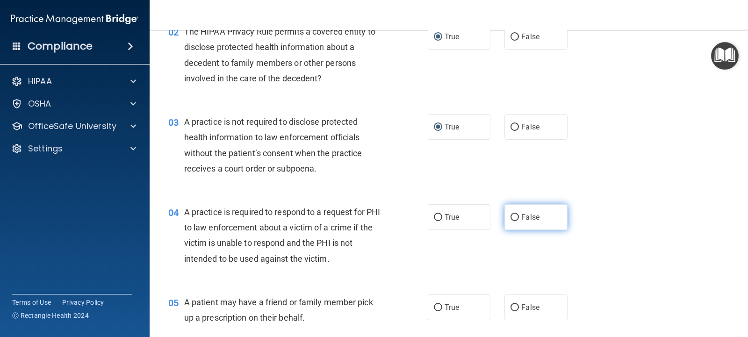
click at [510, 218] on input "False" at bounding box center [514, 217] width 8 height 7
radio input "true"
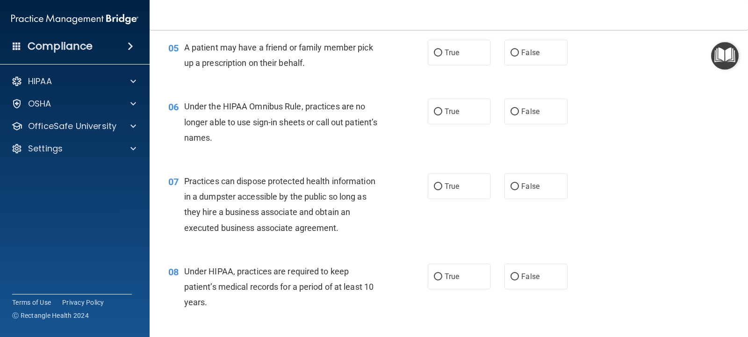
scroll to position [374, 0]
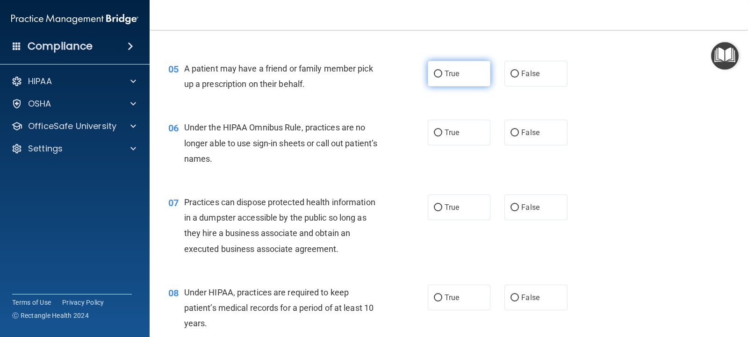
click at [434, 73] on input "True" at bounding box center [438, 74] width 8 height 7
radio input "true"
click at [435, 207] on input "True" at bounding box center [438, 207] width 8 height 7
radio input "true"
click at [435, 207] on input "True" at bounding box center [438, 207] width 8 height 7
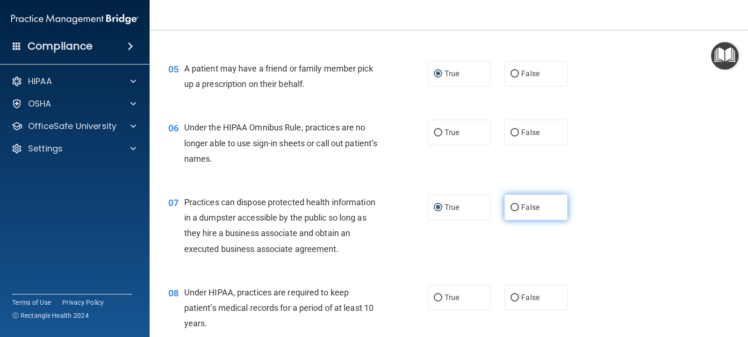
click at [510, 207] on input "False" at bounding box center [514, 207] width 8 height 7
radio input "true"
radio input "false"
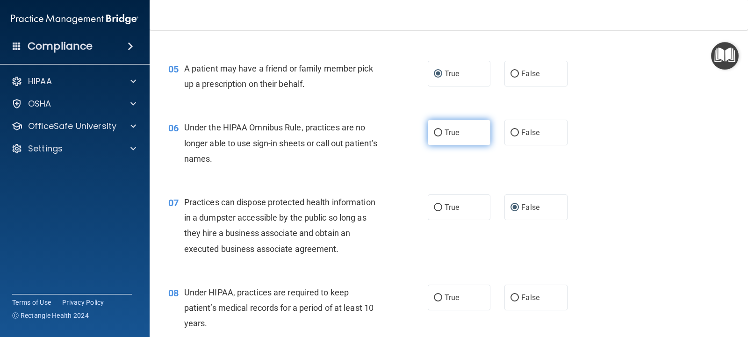
click at [434, 134] on input "True" at bounding box center [438, 132] width 8 height 7
radio input "true"
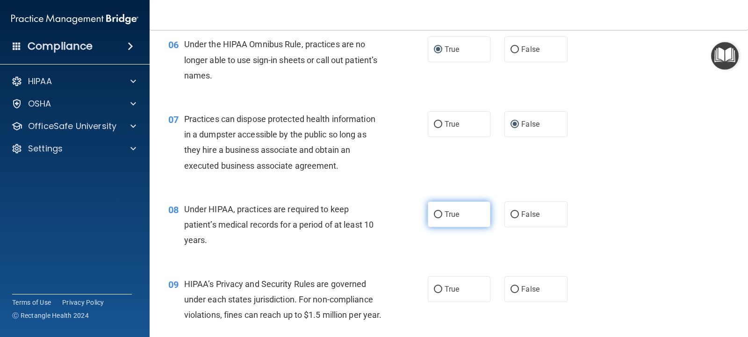
scroll to position [467, 0]
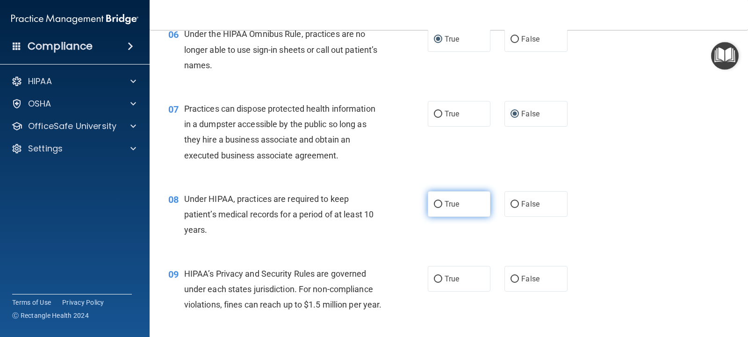
click at [434, 202] on input "True" at bounding box center [438, 204] width 8 height 7
radio input "true"
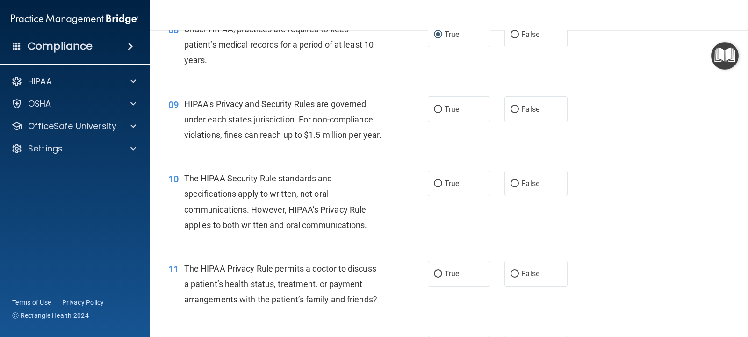
scroll to position [608, 0]
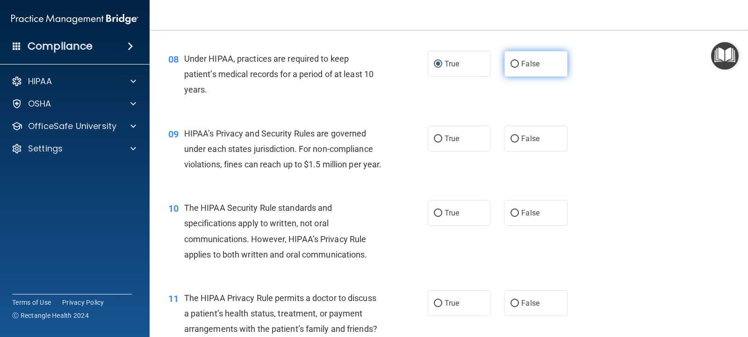
click at [511, 63] on input "False" at bounding box center [514, 64] width 8 height 7
radio input "true"
radio input "false"
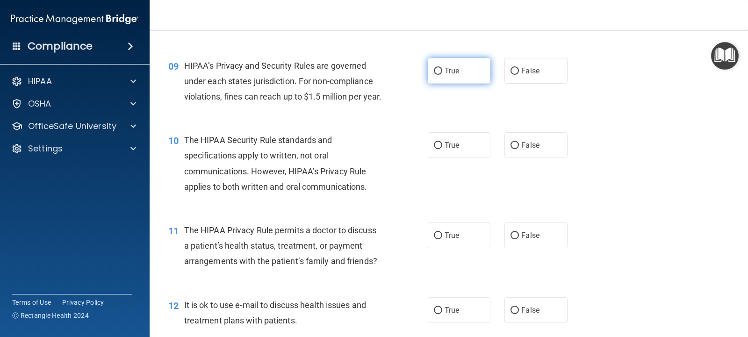
scroll to position [654, 0]
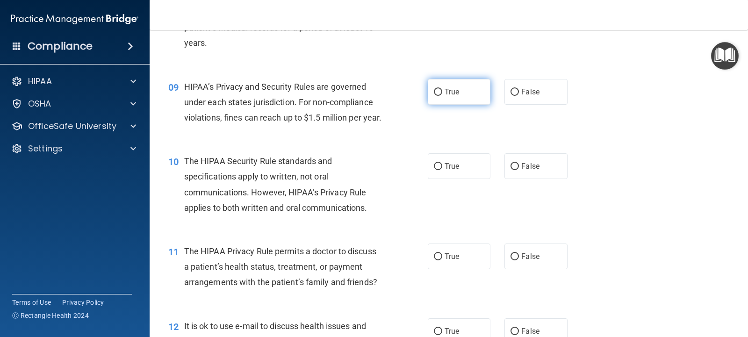
click at [434, 91] on input "True" at bounding box center [438, 92] width 8 height 7
radio input "true"
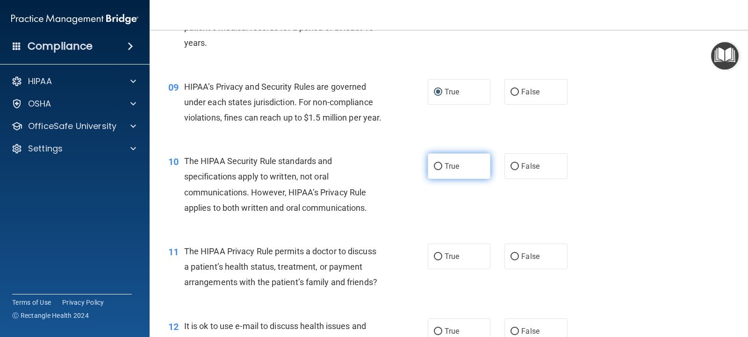
click at [437, 170] on input "True" at bounding box center [438, 166] width 8 height 7
radio input "true"
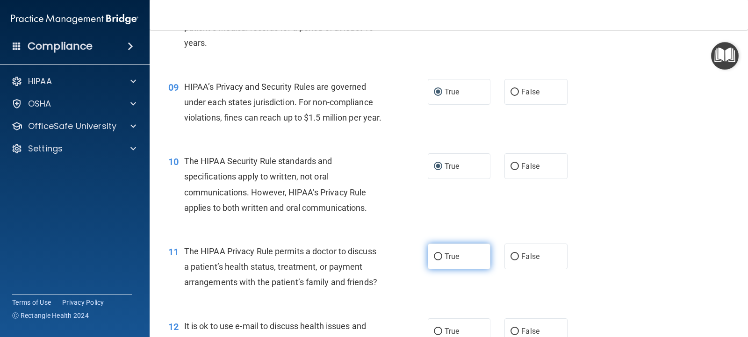
click at [434, 260] on input "True" at bounding box center [438, 256] width 8 height 7
radio input "true"
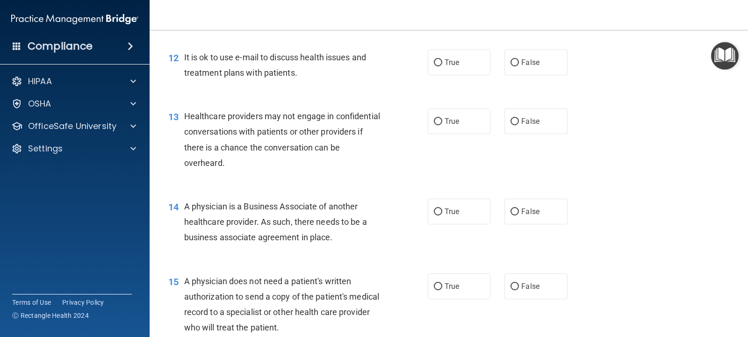
scroll to position [935, 0]
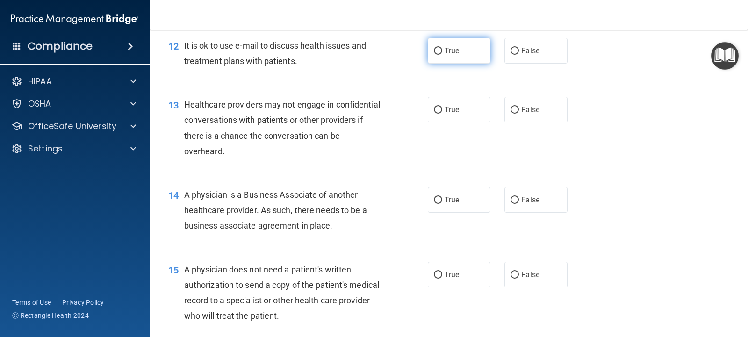
click at [434, 55] on input "True" at bounding box center [438, 51] width 8 height 7
radio input "true"
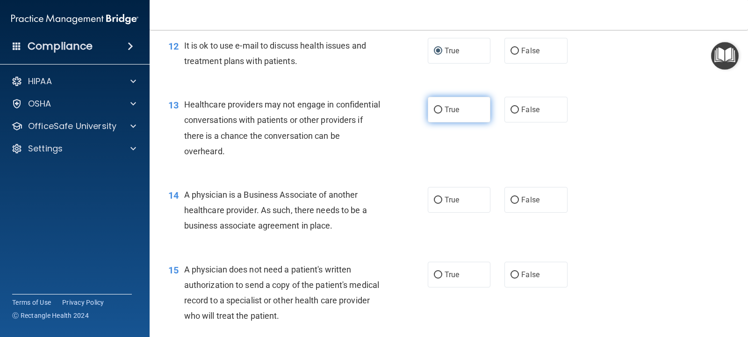
click at [434, 114] on input "True" at bounding box center [438, 110] width 8 height 7
radio input "true"
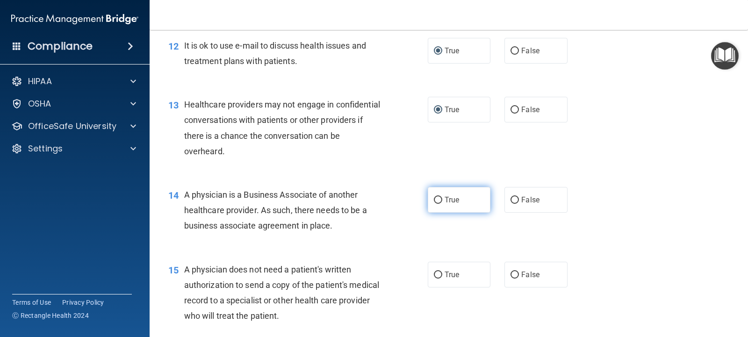
click at [434, 204] on input "True" at bounding box center [438, 200] width 8 height 7
radio input "true"
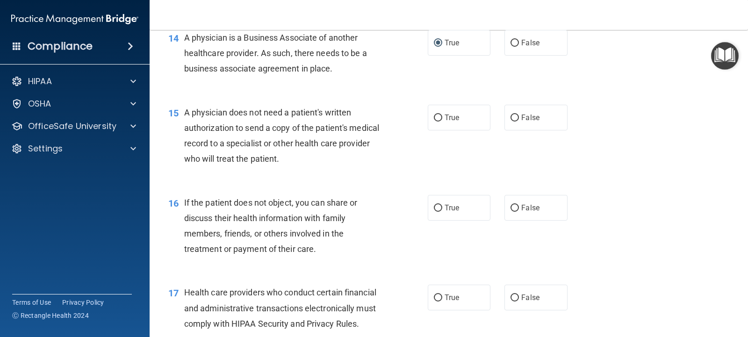
scroll to position [1075, 0]
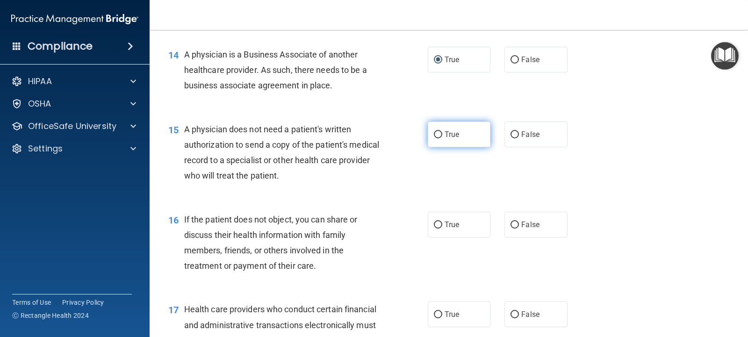
click at [435, 138] on input "True" at bounding box center [438, 134] width 8 height 7
radio input "true"
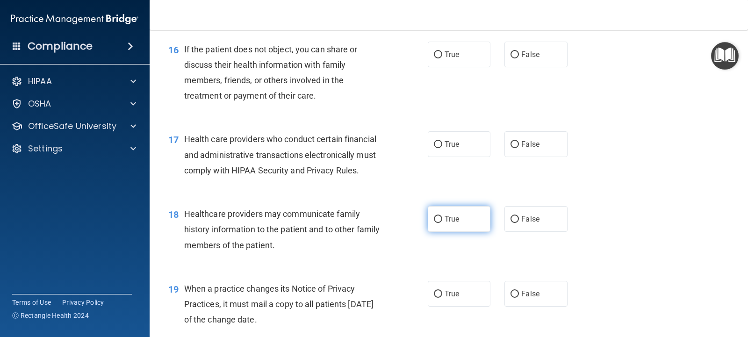
scroll to position [1262, 0]
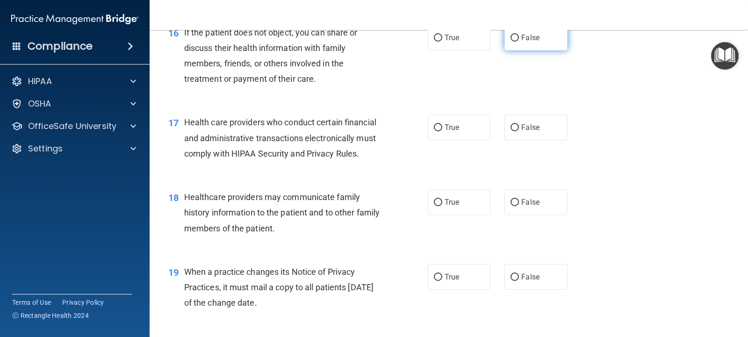
click at [507, 49] on label "False" at bounding box center [535, 38] width 63 height 26
click at [510, 42] on input "False" at bounding box center [514, 38] width 8 height 7
radio input "true"
click at [434, 131] on input "True" at bounding box center [438, 127] width 8 height 7
radio input "true"
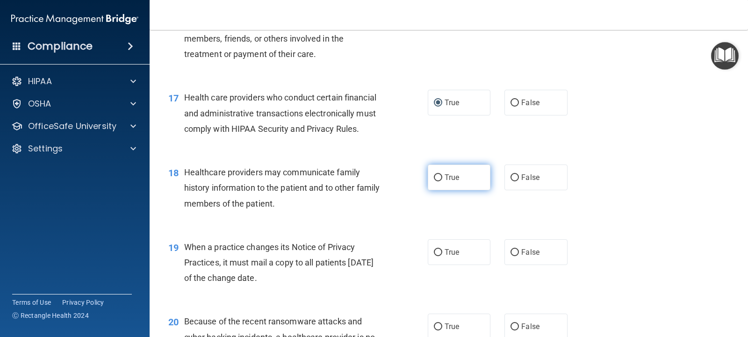
scroll to position [1309, 0]
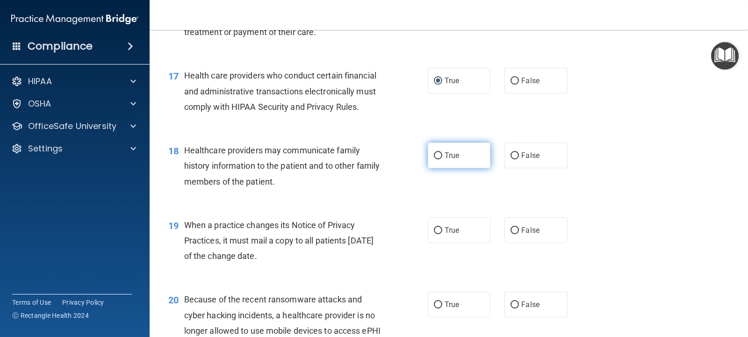
click at [434, 159] on input "True" at bounding box center [438, 155] width 8 height 7
radio input "true"
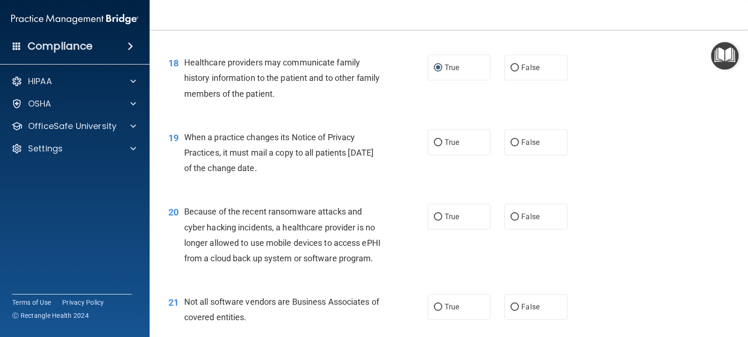
scroll to position [1402, 0]
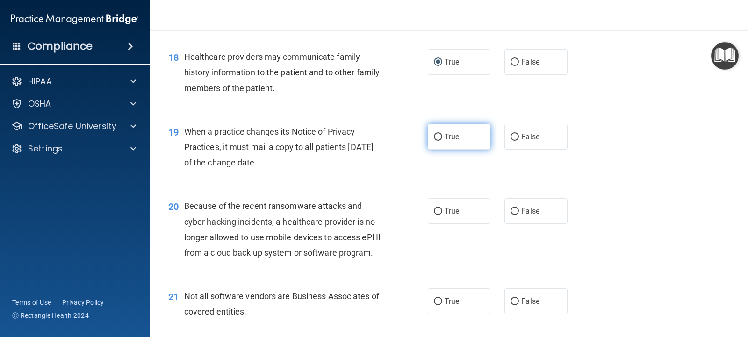
click at [434, 141] on input "True" at bounding box center [438, 137] width 8 height 7
radio input "true"
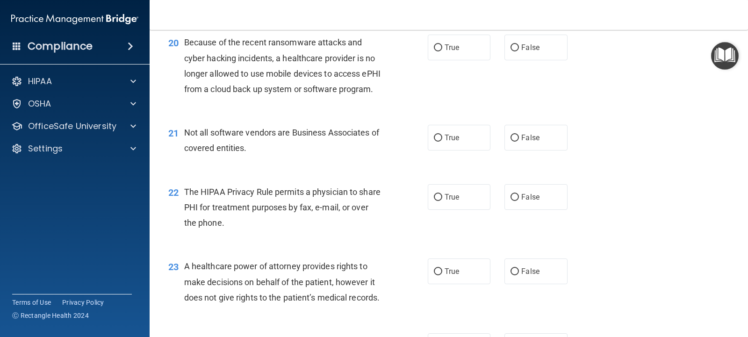
scroll to position [1589, 0]
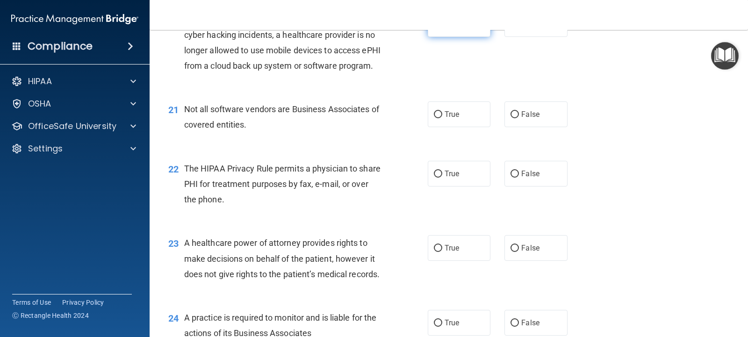
click at [434, 28] on input "True" at bounding box center [438, 24] width 8 height 7
radio input "true"
click at [436, 118] on input "True" at bounding box center [438, 114] width 8 height 7
radio input "true"
click at [435, 178] on input "True" at bounding box center [438, 174] width 8 height 7
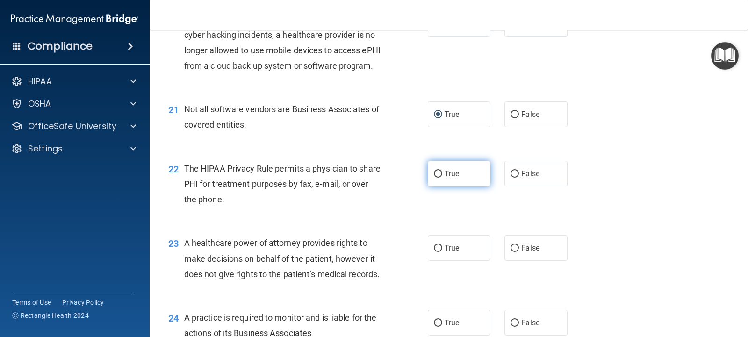
radio input "true"
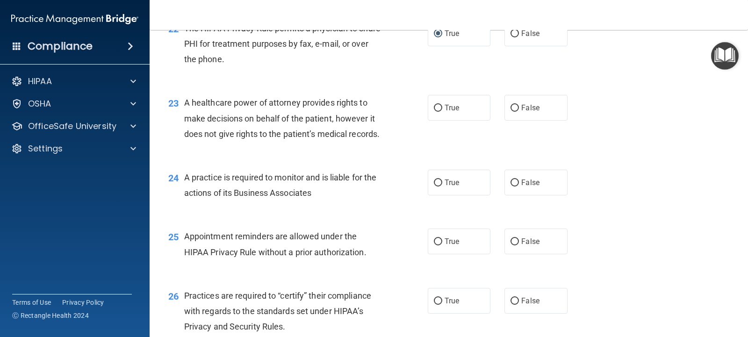
scroll to position [1776, 0]
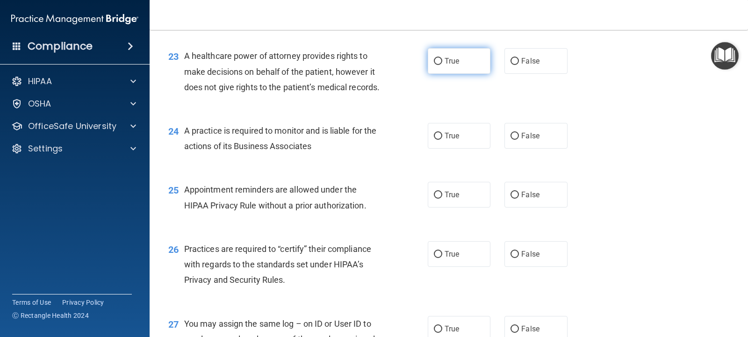
click at [434, 65] on input "True" at bounding box center [438, 61] width 8 height 7
radio input "true"
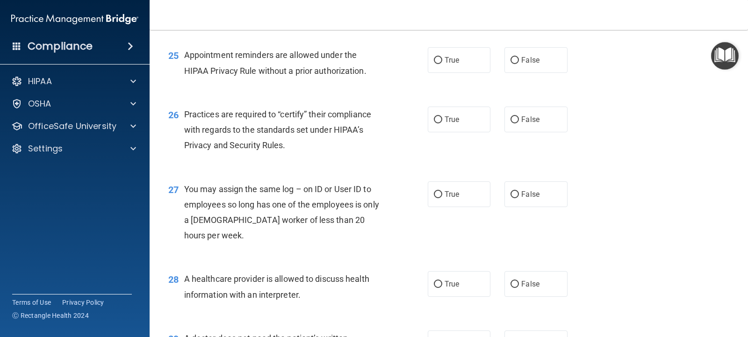
scroll to position [1917, 0]
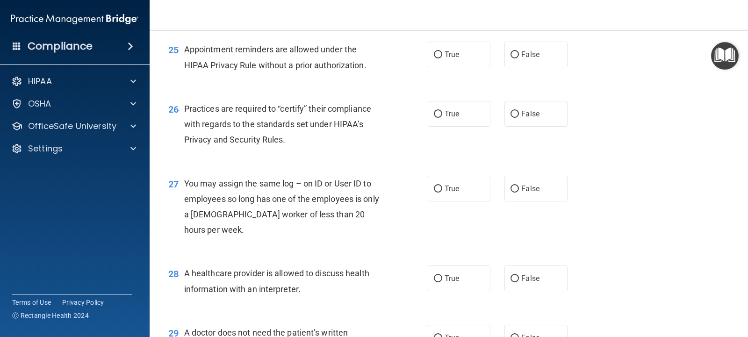
radio input "true"
click at [434, 58] on input "True" at bounding box center [438, 54] width 8 height 7
radio input "true"
click at [436, 118] on input "True" at bounding box center [438, 114] width 8 height 7
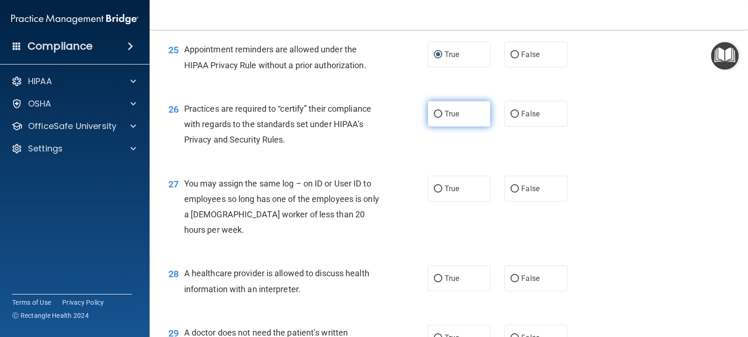
radio input "true"
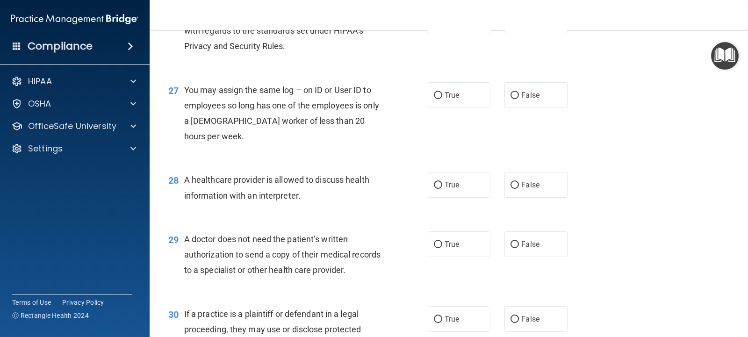
scroll to position [2057, 0]
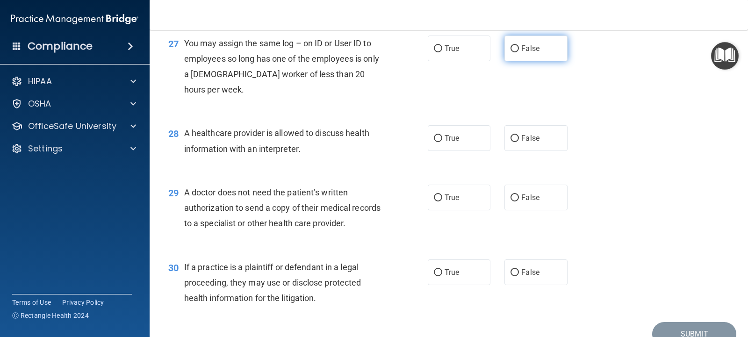
click at [510, 52] on input "False" at bounding box center [514, 48] width 8 height 7
radio input "true"
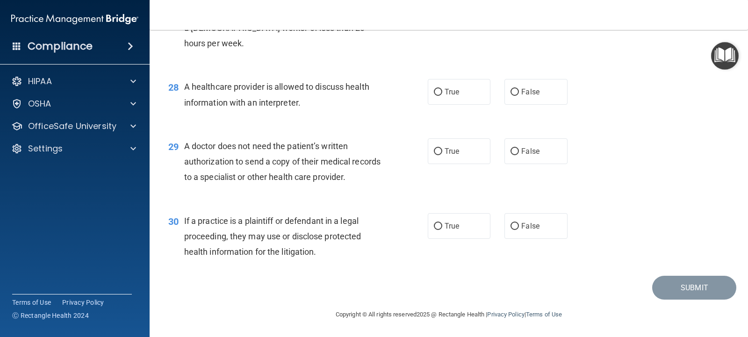
scroll to position [2149, 0]
click at [434, 91] on input "True" at bounding box center [438, 92] width 8 height 7
radio input "true"
click at [438, 152] on input "True" at bounding box center [438, 151] width 8 height 7
radio input "true"
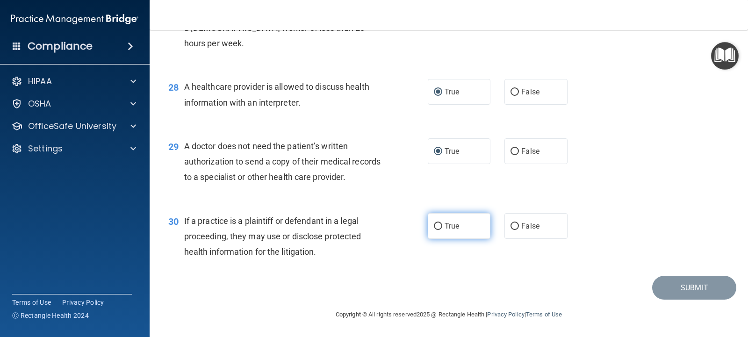
click at [435, 225] on input "True" at bounding box center [438, 226] width 8 height 7
radio input "true"
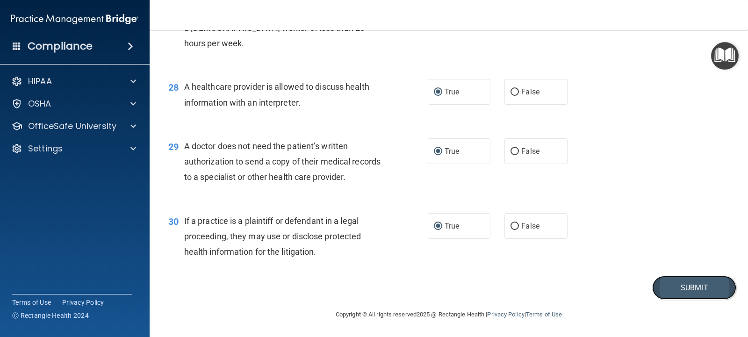
click at [705, 289] on button "Submit" at bounding box center [694, 288] width 84 height 24
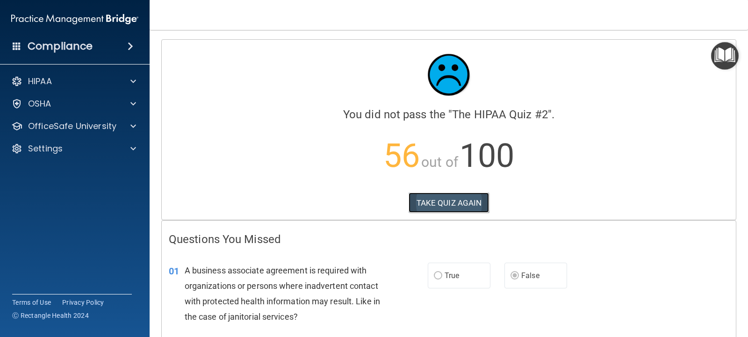
click at [436, 199] on button "TAKE QUIZ AGAIN" at bounding box center [449, 203] width 81 height 21
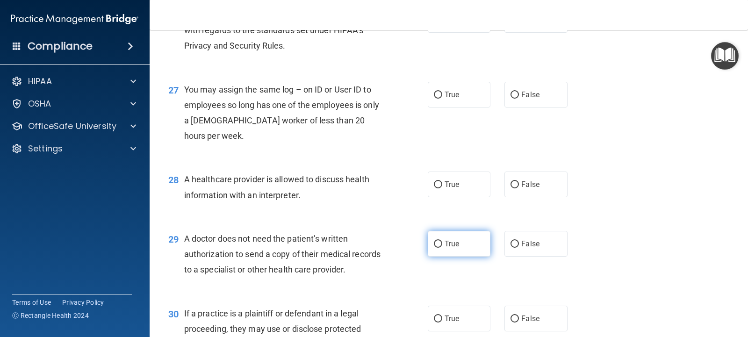
scroll to position [2009, 0]
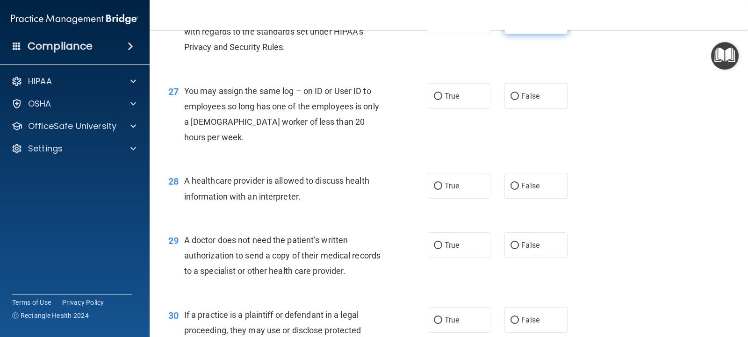
click at [510, 25] on input "False" at bounding box center [514, 21] width 8 height 7
radio input "true"
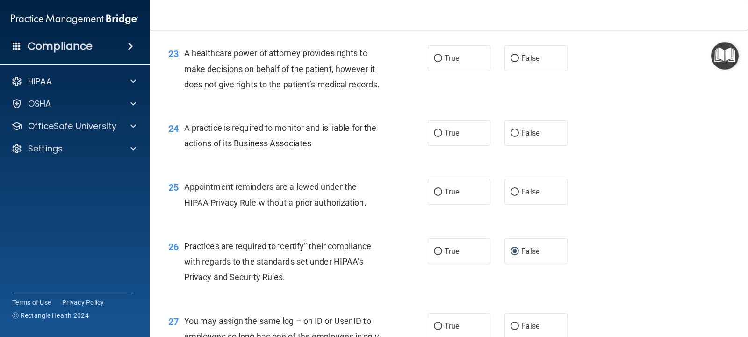
scroll to position [1775, 0]
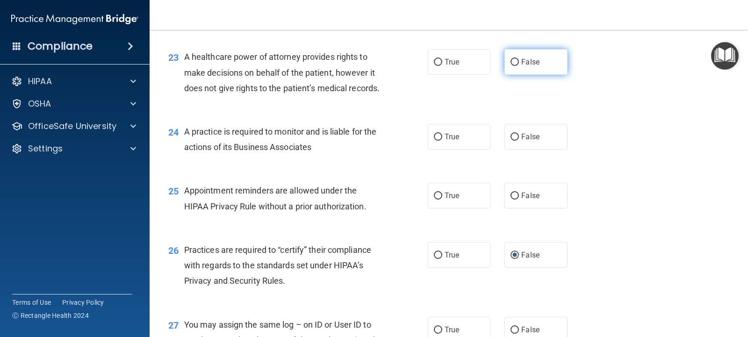
click at [510, 66] on input "False" at bounding box center [514, 62] width 8 height 7
radio input "true"
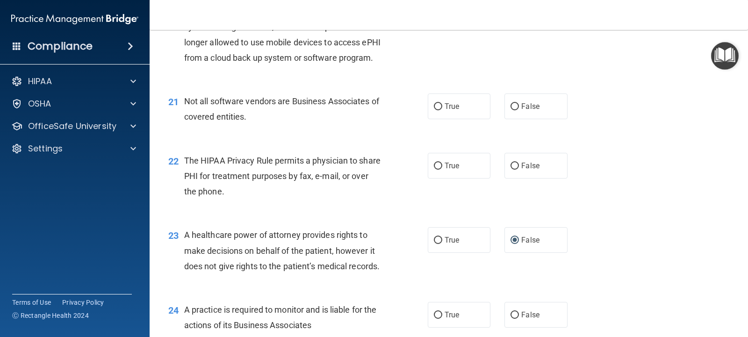
scroll to position [1588, 0]
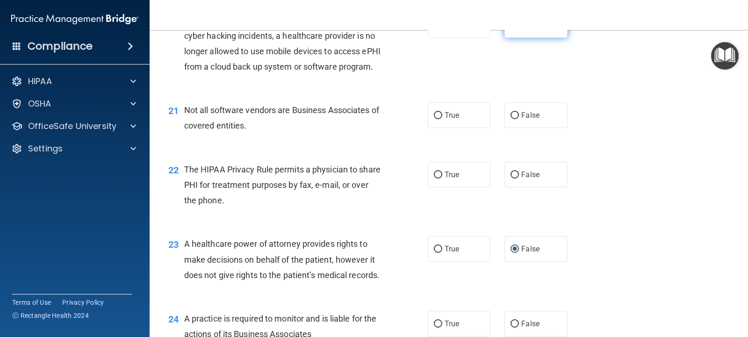
click at [510, 29] on input "False" at bounding box center [514, 25] width 8 height 7
radio input "true"
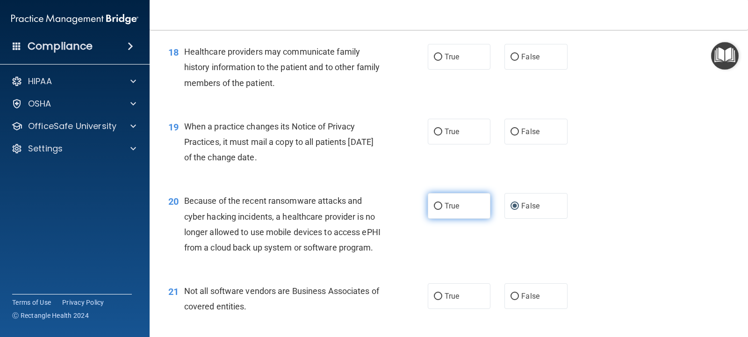
scroll to position [1401, 0]
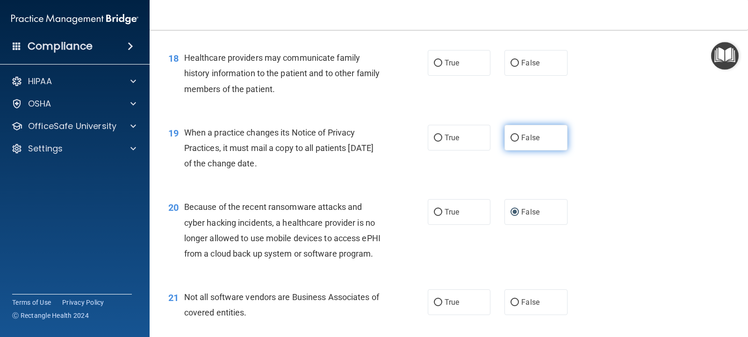
click at [510, 142] on input "False" at bounding box center [514, 138] width 8 height 7
radio input "true"
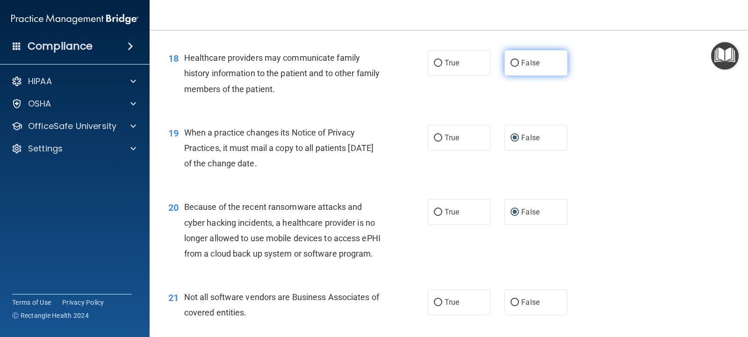
click at [512, 67] on input "False" at bounding box center [514, 63] width 8 height 7
radio input "true"
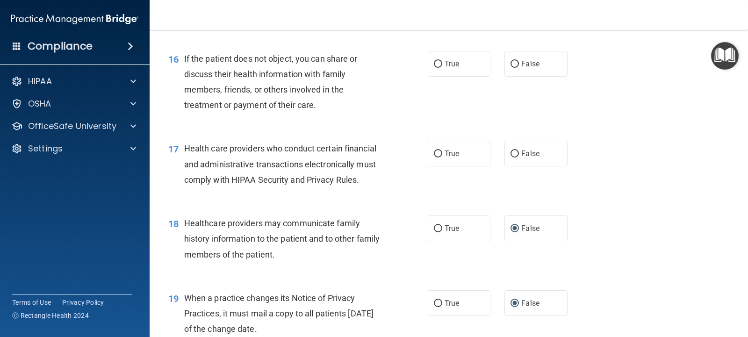
scroll to position [1214, 0]
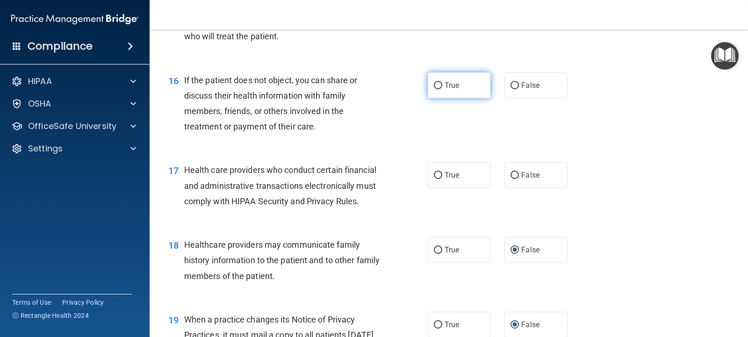
click at [434, 89] on input "True" at bounding box center [438, 85] width 8 height 7
radio input "true"
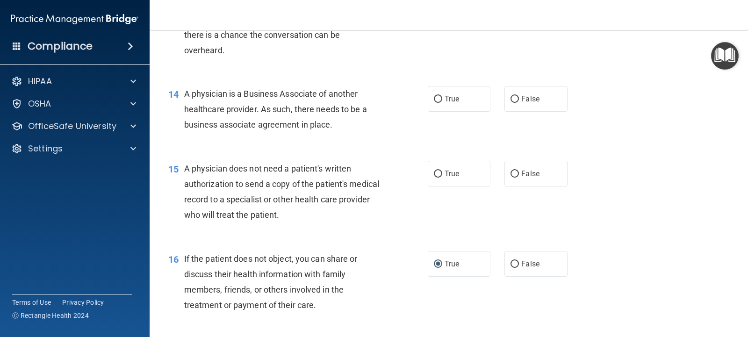
scroll to position [1027, 0]
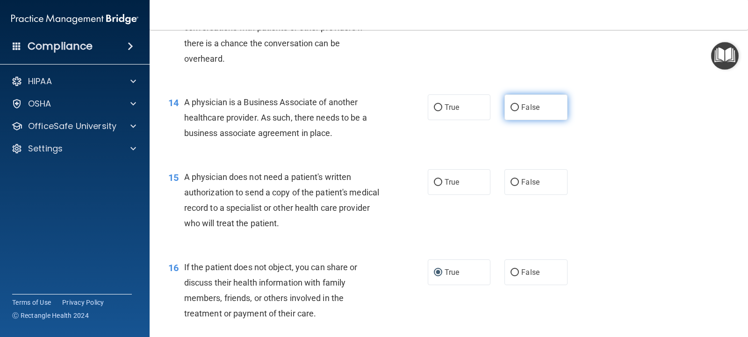
click at [511, 111] on input "False" at bounding box center [514, 107] width 8 height 7
radio input "true"
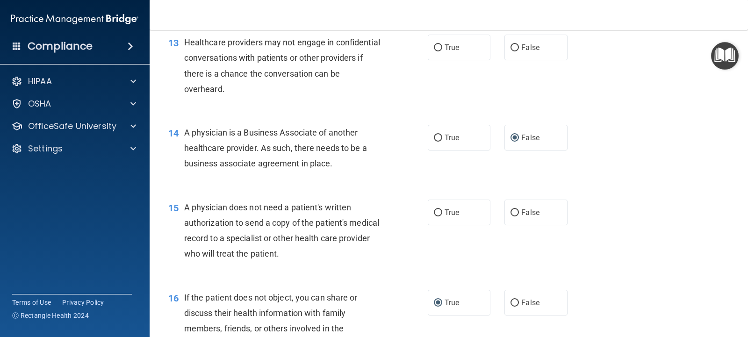
scroll to position [981, 0]
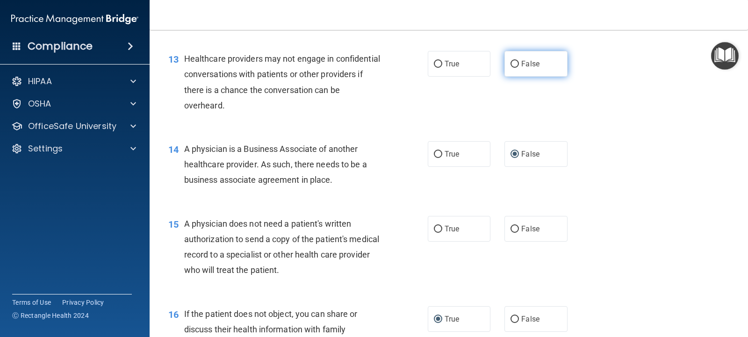
click at [510, 68] on input "False" at bounding box center [514, 64] width 8 height 7
radio input "true"
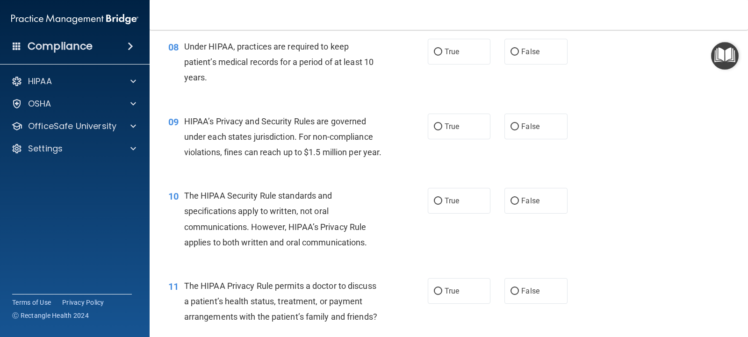
scroll to position [607, 0]
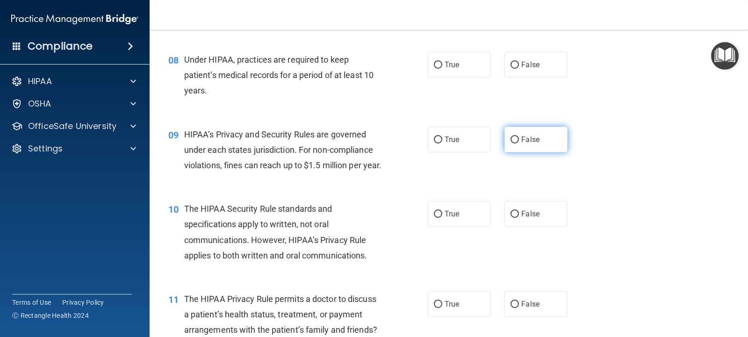
click at [510, 139] on input "False" at bounding box center [514, 140] width 8 height 7
radio input "true"
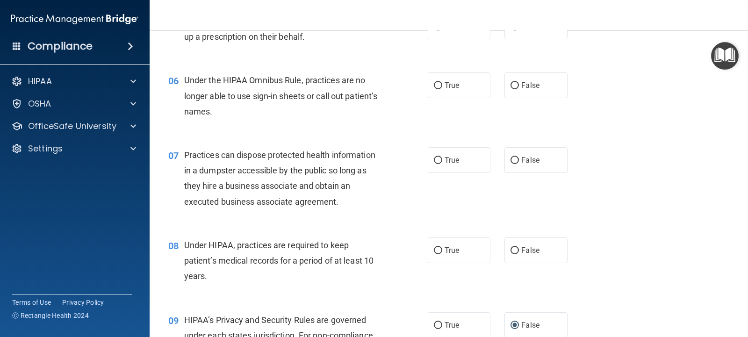
scroll to position [420, 0]
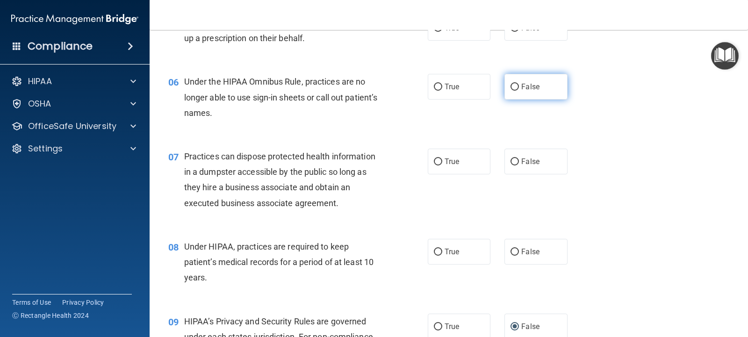
click at [510, 85] on input "False" at bounding box center [514, 87] width 8 height 7
radio input "true"
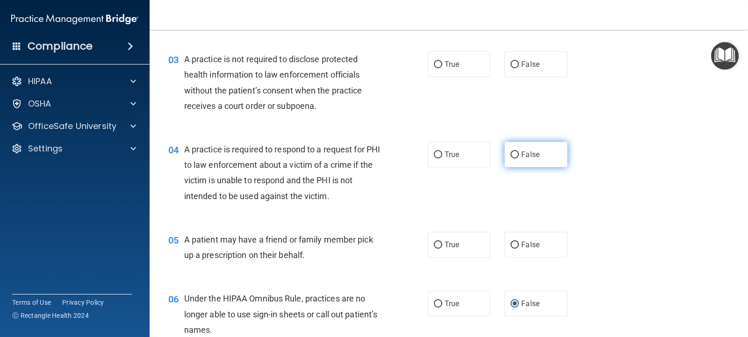
scroll to position [186, 0]
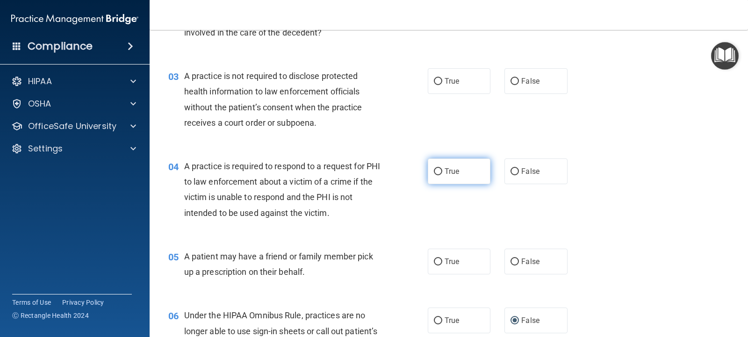
click at [438, 172] on label "True" at bounding box center [459, 171] width 63 height 26
click at [435, 172] on input "True" at bounding box center [438, 171] width 8 height 7
radio input "true"
click at [510, 79] on input "False" at bounding box center [514, 81] width 8 height 7
radio input "true"
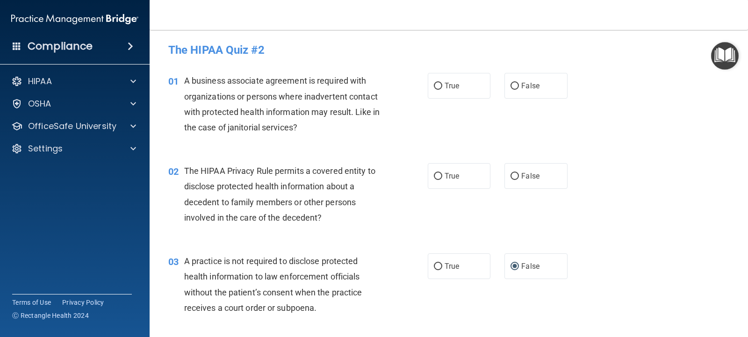
scroll to position [0, 0]
click at [510, 87] on input "False" at bounding box center [514, 87] width 8 height 7
radio input "true"
click at [434, 178] on input "True" at bounding box center [438, 177] width 8 height 7
radio input "true"
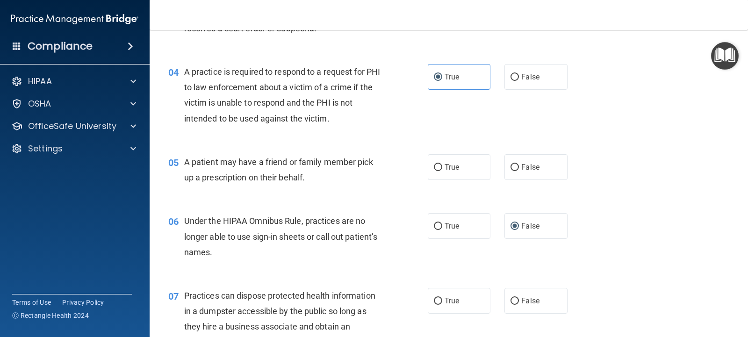
scroll to position [327, 0]
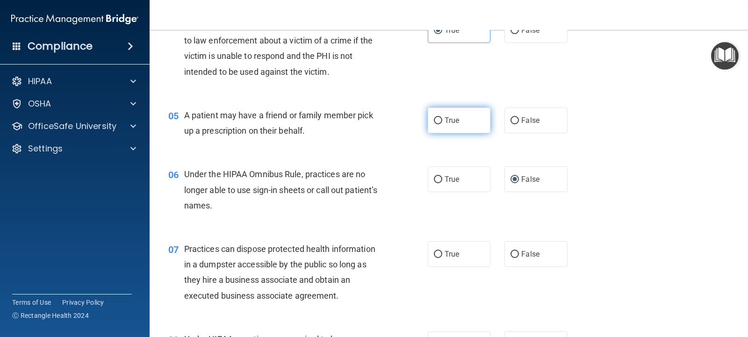
click at [434, 120] on input "True" at bounding box center [438, 120] width 8 height 7
radio input "true"
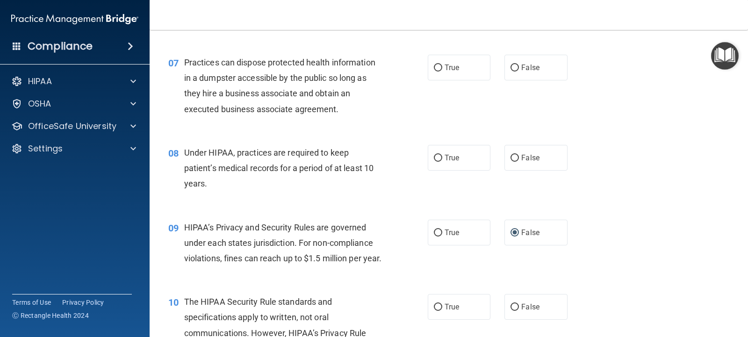
scroll to position [514, 0]
click at [510, 68] on input "False" at bounding box center [514, 67] width 8 height 7
radio input "true"
click at [510, 156] on input "False" at bounding box center [514, 157] width 8 height 7
radio input "true"
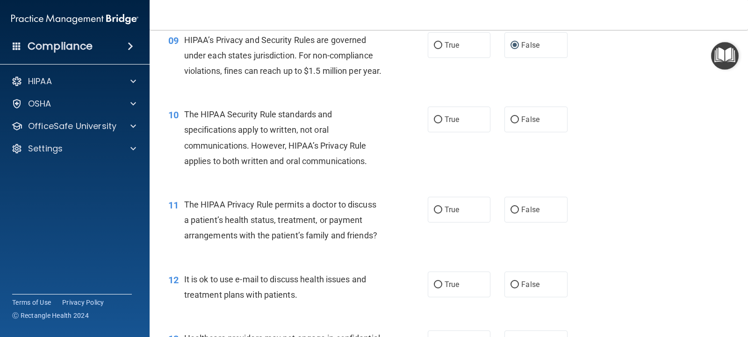
scroll to position [748, 0]
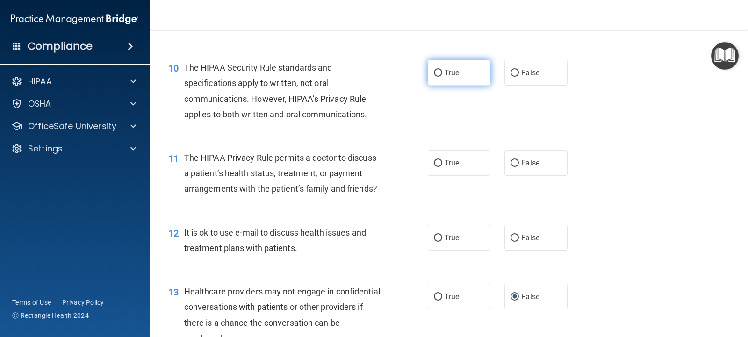
click at [434, 77] on input "True" at bounding box center [438, 73] width 8 height 7
radio input "true"
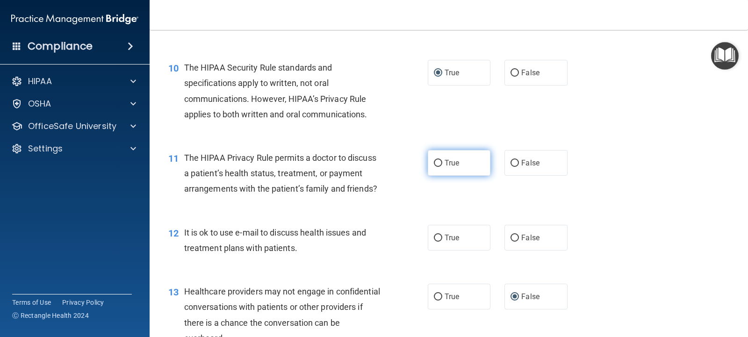
click at [434, 167] on input "True" at bounding box center [438, 163] width 8 height 7
radio input "true"
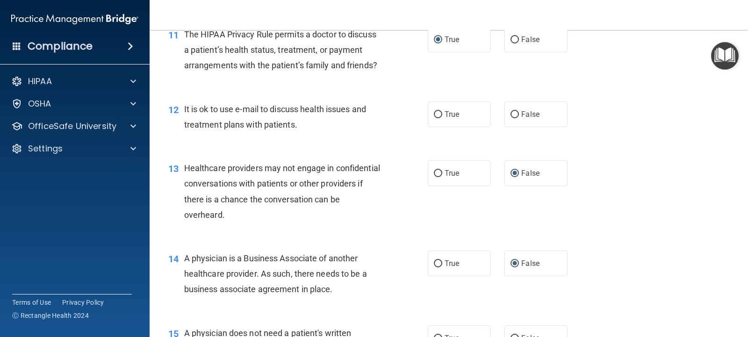
scroll to position [888, 0]
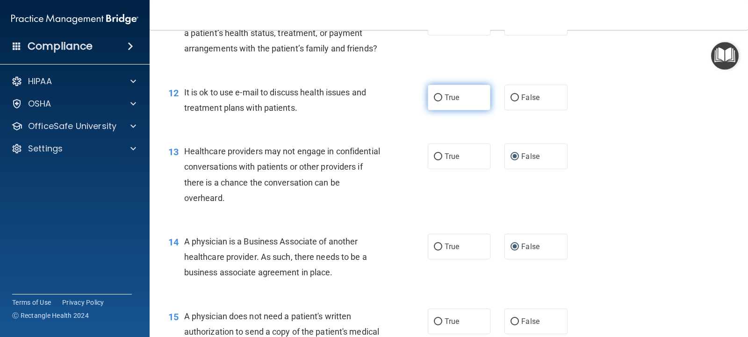
click at [434, 101] on input "True" at bounding box center [438, 97] width 8 height 7
radio input "true"
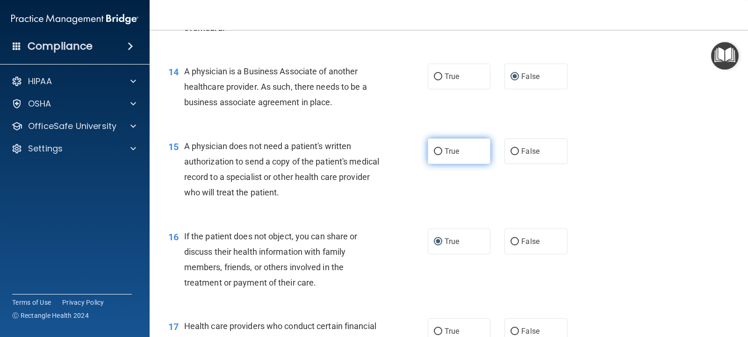
scroll to position [1075, 0]
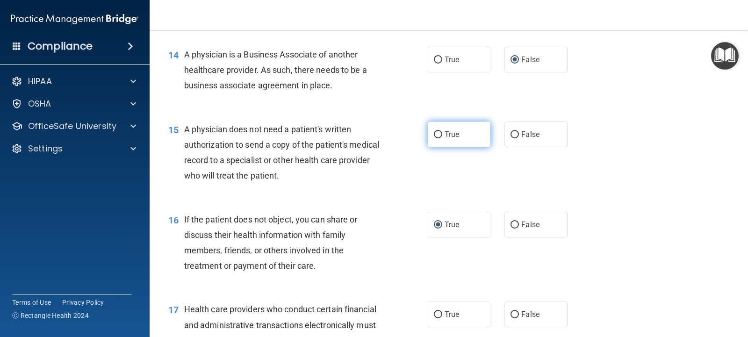
click at [431, 145] on label "True" at bounding box center [459, 135] width 63 height 26
click at [434, 138] on input "True" at bounding box center [438, 134] width 8 height 7
radio input "true"
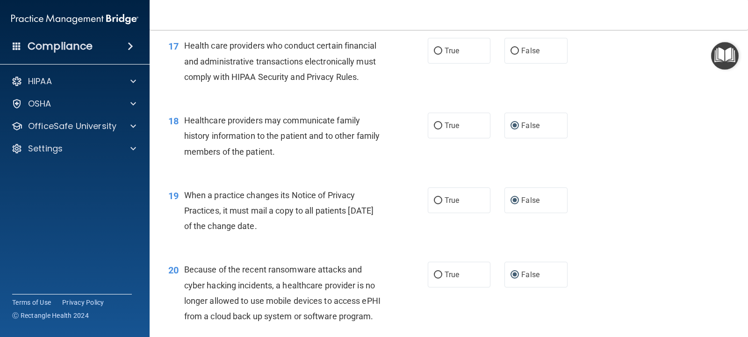
scroll to position [1356, 0]
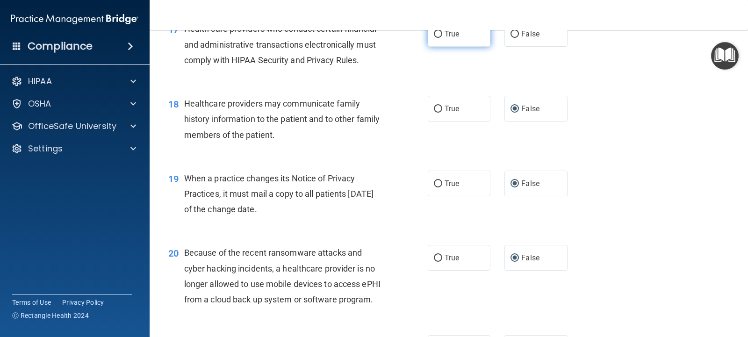
click at [434, 38] on input "True" at bounding box center [438, 34] width 8 height 7
radio input "true"
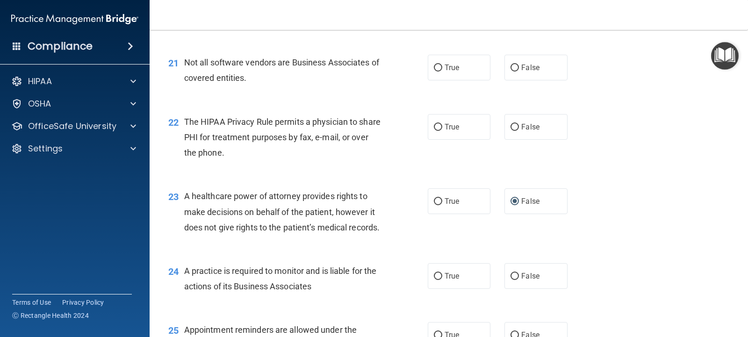
scroll to position [1683, 0]
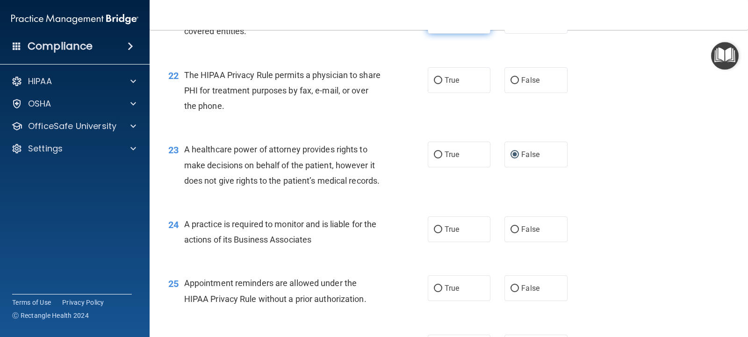
click at [434, 25] on input "True" at bounding box center [438, 21] width 8 height 7
radio input "true"
click at [432, 93] on label "True" at bounding box center [459, 80] width 63 height 26
click at [434, 84] on input "True" at bounding box center [438, 80] width 8 height 7
radio input "true"
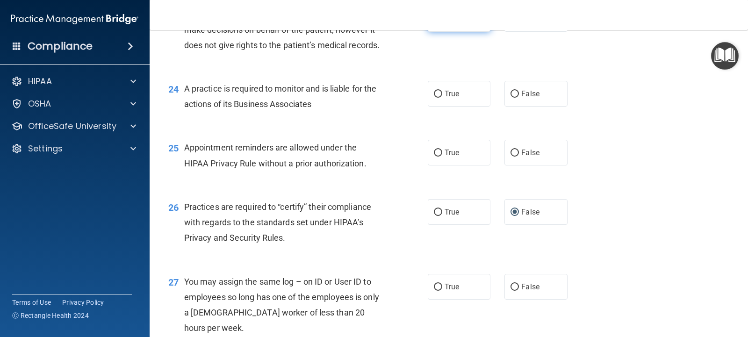
scroll to position [1823, 0]
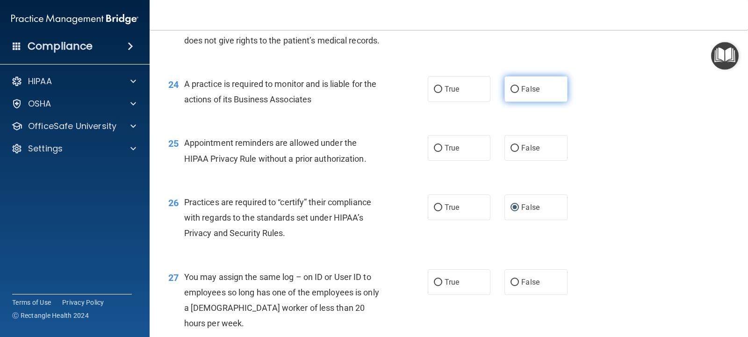
click at [510, 93] on input "False" at bounding box center [514, 89] width 8 height 7
radio input "true"
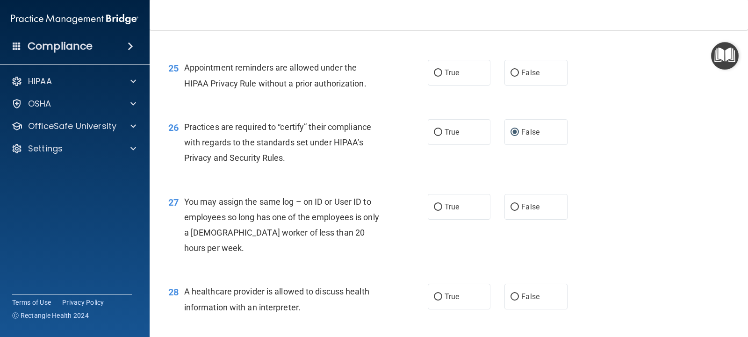
scroll to position [1917, 0]
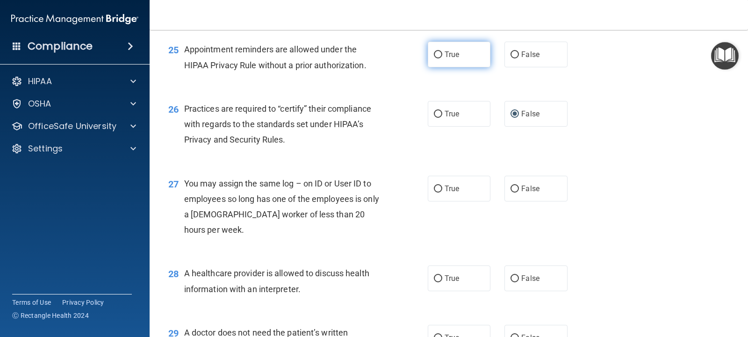
click at [428, 67] on label "True" at bounding box center [459, 55] width 63 height 26
click at [434, 58] on input "True" at bounding box center [438, 54] width 8 height 7
radio input "true"
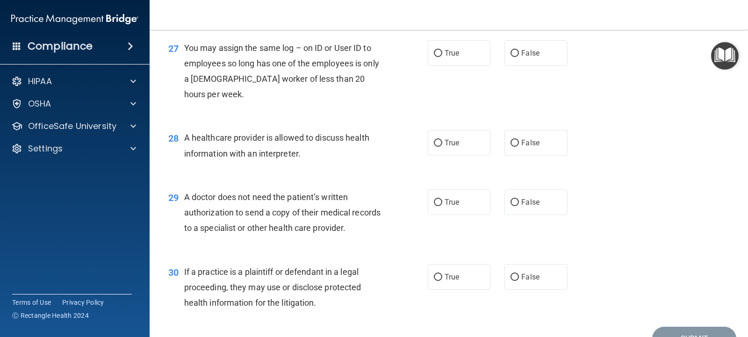
scroll to position [2057, 0]
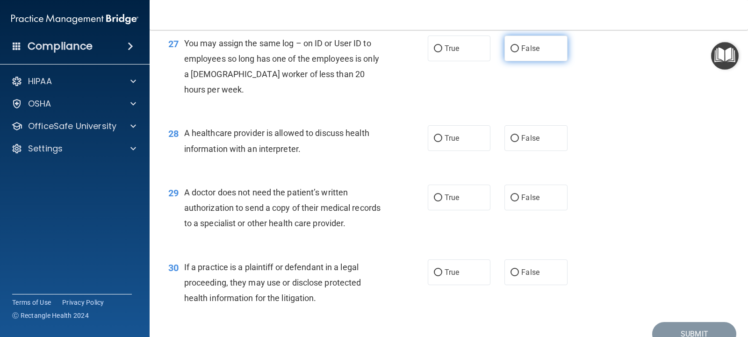
click at [511, 52] on input "False" at bounding box center [514, 48] width 8 height 7
radio input "true"
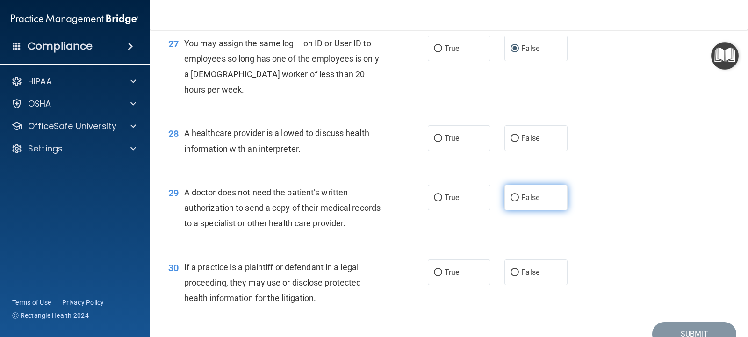
scroll to position [2104, 0]
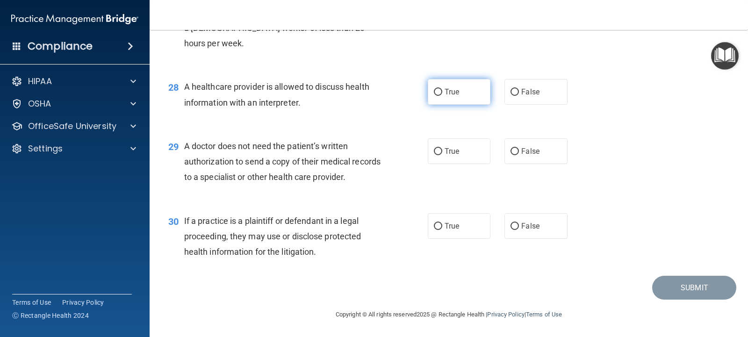
click at [434, 96] on input "True" at bounding box center [438, 92] width 8 height 7
radio input "true"
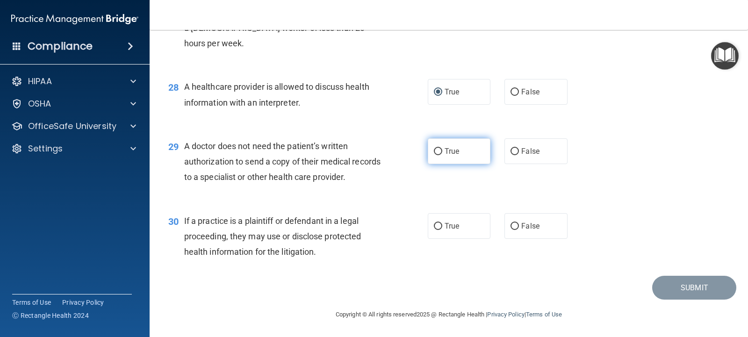
click at [434, 148] on input "True" at bounding box center [438, 151] width 8 height 7
radio input "true"
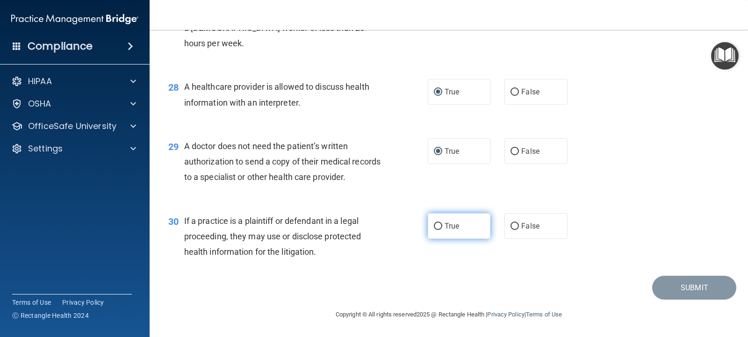
click at [434, 224] on input "True" at bounding box center [438, 226] width 8 height 7
radio input "true"
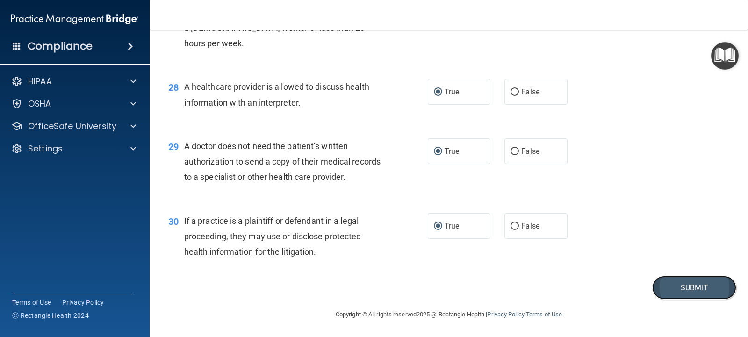
click at [679, 286] on button "Submit" at bounding box center [694, 288] width 84 height 24
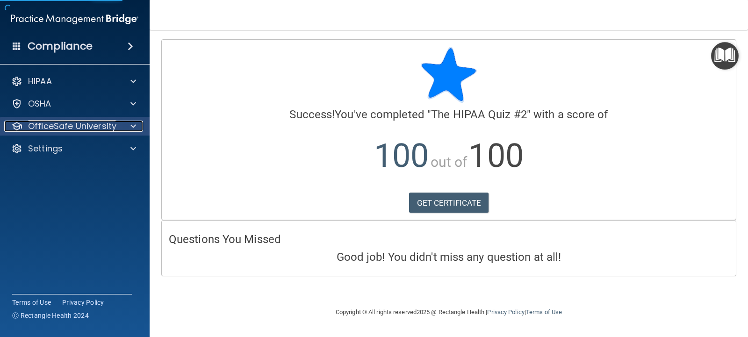
click at [118, 125] on div "OfficeSafe University" at bounding box center [62, 126] width 116 height 11
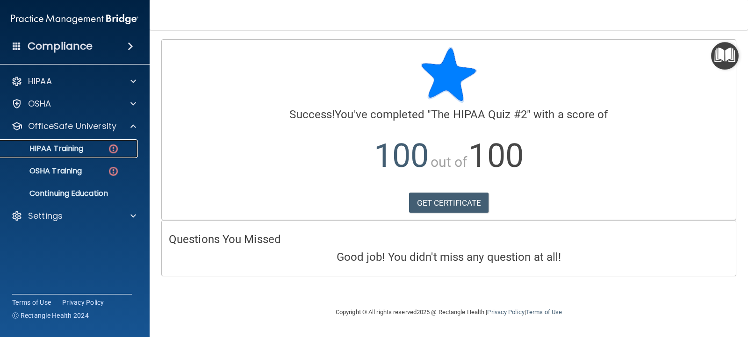
click at [91, 145] on div "HIPAA Training" at bounding box center [70, 148] width 128 height 9
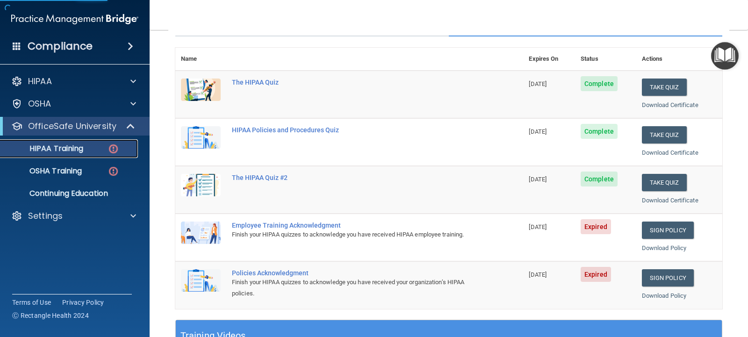
scroll to position [187, 0]
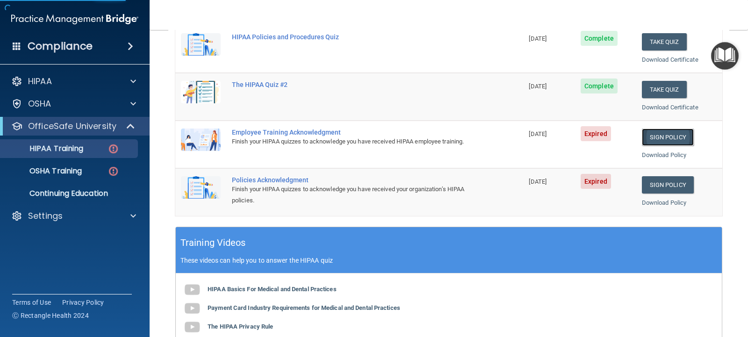
click at [654, 138] on link "Sign Policy" at bounding box center [668, 137] width 52 height 17
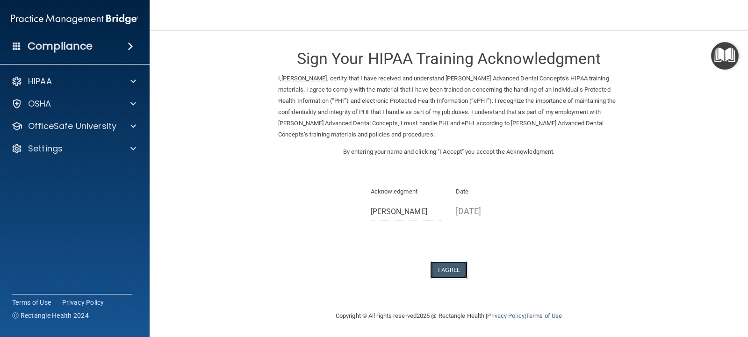
click at [446, 270] on button "I Agree" at bounding box center [448, 269] width 37 height 17
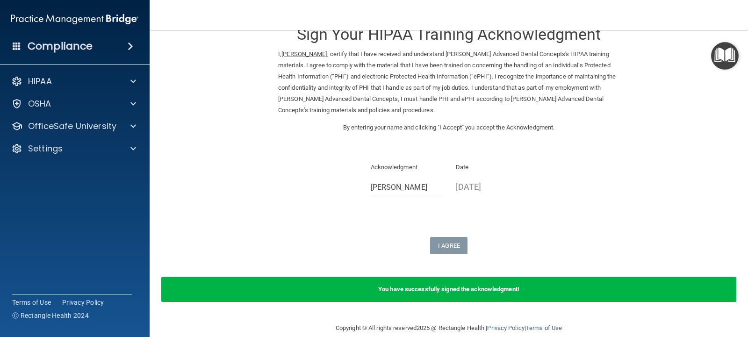
scroll to position [38, 0]
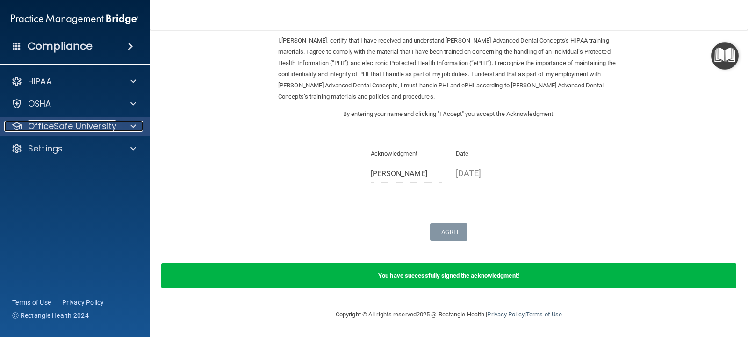
click at [126, 122] on div at bounding box center [131, 126] width 23 height 11
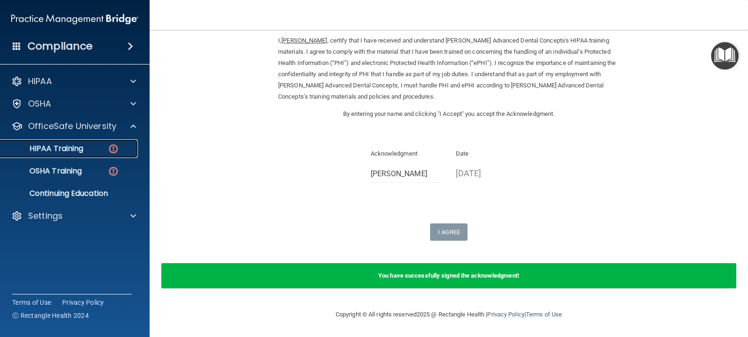
click at [106, 149] on div "HIPAA Training" at bounding box center [70, 148] width 128 height 9
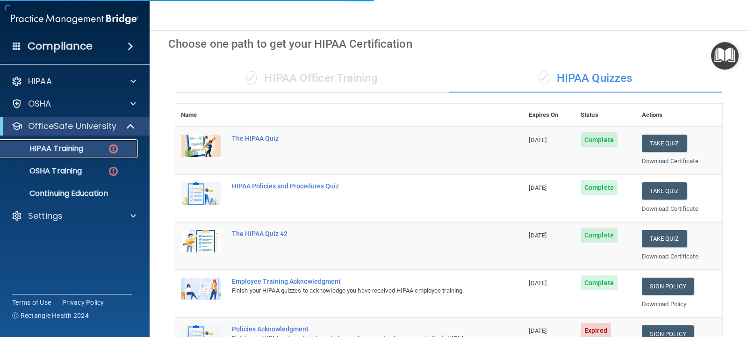
scroll to position [367, 0]
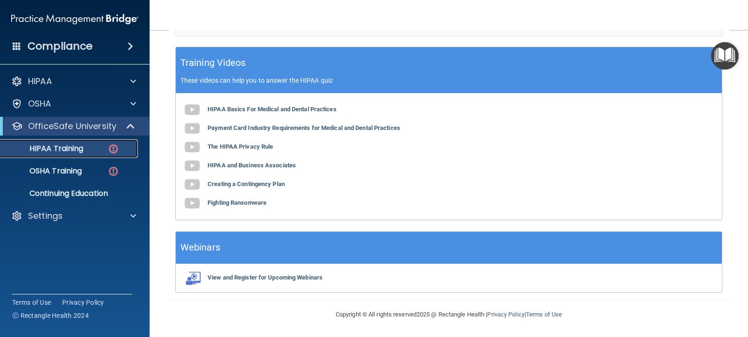
click at [105, 143] on link "HIPAA Training" at bounding box center [64, 148] width 147 height 19
click at [106, 148] on div "HIPAA Training" at bounding box center [70, 148] width 128 height 9
click at [56, 148] on p "HIPAA Training" at bounding box center [44, 148] width 77 height 9
click at [76, 129] on p "OfficeSafe University" at bounding box center [72, 126] width 88 height 11
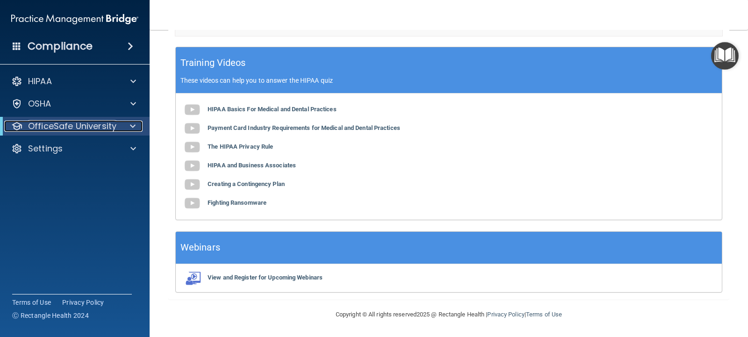
click at [117, 126] on div "OfficeSafe University" at bounding box center [61, 126] width 115 height 11
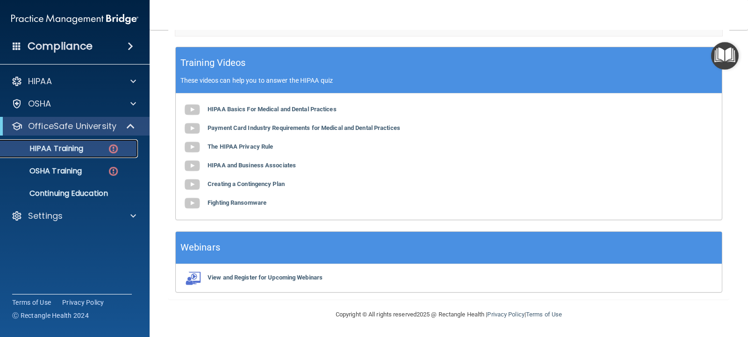
click at [111, 148] on img at bounding box center [114, 149] width 12 height 12
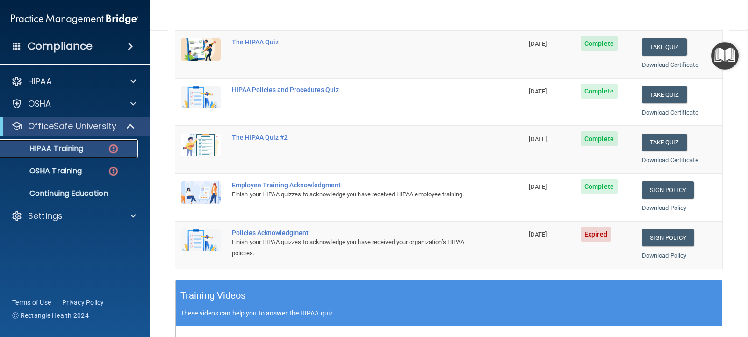
scroll to position [133, 0]
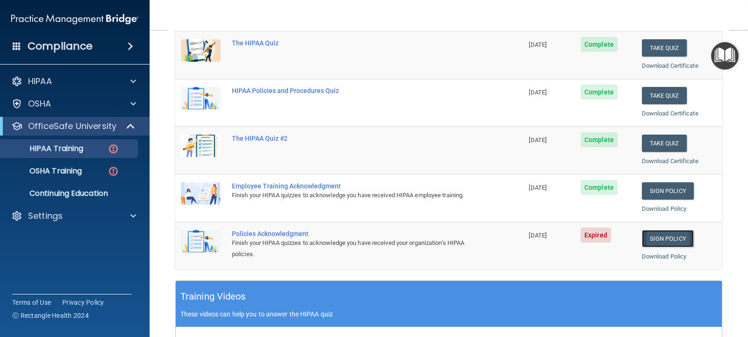
click at [662, 237] on link "Sign Policy" at bounding box center [668, 238] width 52 height 17
click at [66, 145] on p "HIPAA Training" at bounding box center [44, 148] width 77 height 9
click at [120, 128] on div at bounding box center [131, 126] width 23 height 11
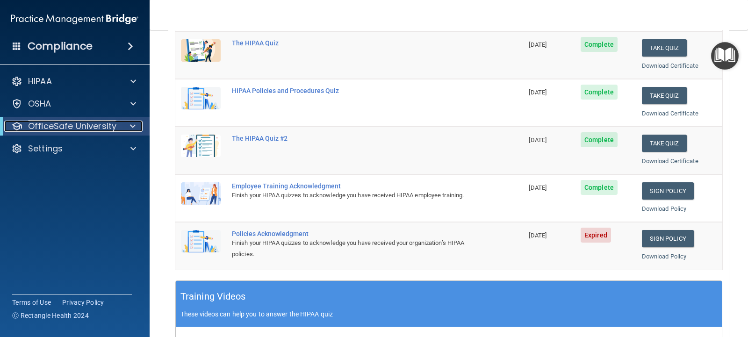
click at [120, 127] on div at bounding box center [131, 126] width 23 height 11
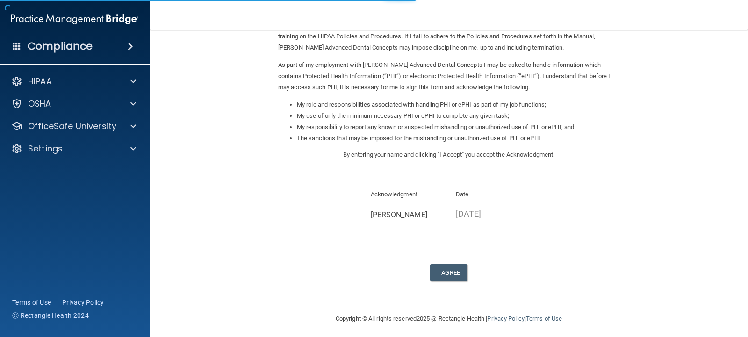
scroll to position [91, 0]
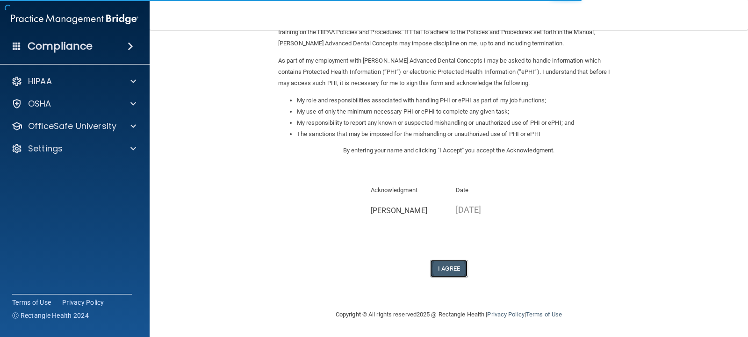
click at [455, 265] on button "I Agree" at bounding box center [448, 268] width 37 height 17
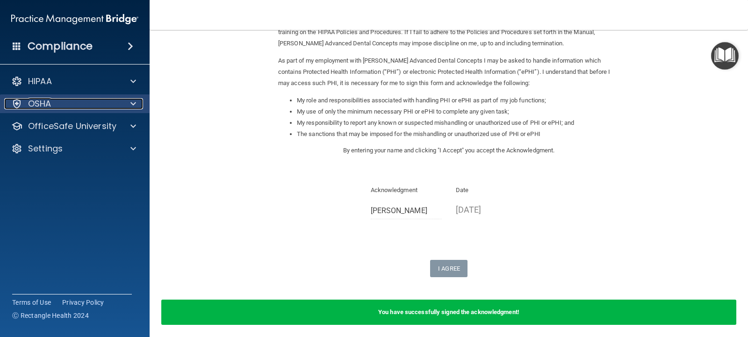
click at [122, 100] on div at bounding box center [131, 103] width 23 height 11
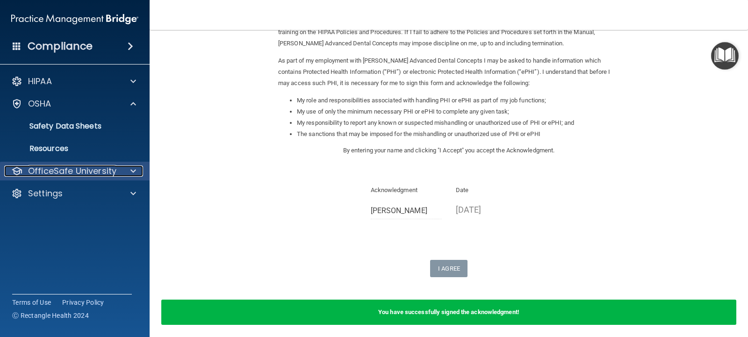
click at [115, 169] on div "OfficeSafe University" at bounding box center [62, 170] width 116 height 11
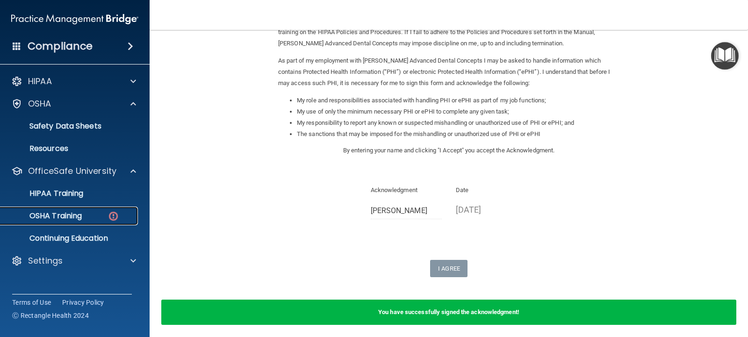
click at [72, 214] on p "OSHA Training" at bounding box center [44, 215] width 76 height 9
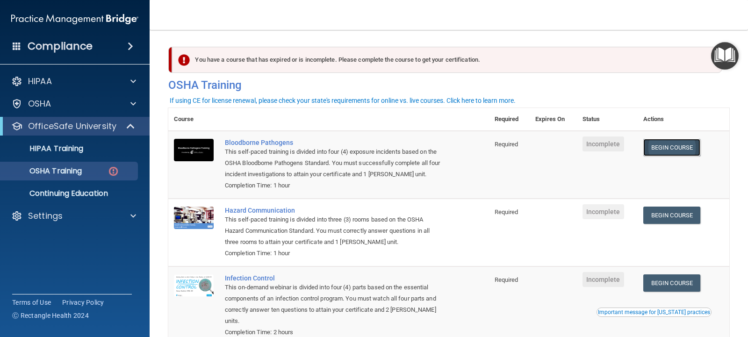
click at [676, 147] on link "Begin Course" at bounding box center [671, 147] width 57 height 17
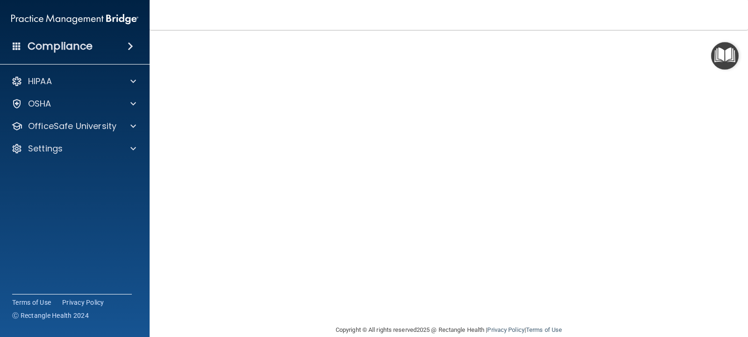
scroll to position [63, 0]
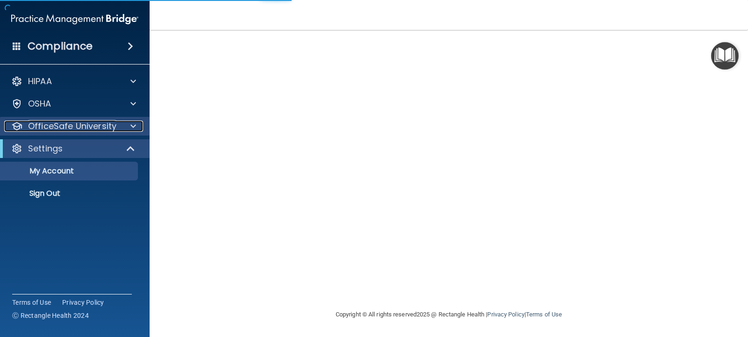
click at [125, 121] on div at bounding box center [131, 126] width 23 height 11
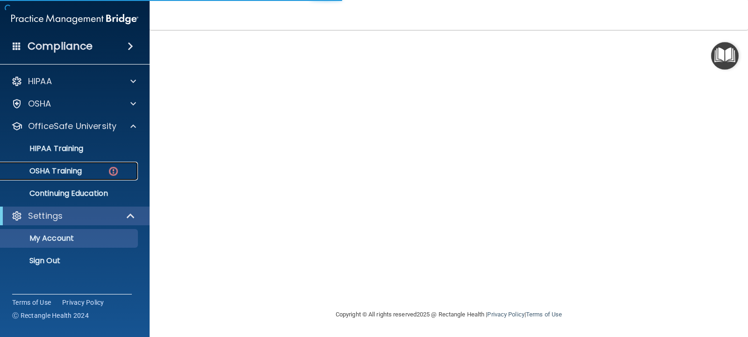
click at [90, 168] on div "OSHA Training" at bounding box center [70, 170] width 128 height 9
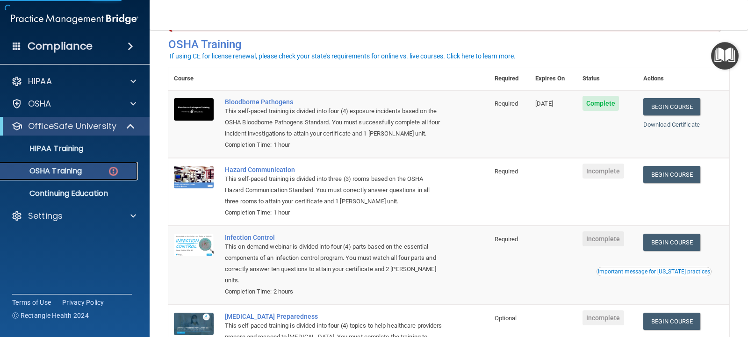
scroll to position [47, 0]
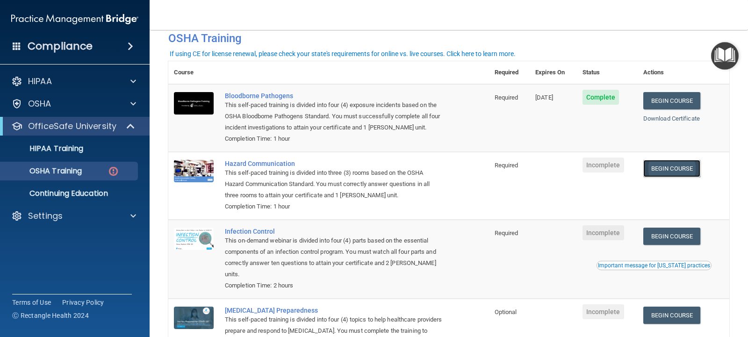
click at [658, 167] on link "Begin Course" at bounding box center [671, 168] width 57 height 17
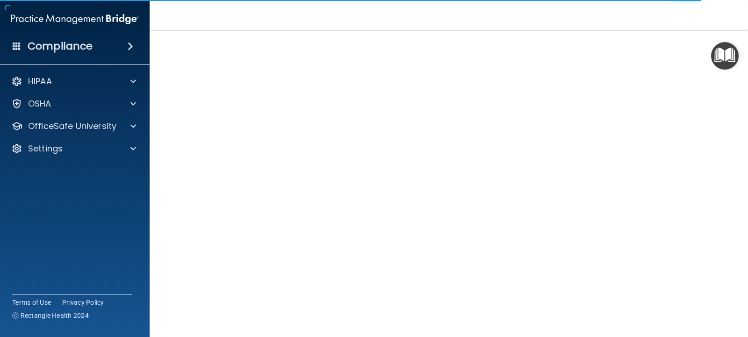
scroll to position [14, 0]
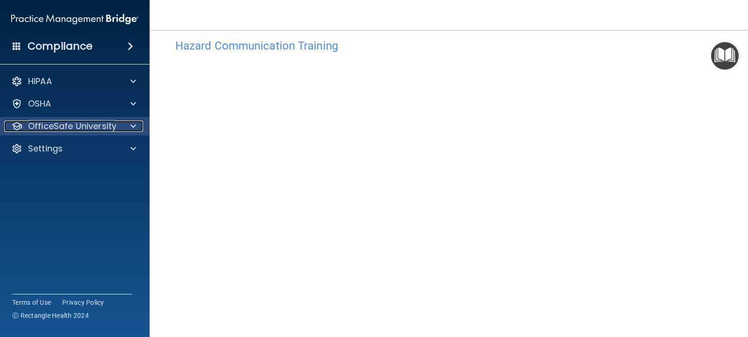
click at [109, 123] on p "OfficeSafe University" at bounding box center [72, 126] width 88 height 11
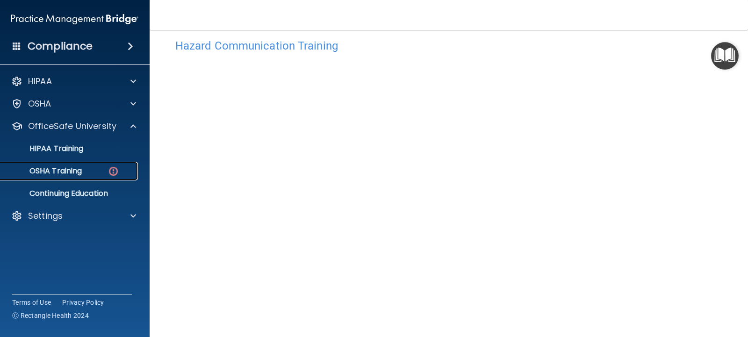
click at [90, 168] on div "OSHA Training" at bounding box center [70, 170] width 128 height 9
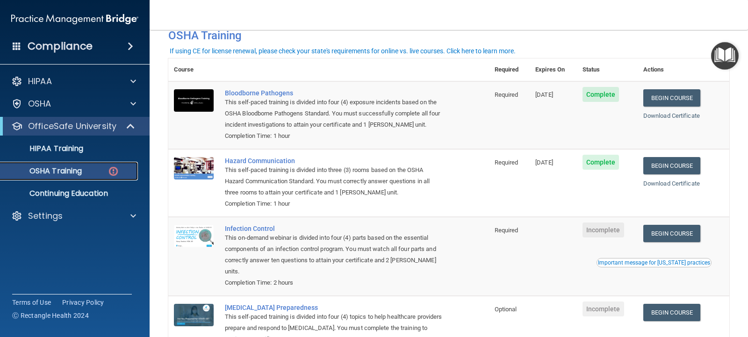
scroll to position [108, 0]
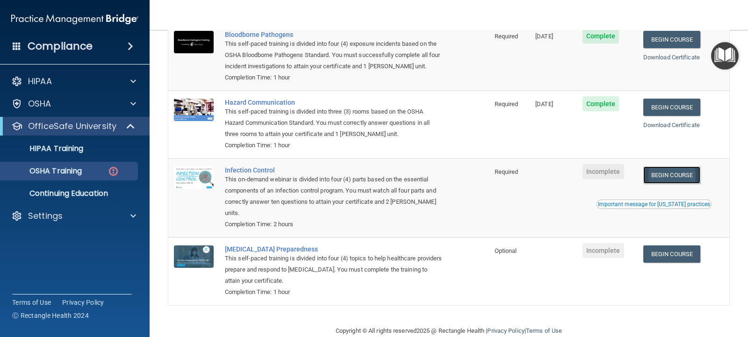
click at [661, 176] on link "Begin Course" at bounding box center [671, 174] width 57 height 17
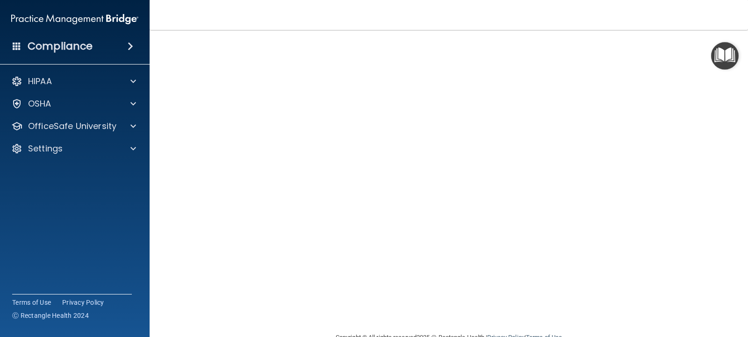
scroll to position [63, 0]
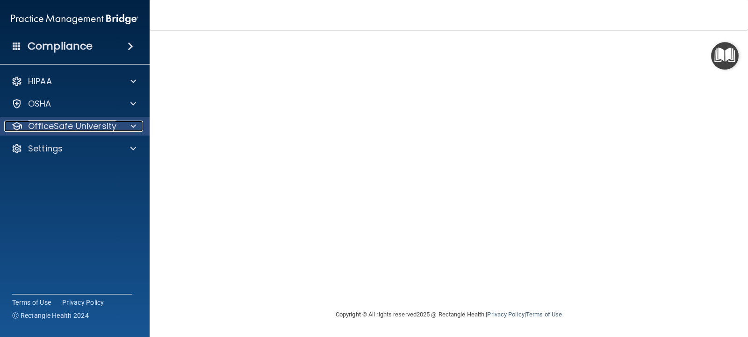
click at [113, 127] on p "OfficeSafe University" at bounding box center [72, 126] width 88 height 11
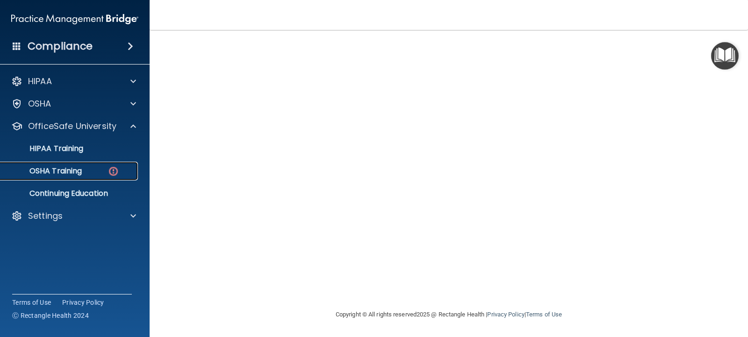
click at [103, 170] on div "OSHA Training" at bounding box center [70, 170] width 128 height 9
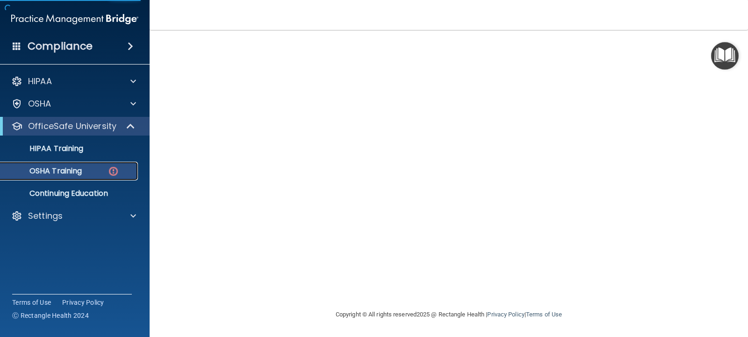
click at [82, 172] on p "OSHA Training" at bounding box center [44, 170] width 76 height 9
click at [114, 169] on div "OSHA Training" at bounding box center [70, 170] width 128 height 9
click at [82, 172] on p "OSHA Training" at bounding box center [44, 170] width 76 height 9
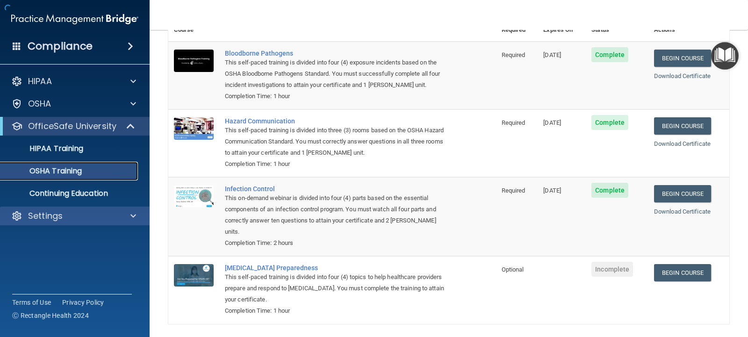
scroll to position [101, 0]
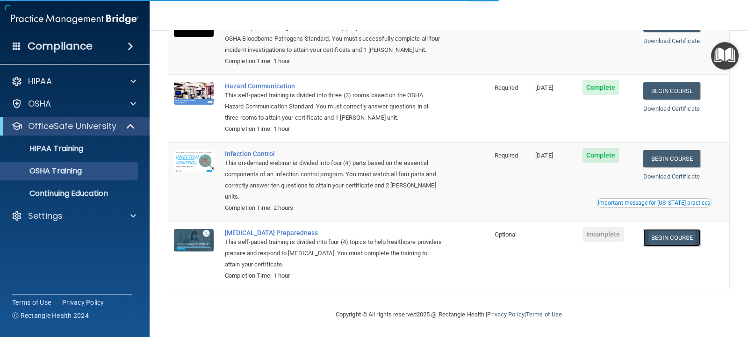
click at [661, 235] on link "Begin Course" at bounding box center [671, 237] width 57 height 17
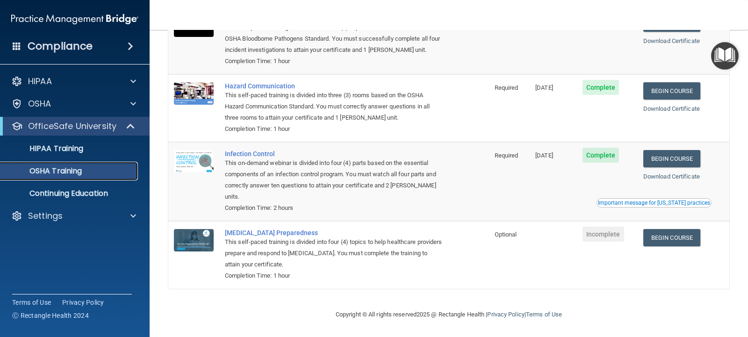
click at [76, 174] on p "OSHA Training" at bounding box center [44, 170] width 76 height 9
click at [76, 172] on p "OSHA Training" at bounding box center [44, 170] width 76 height 9
click at [80, 125] on p "OfficeSafe University" at bounding box center [72, 126] width 88 height 11
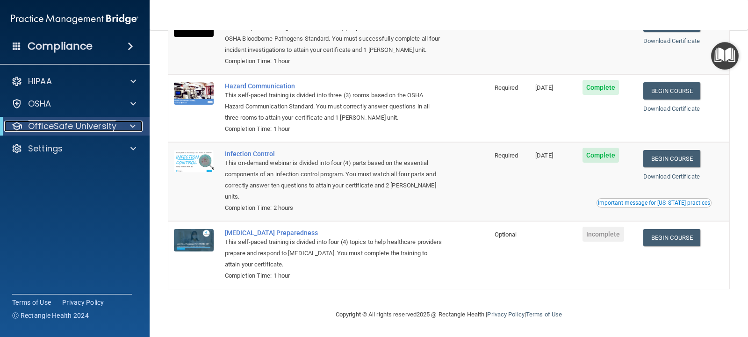
click at [80, 125] on p "OfficeSafe University" at bounding box center [72, 126] width 88 height 11
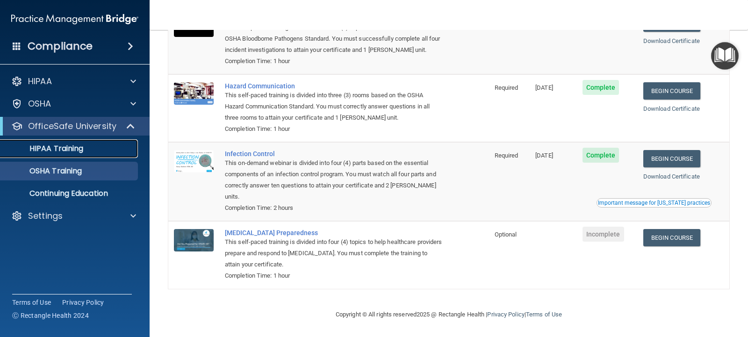
click at [66, 147] on p "HIPAA Training" at bounding box center [44, 148] width 77 height 9
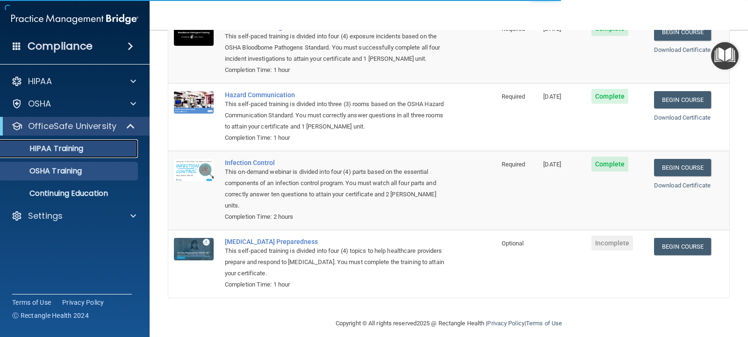
scroll to position [367, 0]
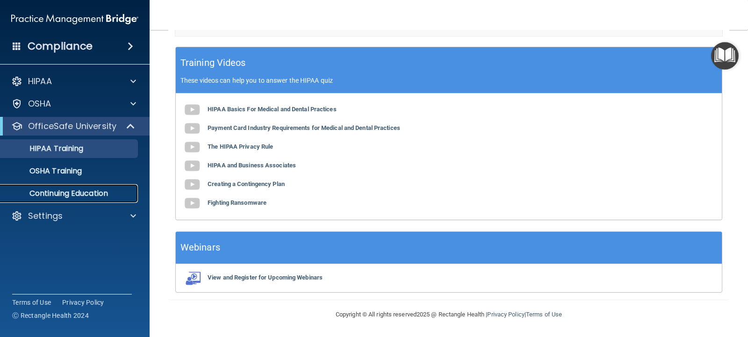
click at [63, 190] on p "Continuing Education" at bounding box center [70, 193] width 128 height 9
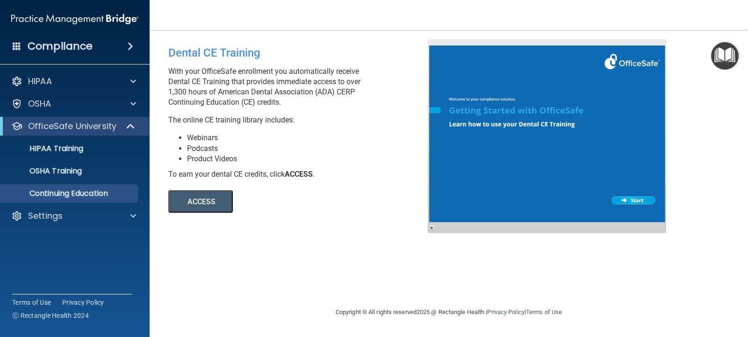
click at [191, 203] on button "ACCESS" at bounding box center [200, 201] width 65 height 22
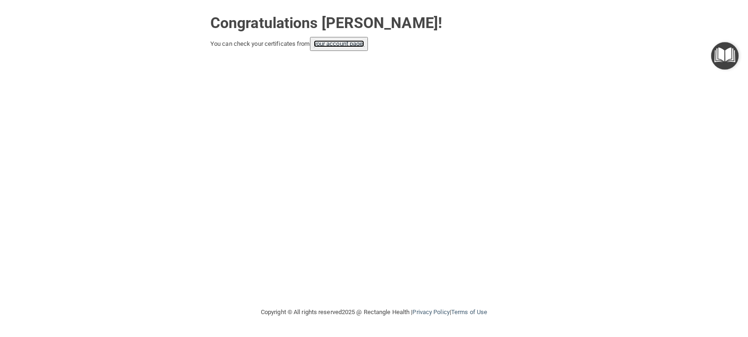
click at [340, 46] on link "your account page!" at bounding box center [339, 43] width 51 height 7
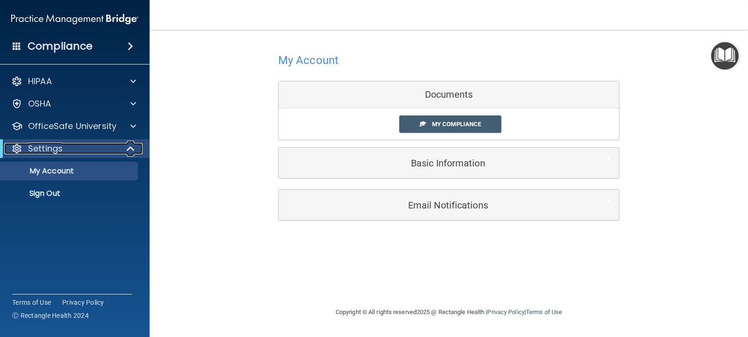
click at [120, 149] on div at bounding box center [131, 148] width 23 height 11
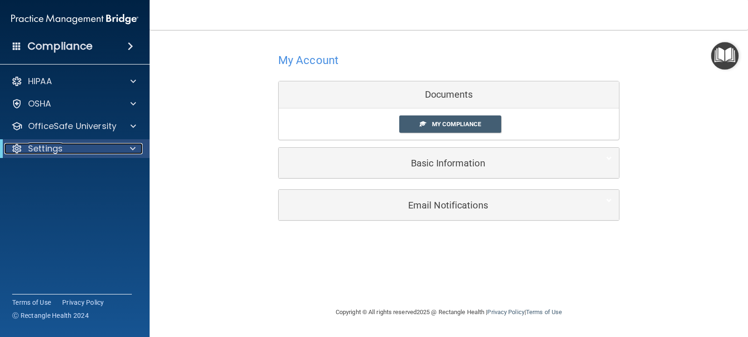
click at [131, 146] on span at bounding box center [133, 148] width 6 height 11
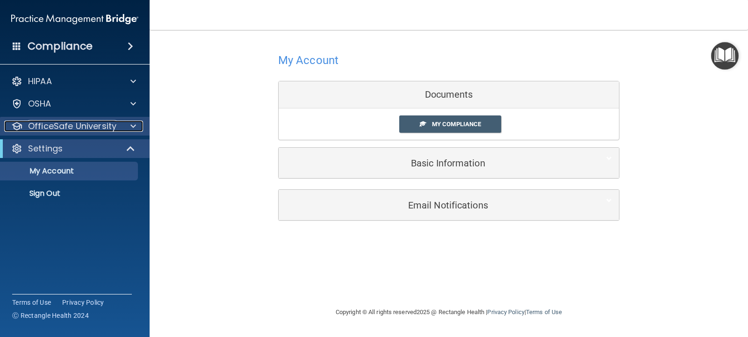
click at [143, 122] on div at bounding box center [131, 126] width 23 height 11
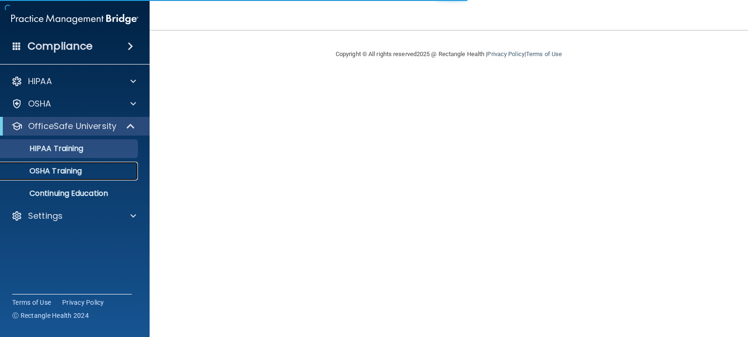
click at [65, 172] on p "OSHA Training" at bounding box center [44, 170] width 76 height 9
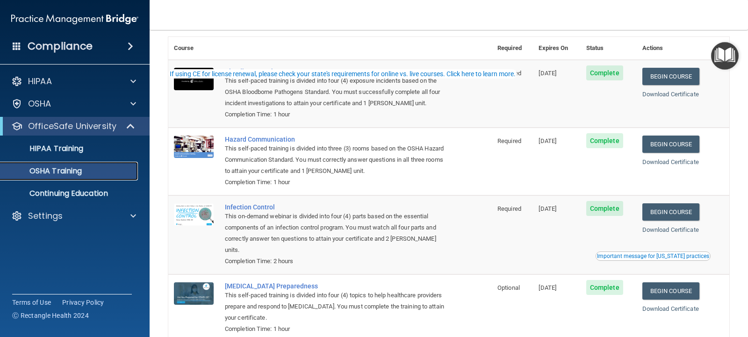
scroll to position [89, 0]
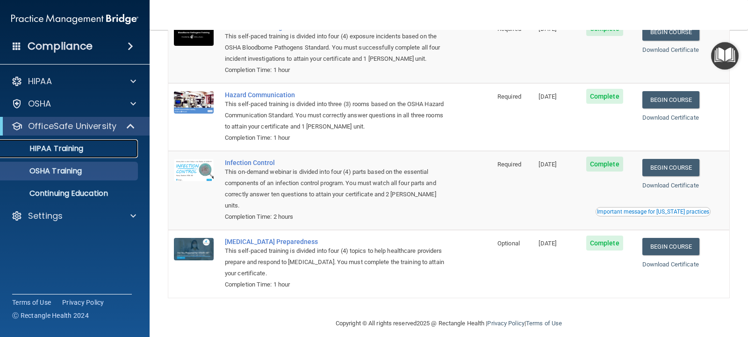
click at [76, 152] on p "HIPAA Training" at bounding box center [44, 148] width 77 height 9
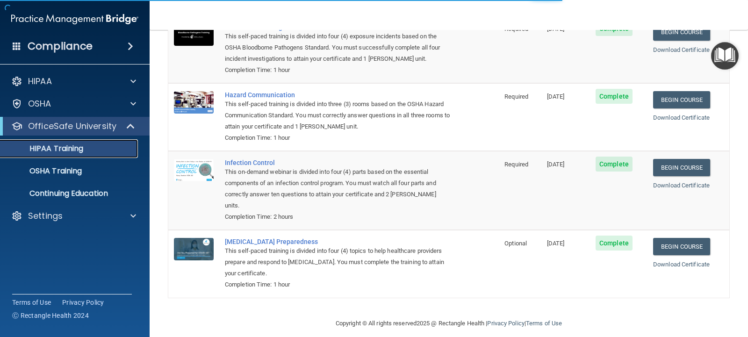
scroll to position [367, 0]
